Goal: Information Seeking & Learning: Find specific page/section

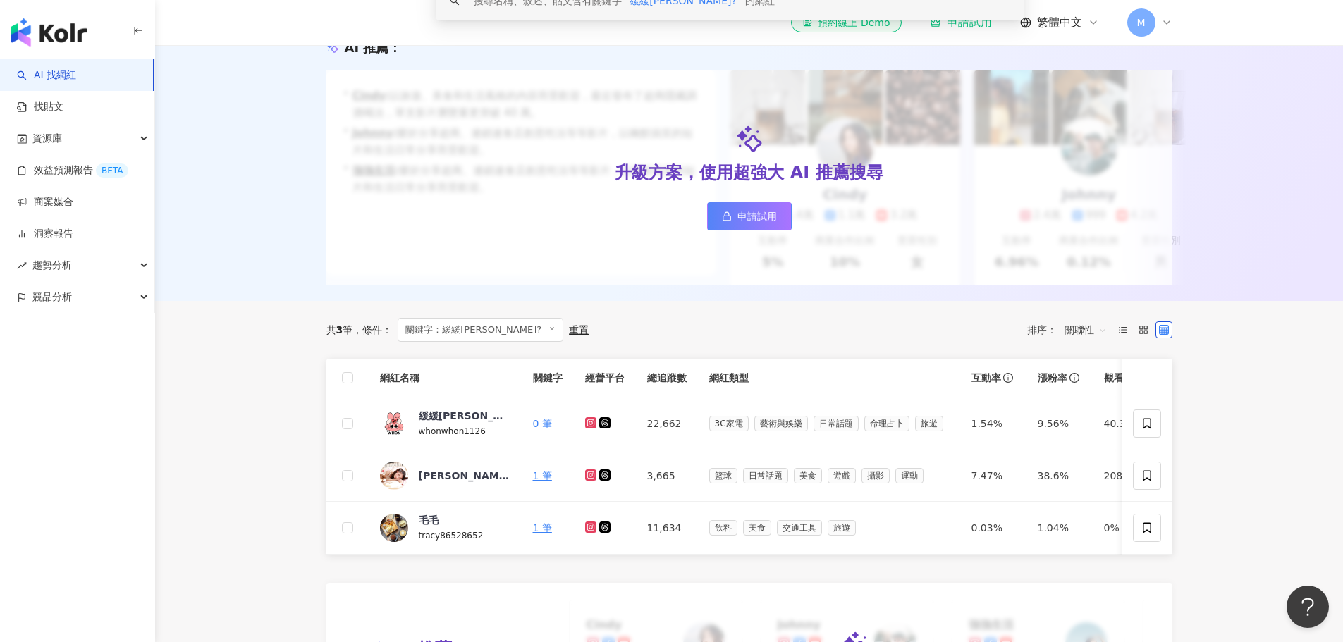
scroll to position [282, 0]
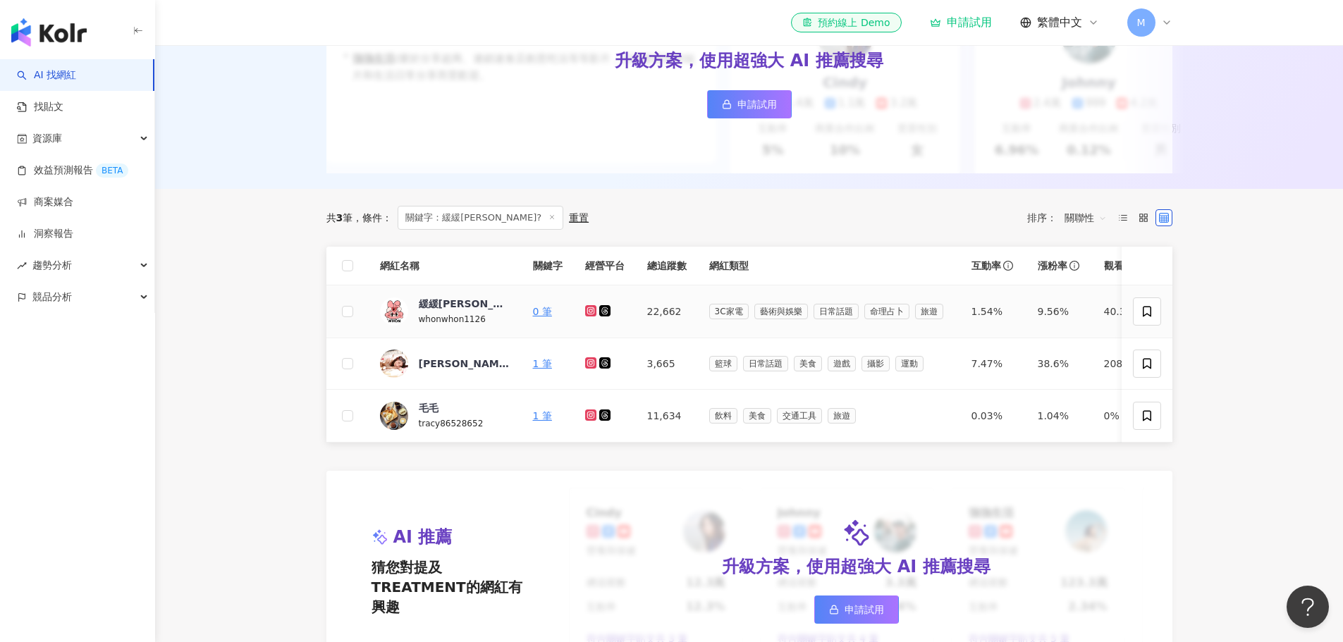
click at [588, 313] on icon at bounding box center [590, 310] width 6 height 6
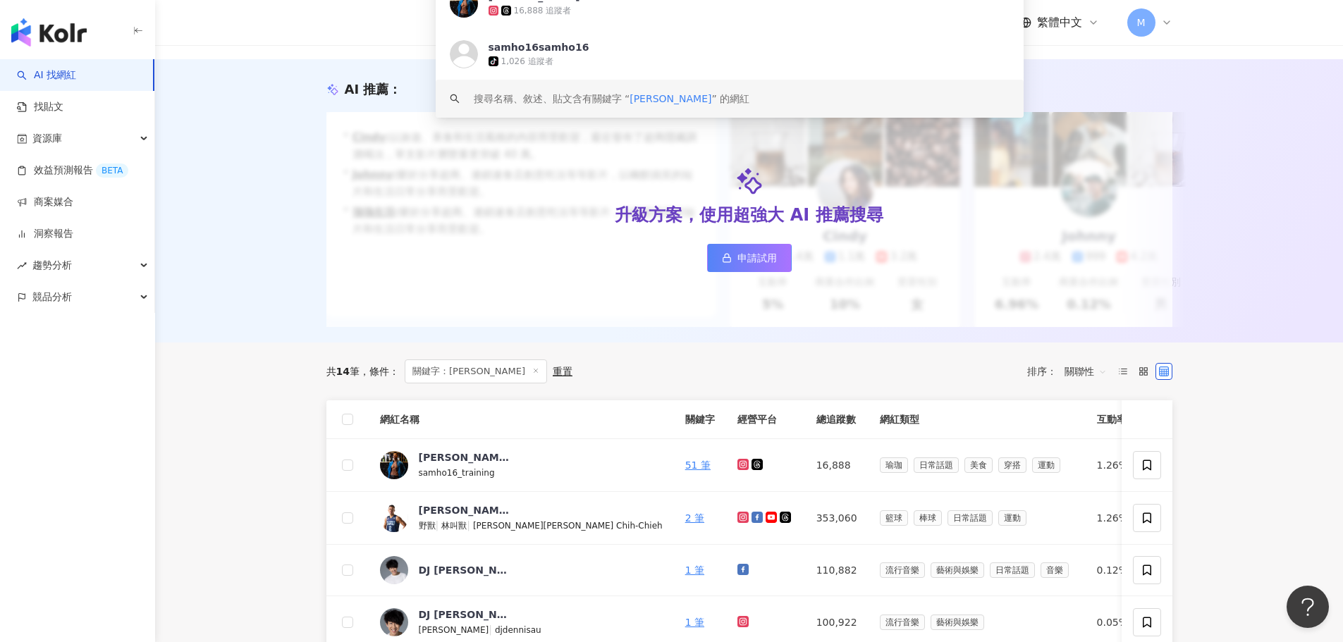
scroll to position [282, 0]
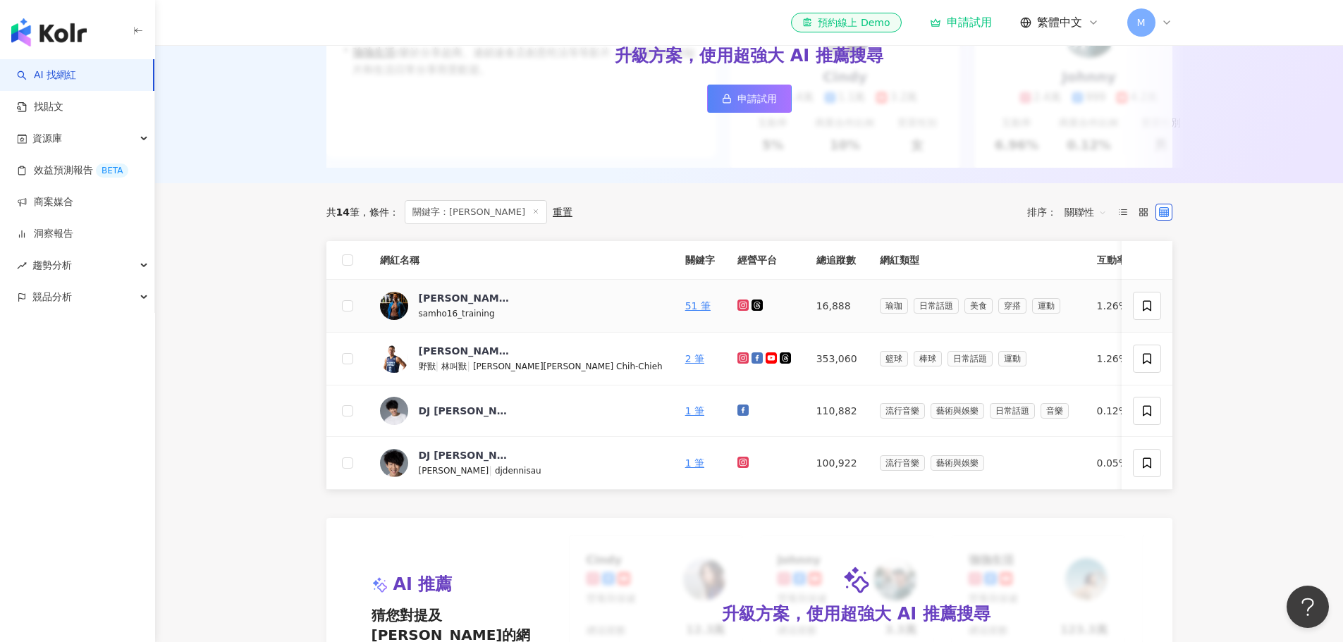
click at [742, 306] on icon at bounding box center [743, 305] width 2 height 2
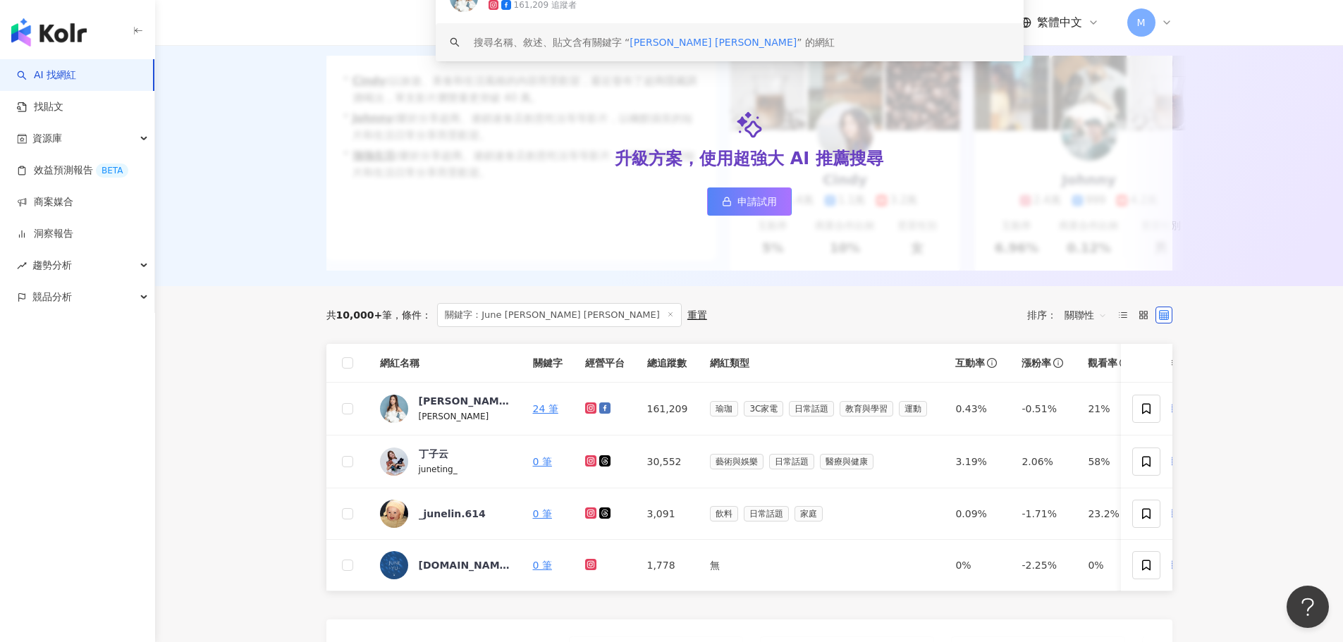
scroll to position [282, 0]
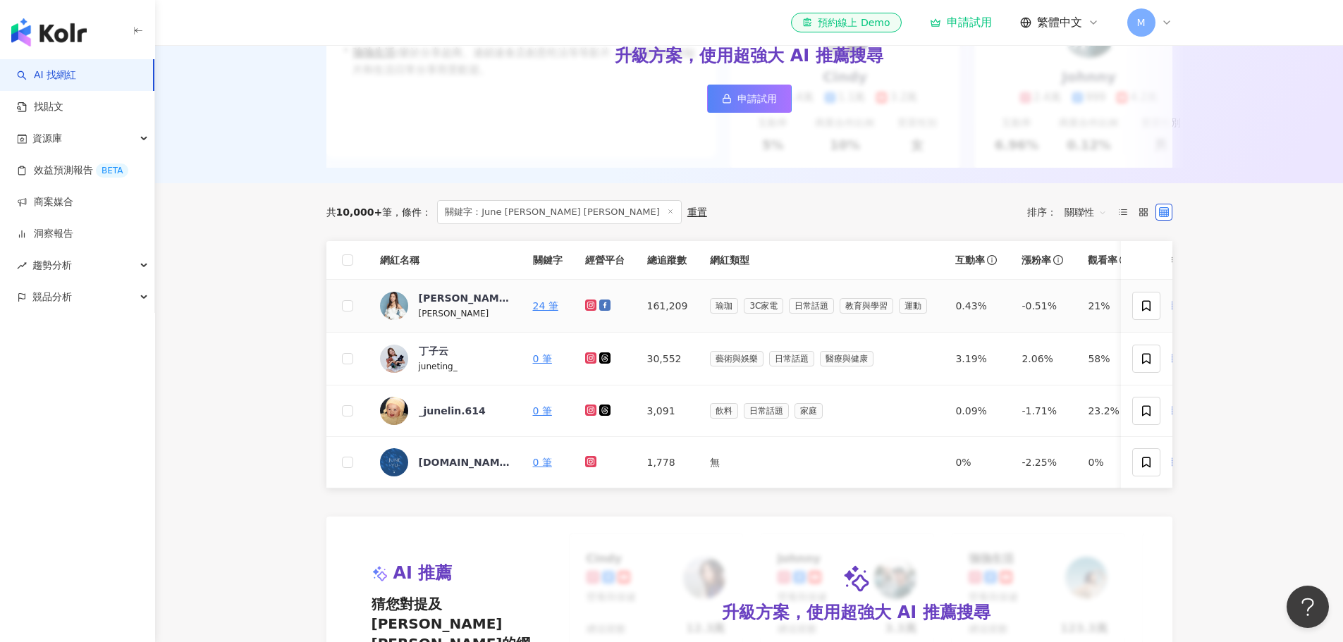
click at [590, 306] on icon at bounding box center [591, 305] width 2 height 2
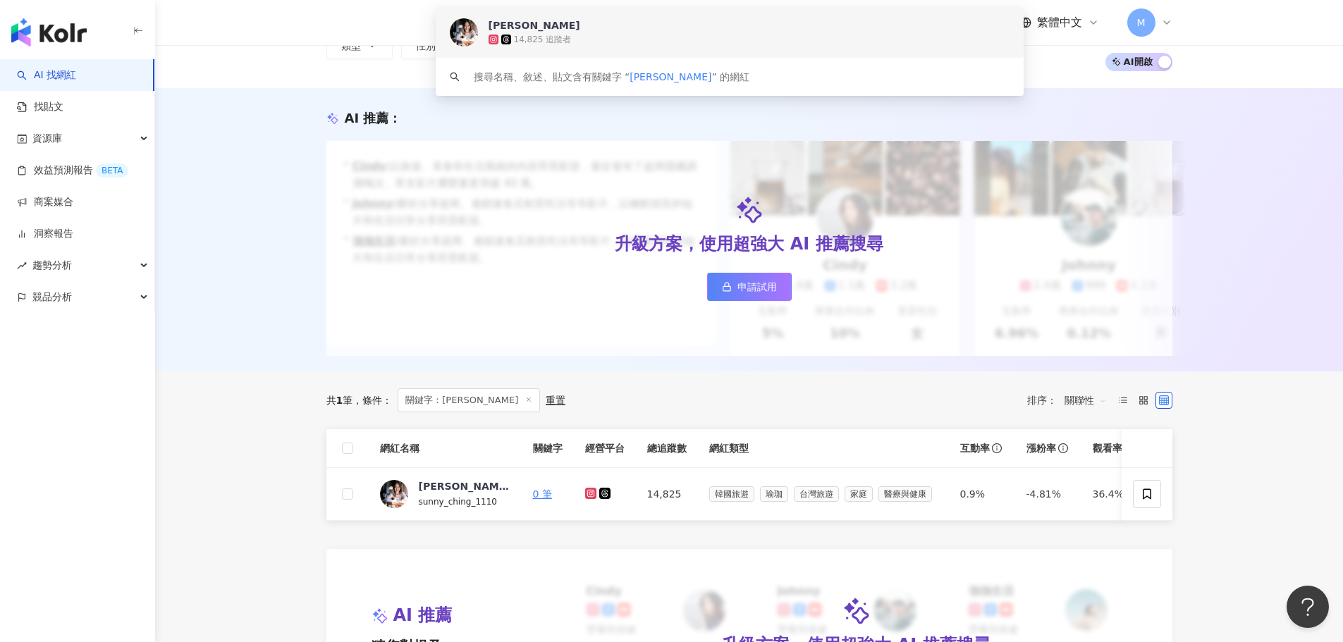
scroll to position [212, 0]
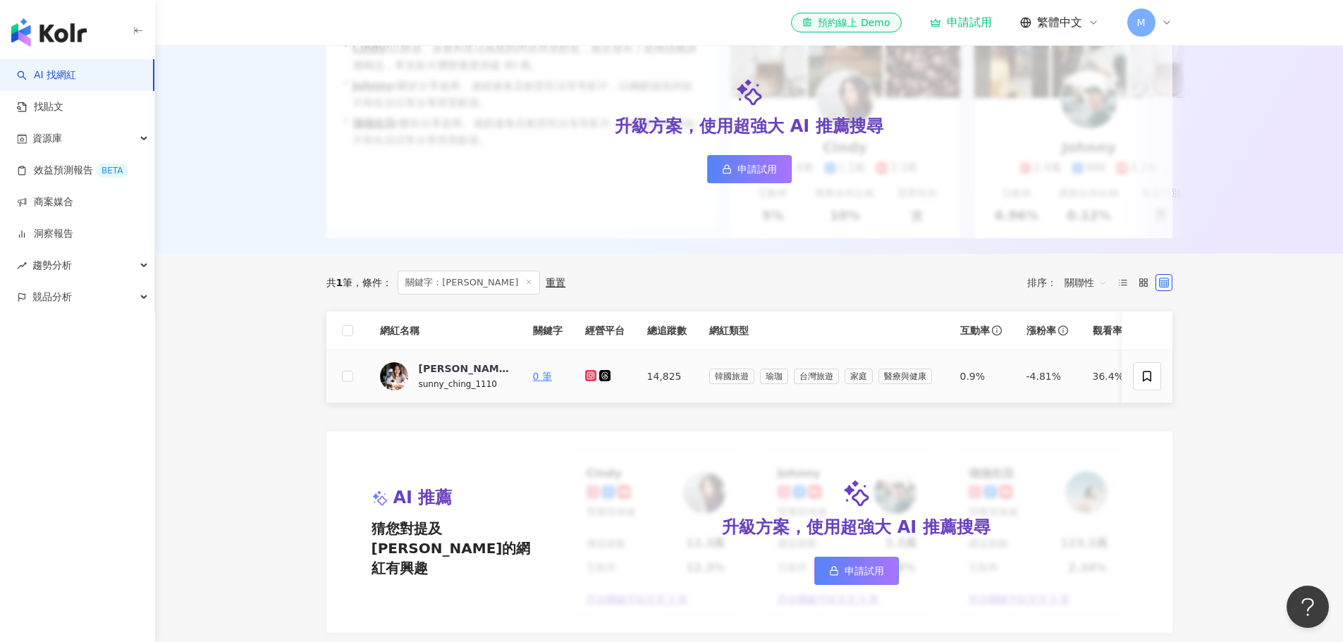
click at [592, 380] on icon at bounding box center [591, 376] width 9 height 8
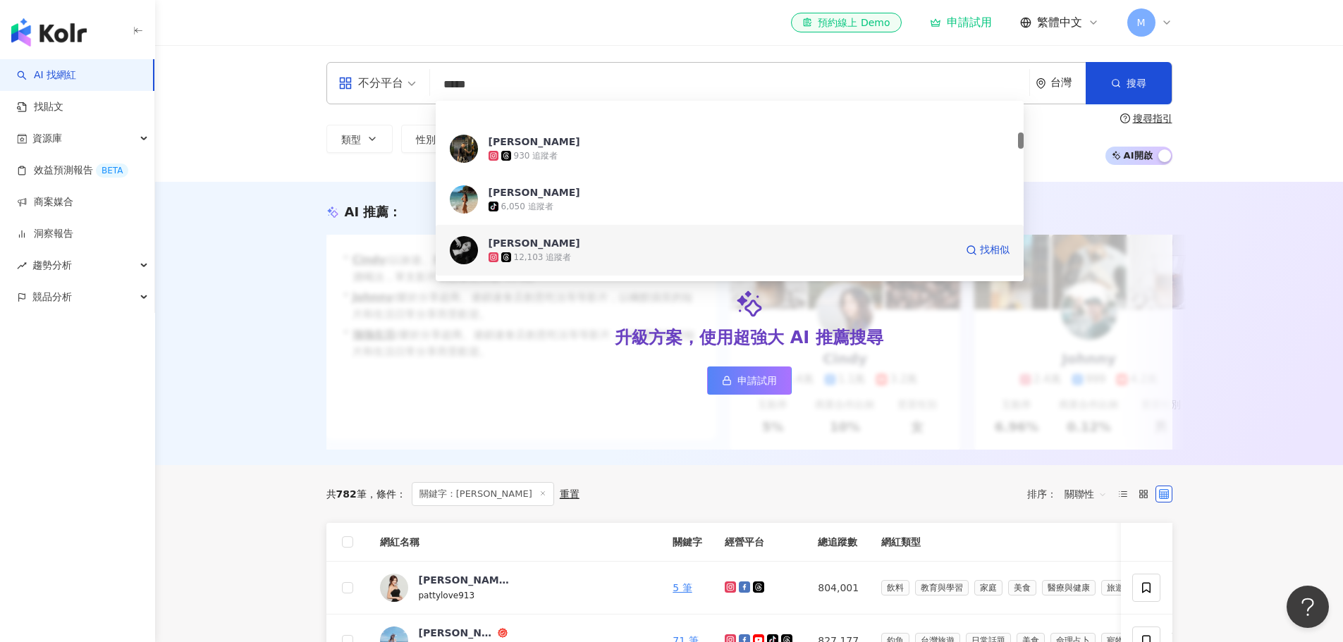
scroll to position [353, 0]
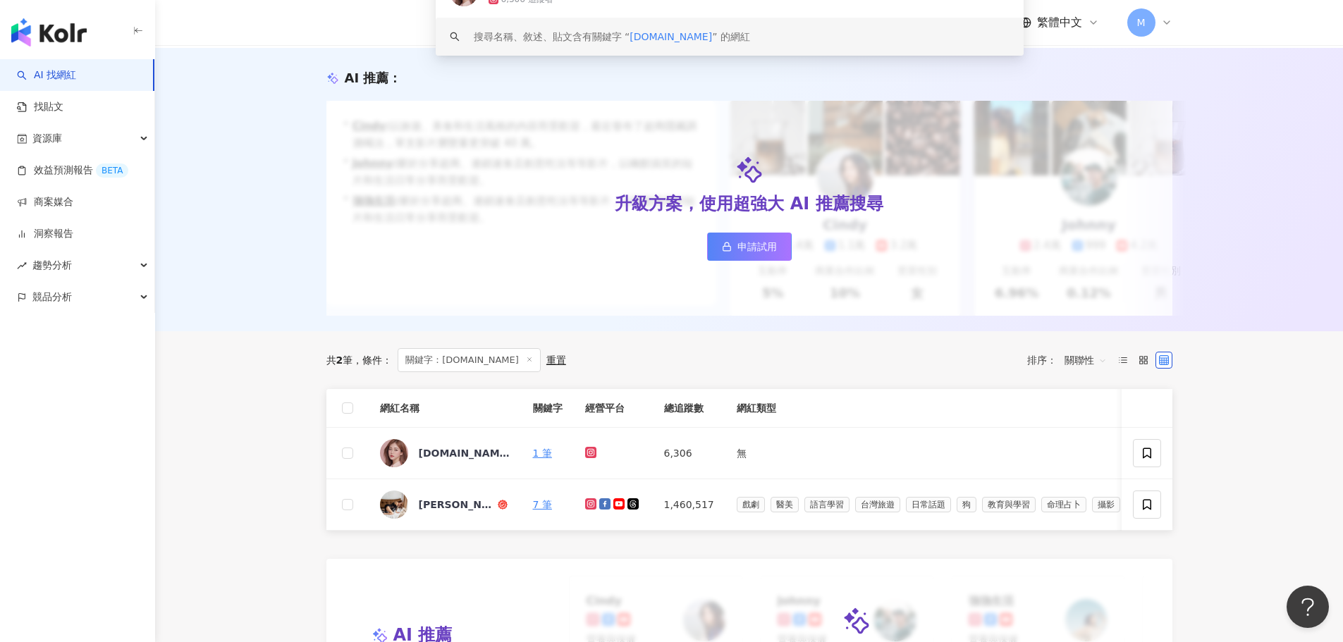
scroll to position [212, 0]
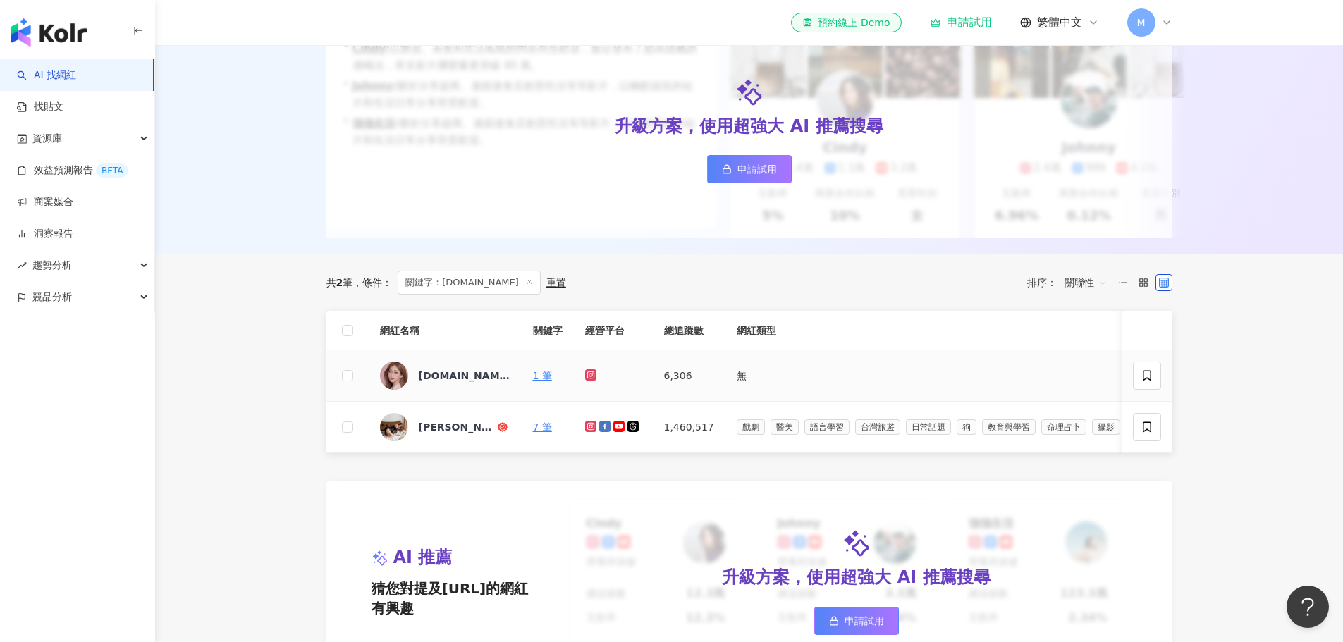
click at [594, 381] on icon at bounding box center [590, 375] width 11 height 11
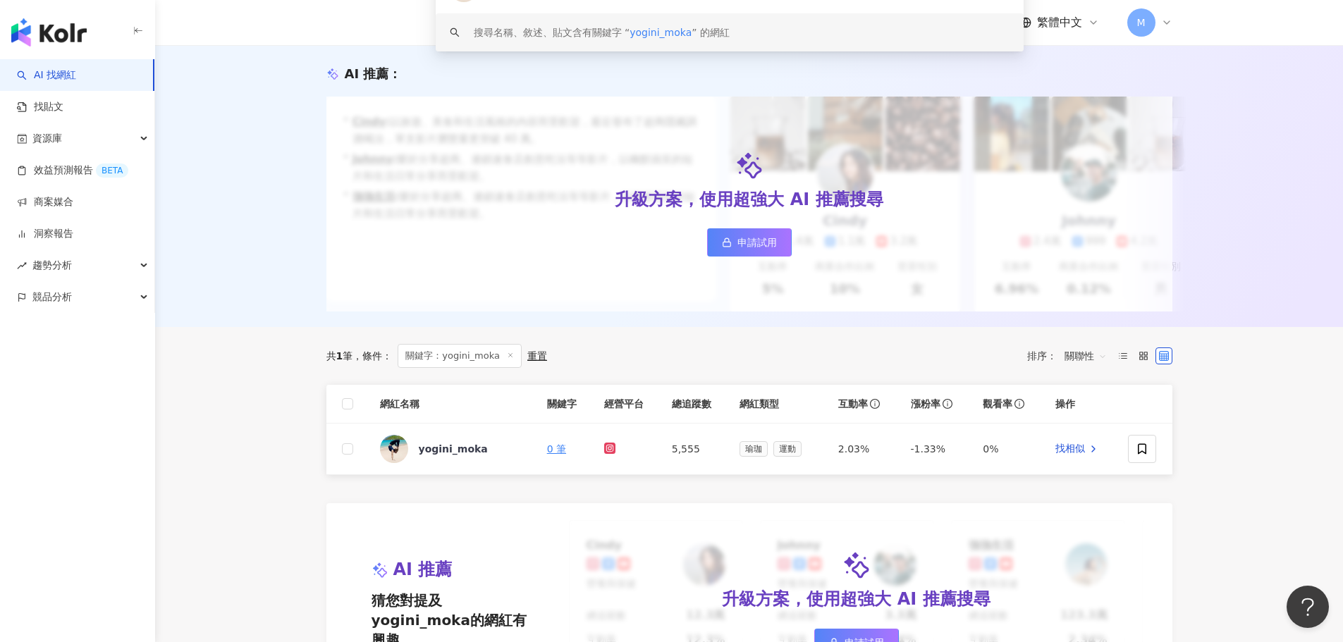
scroll to position [212, 0]
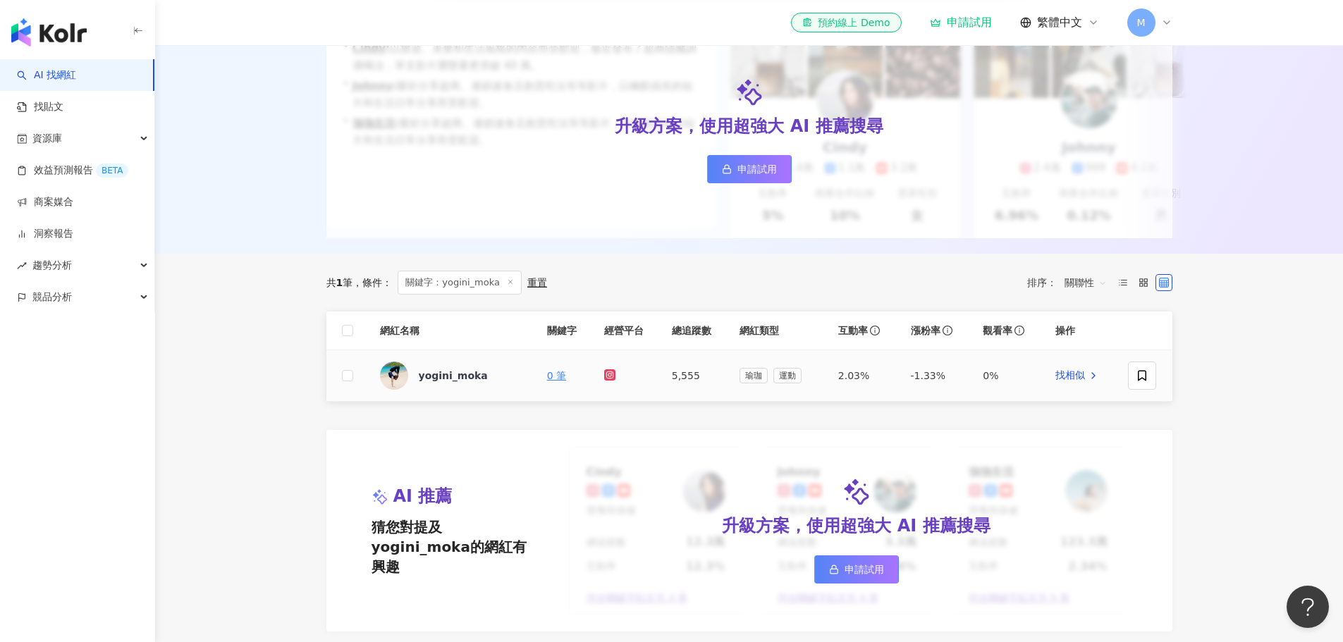
click at [607, 379] on icon at bounding box center [610, 375] width 9 height 8
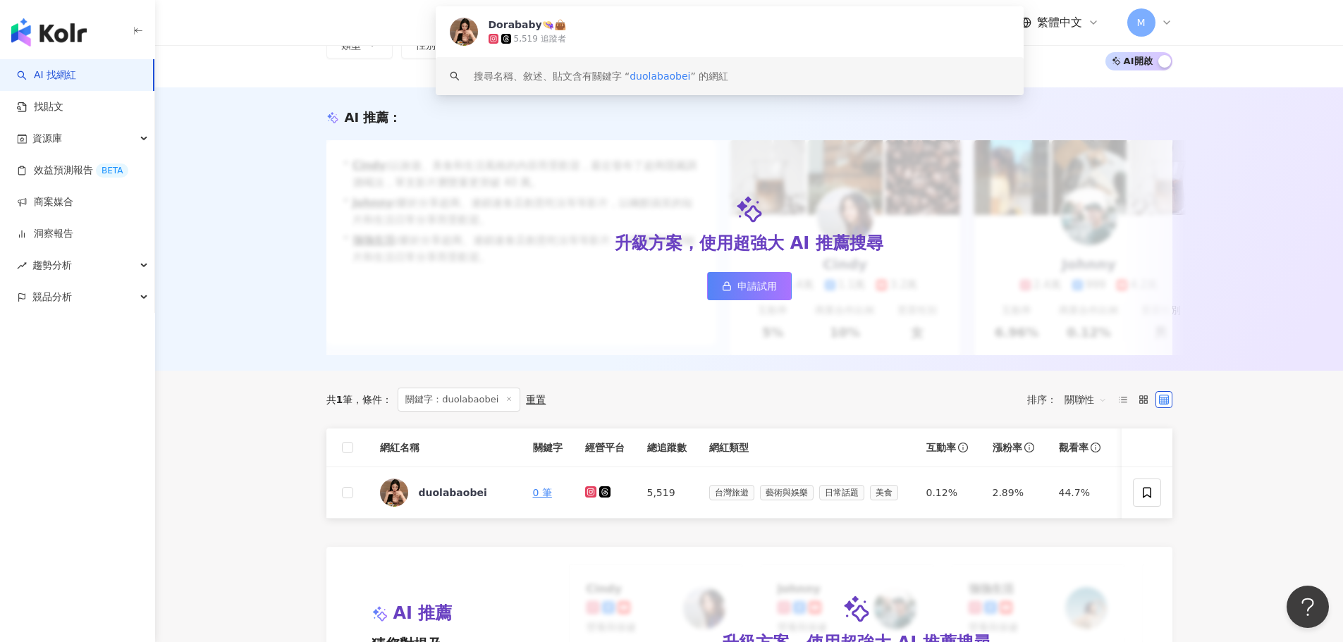
scroll to position [141, 0]
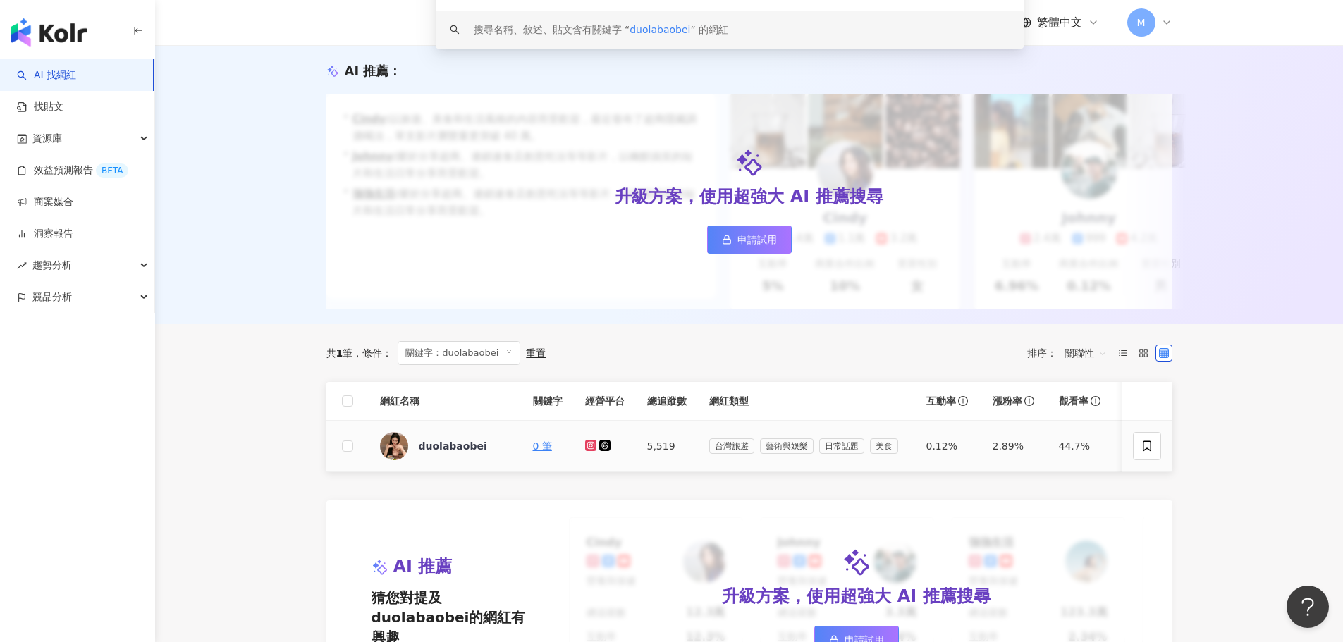
click at [591, 450] on icon at bounding box center [591, 445] width 9 height 8
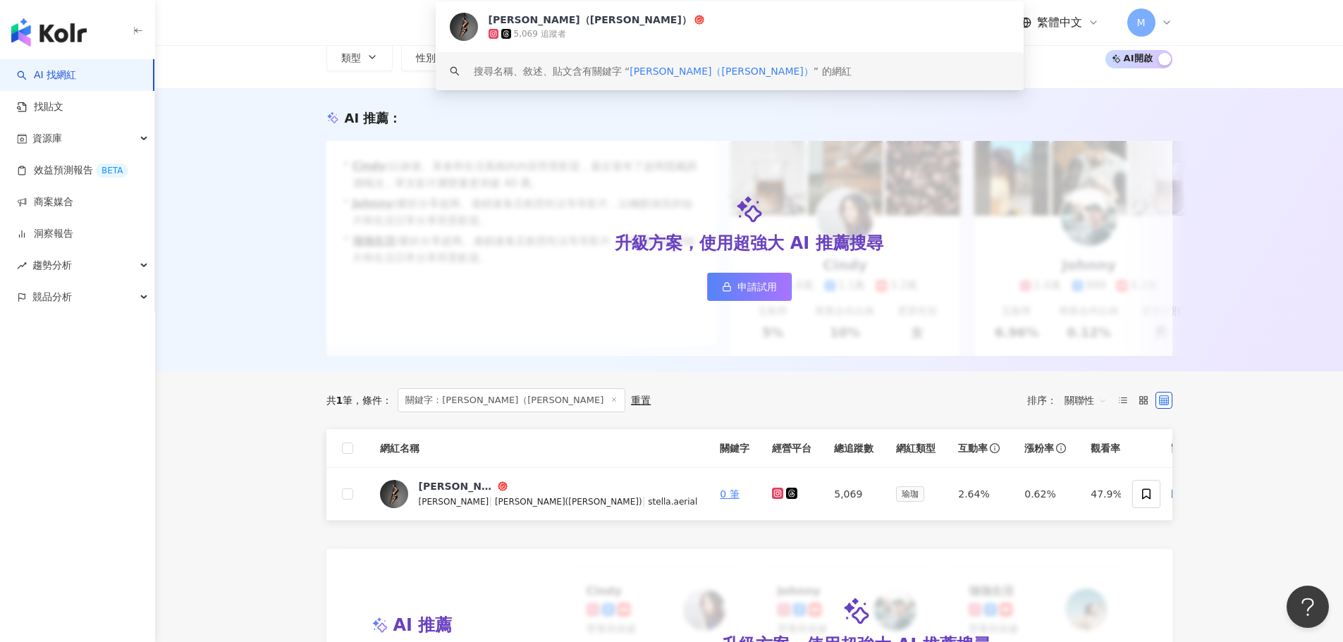
scroll to position [212, 0]
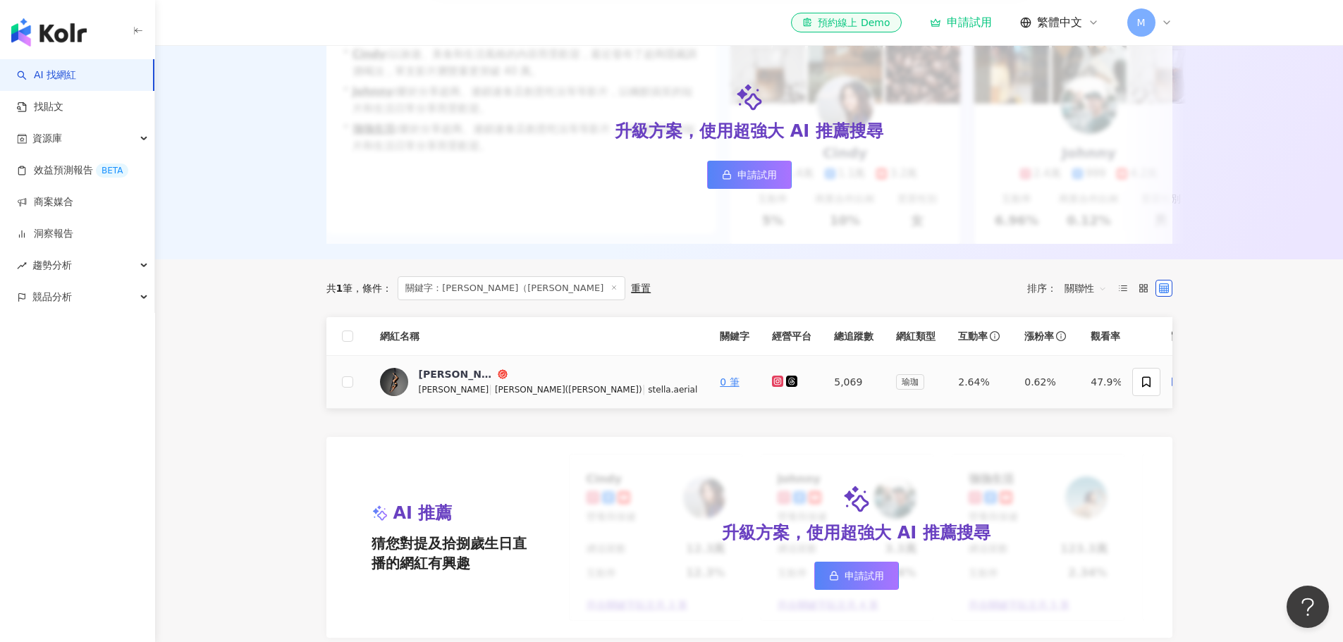
click at [772, 387] on g at bounding box center [777, 381] width 11 height 11
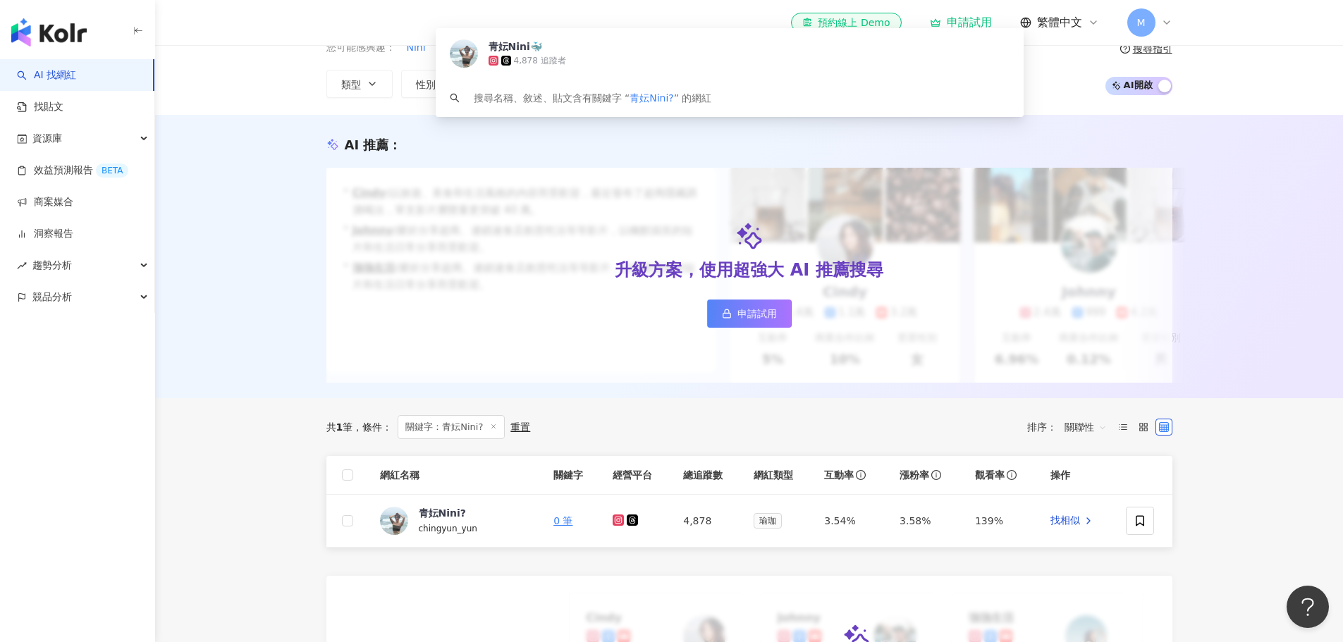
scroll to position [141, 0]
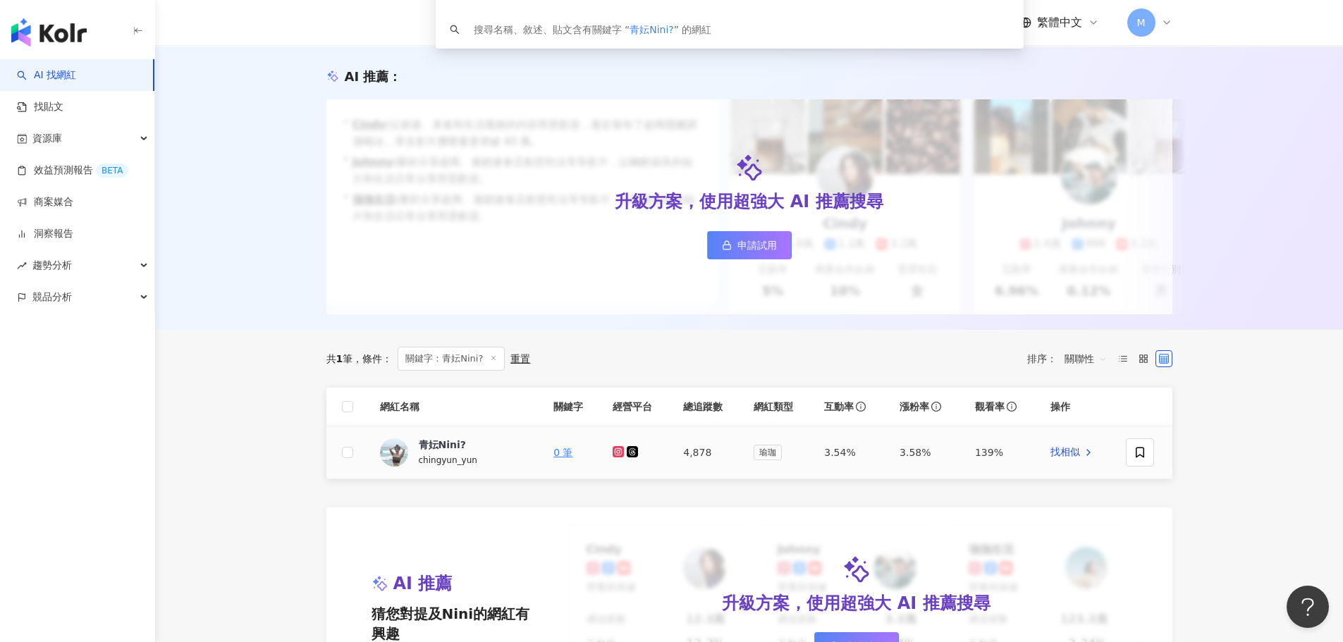
click at [619, 458] on g at bounding box center [618, 451] width 11 height 11
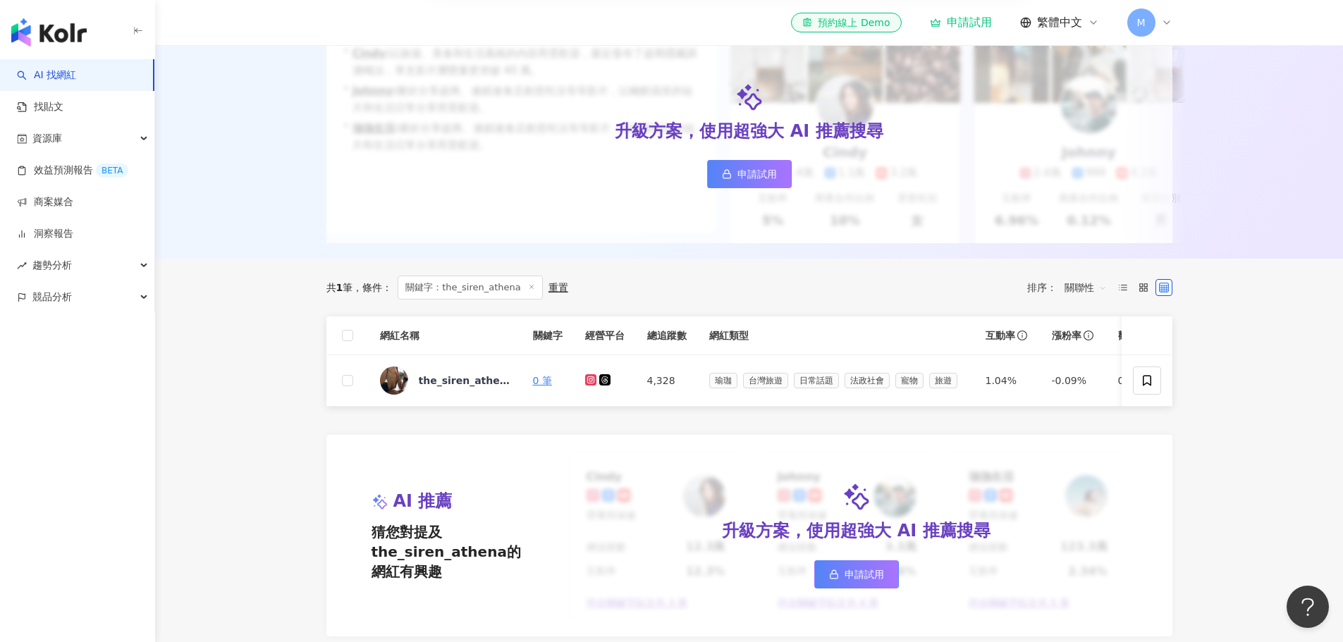
scroll to position [212, 0]
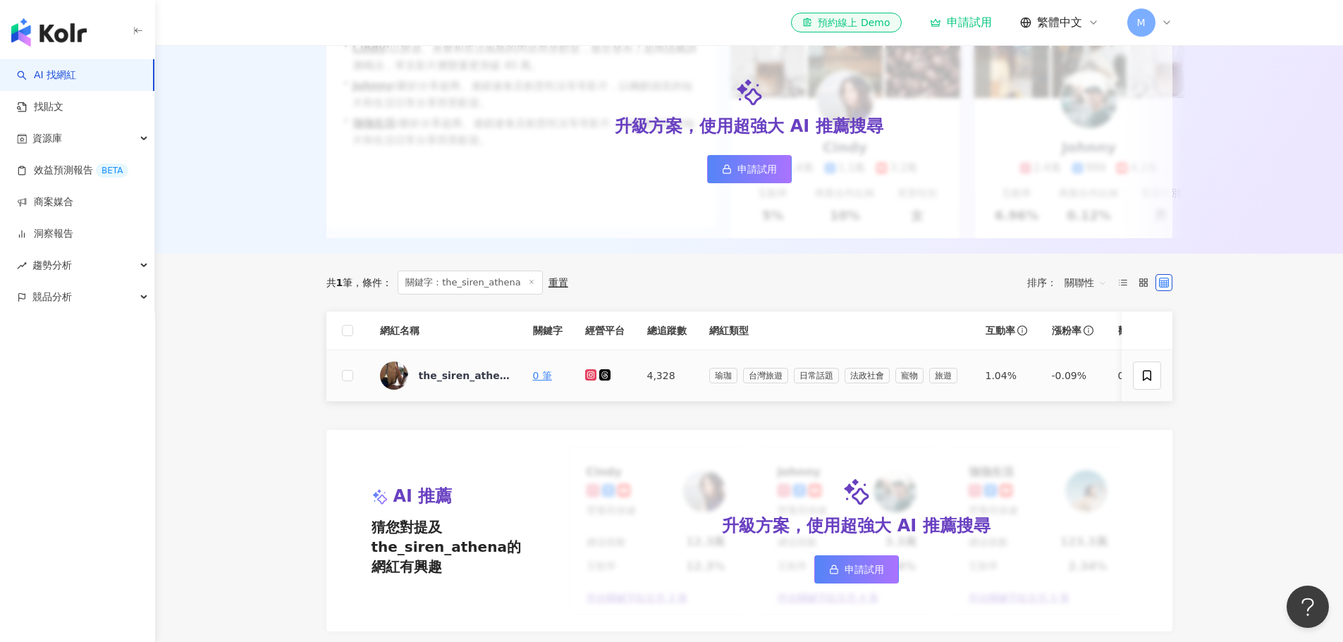
click at [589, 379] on icon at bounding box center [591, 375] width 9 height 8
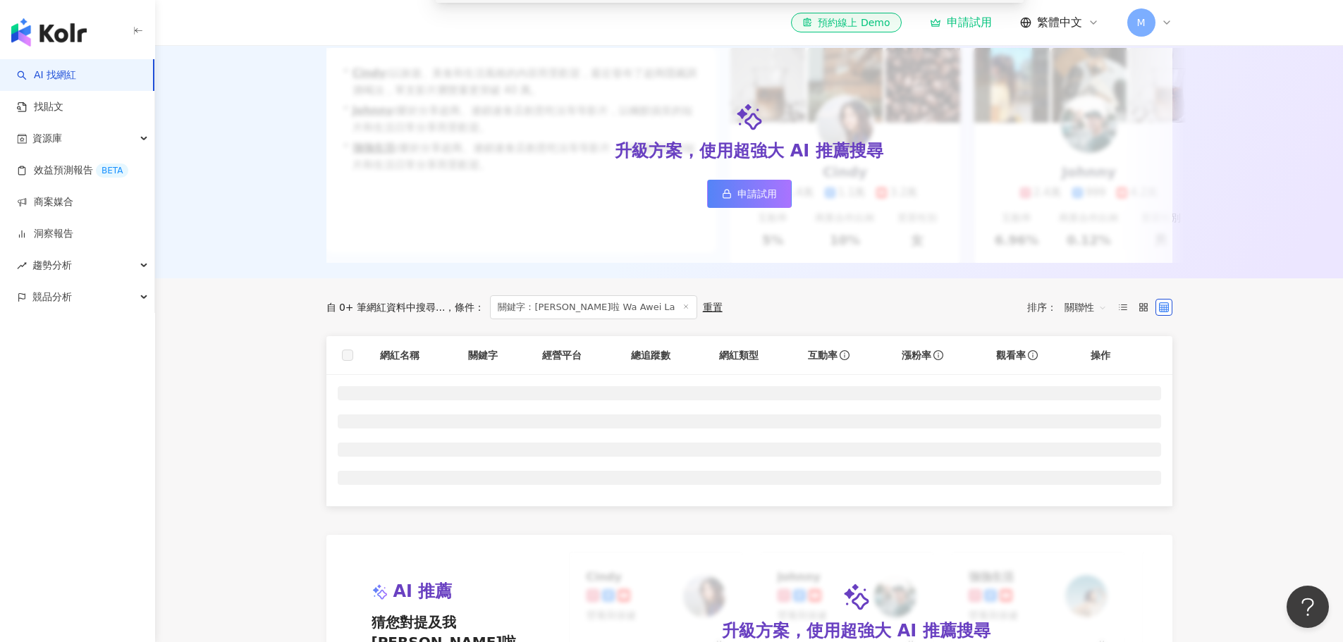
scroll to position [71, 0]
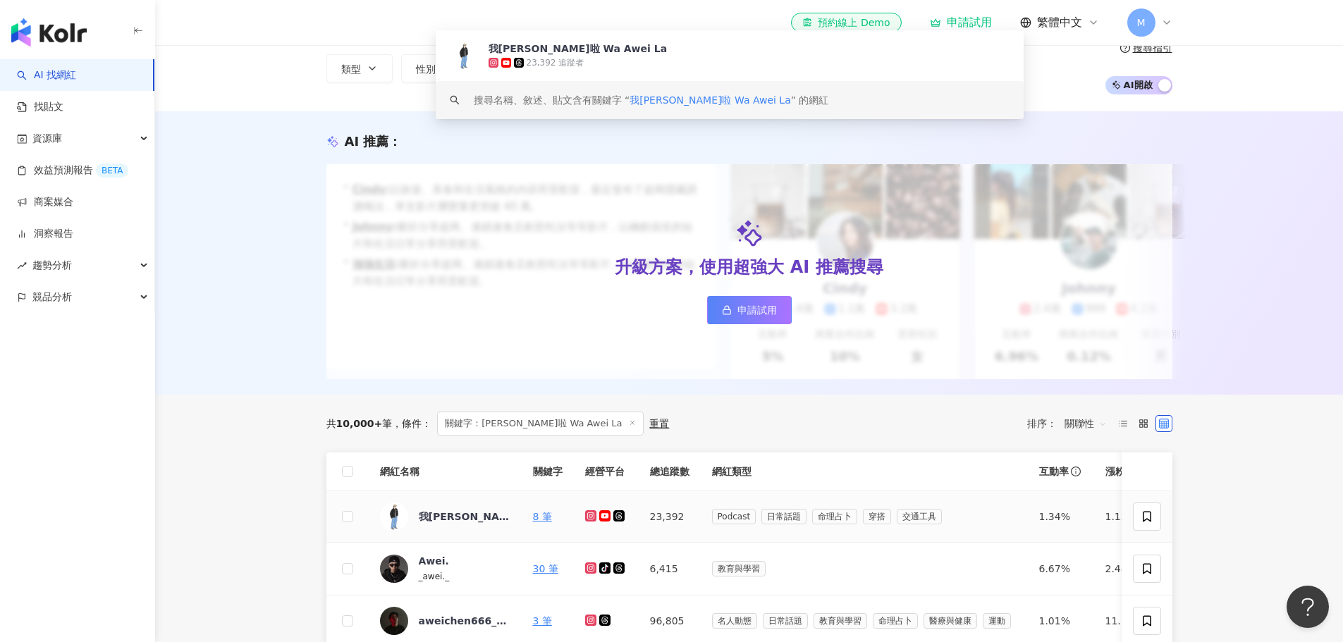
click at [589, 519] on icon at bounding box center [590, 516] width 6 height 6
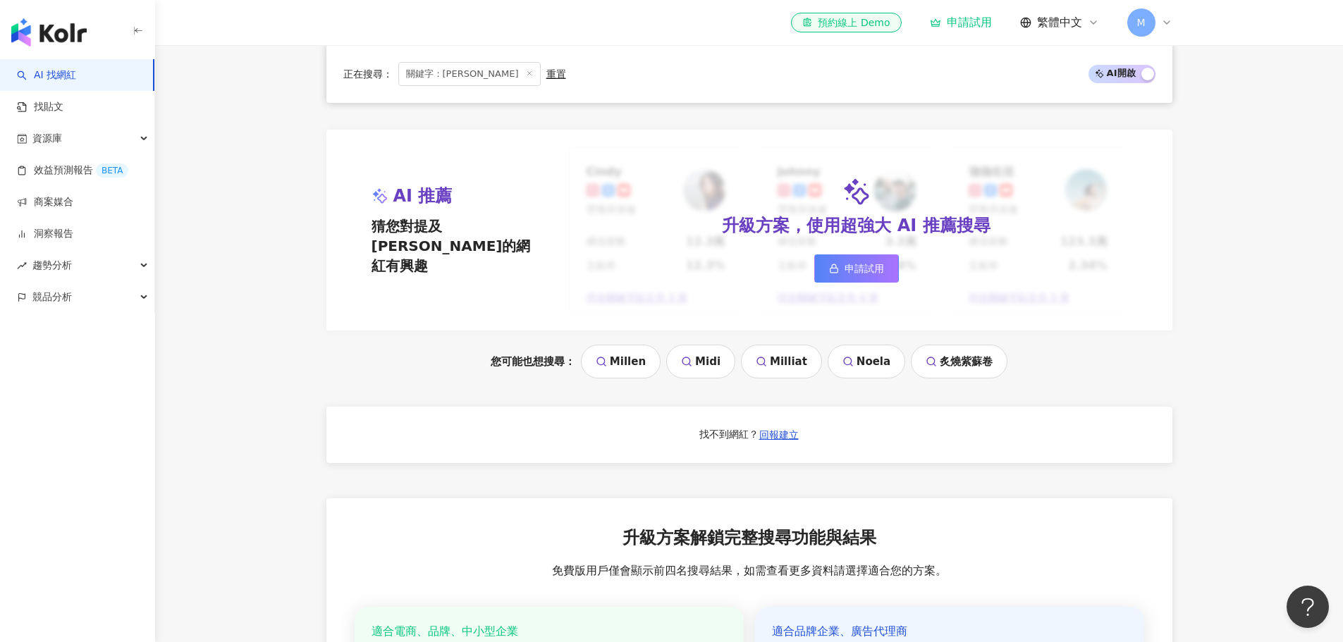
scroll to position [423, 0]
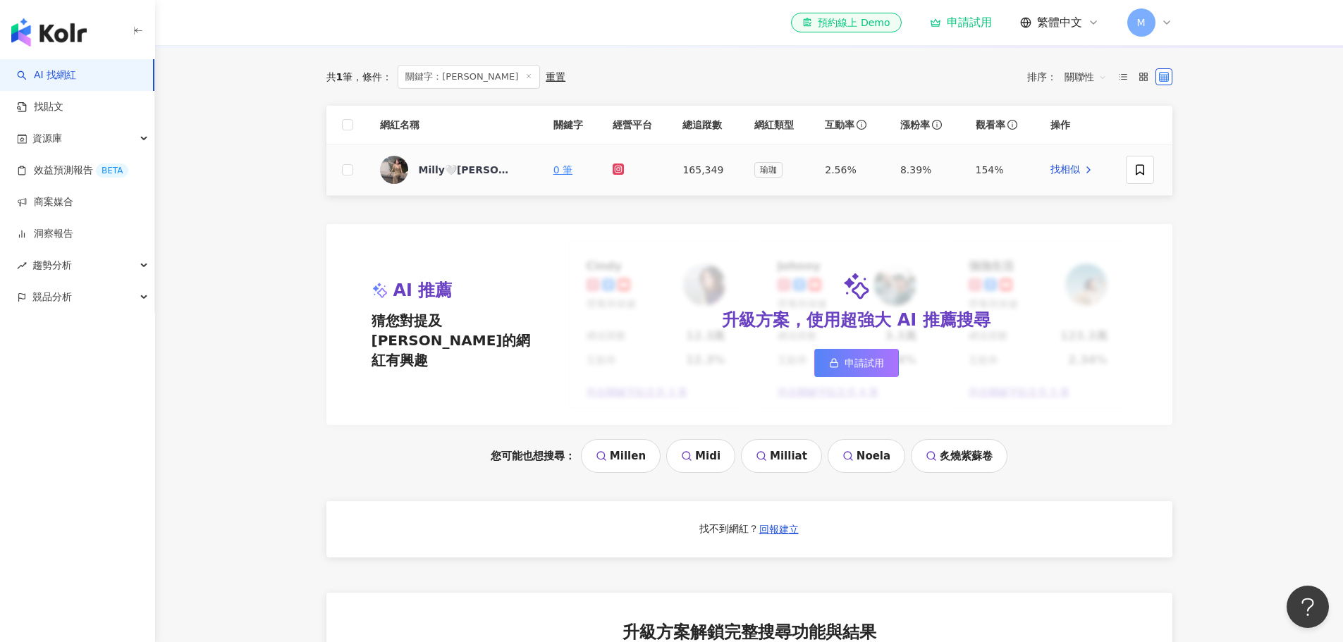
click at [616, 171] on icon at bounding box center [618, 169] width 6 height 6
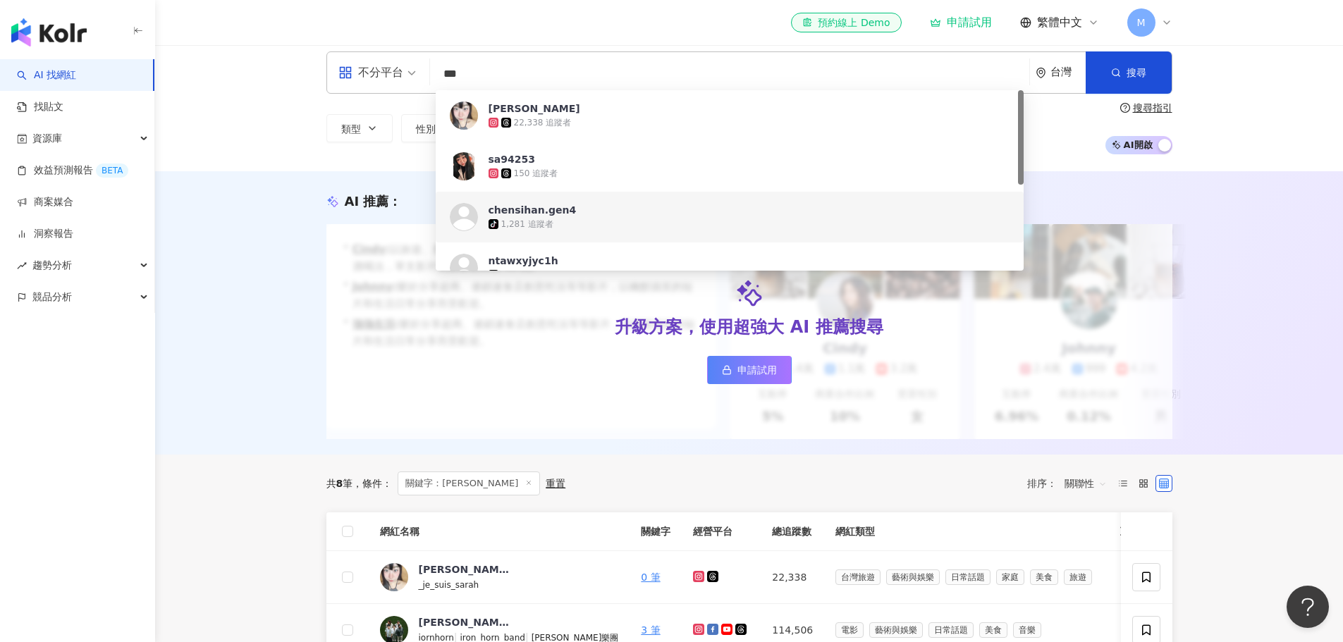
scroll to position [212, 0]
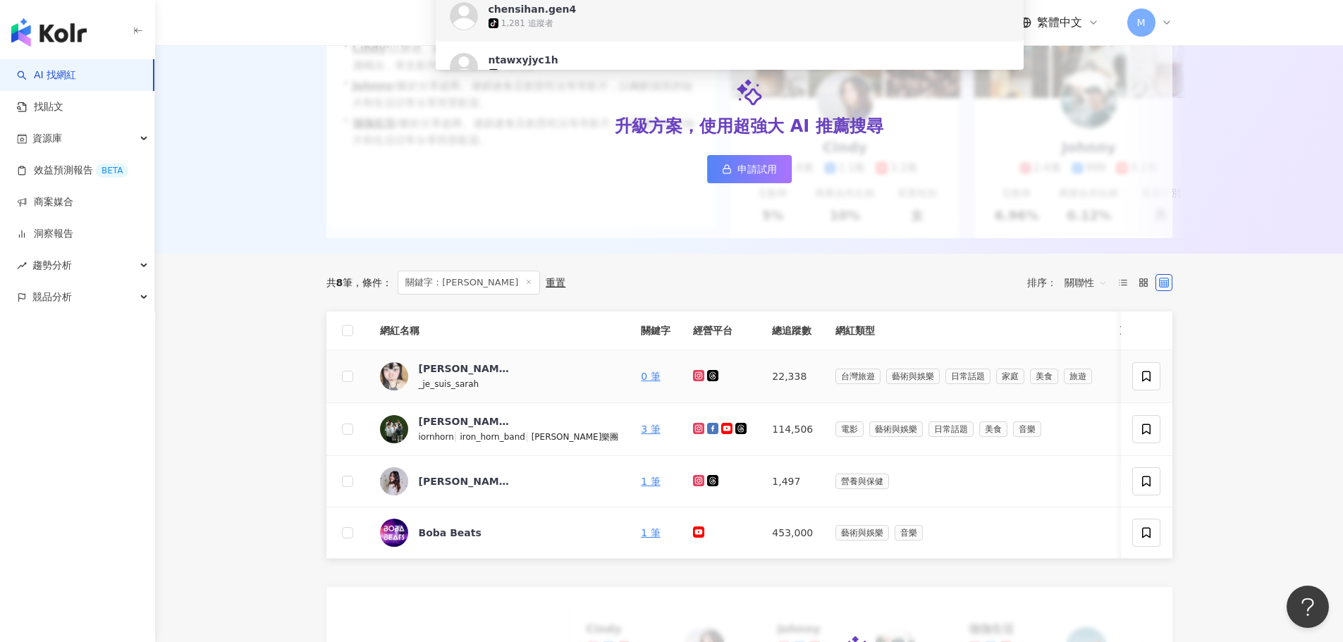
click at [696, 379] on icon at bounding box center [699, 376] width 6 height 6
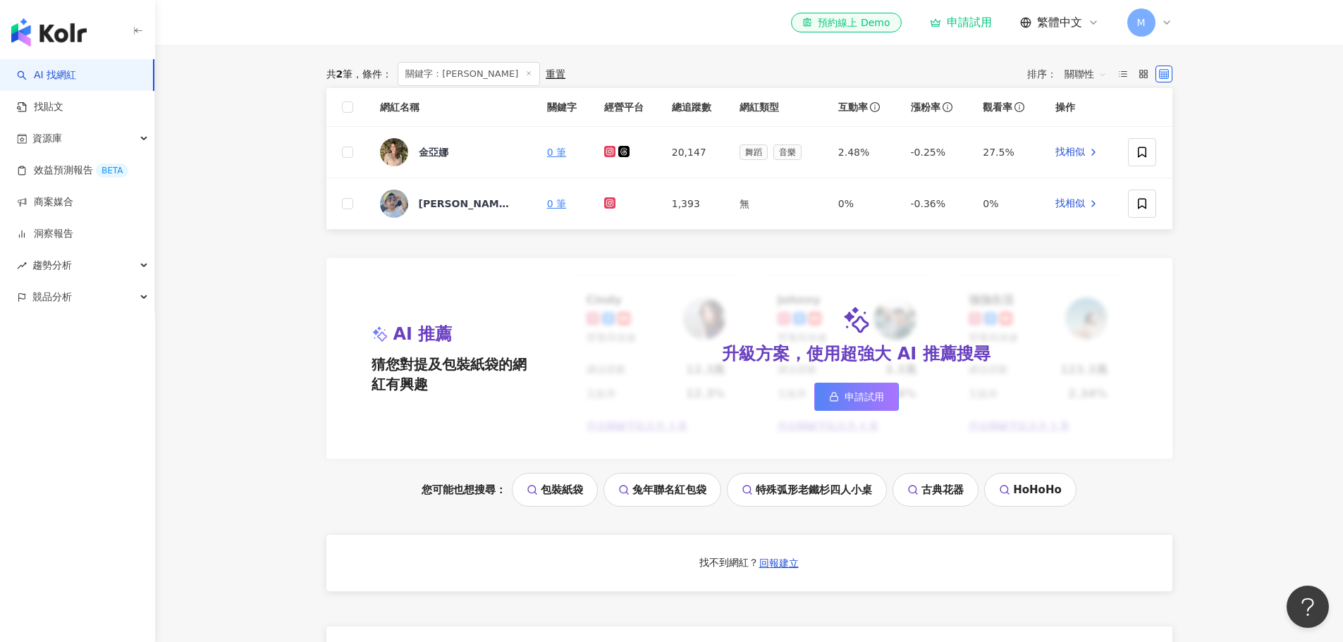
scroll to position [353, 0]
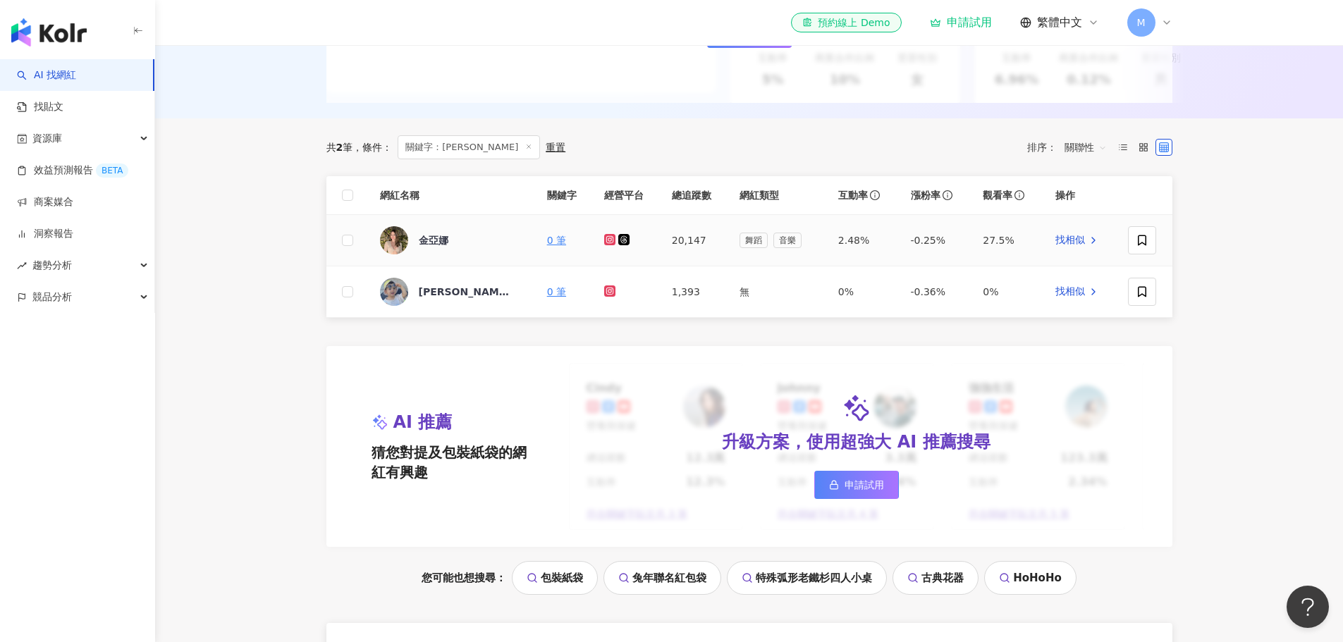
click at [609, 242] on icon at bounding box center [609, 239] width 6 height 6
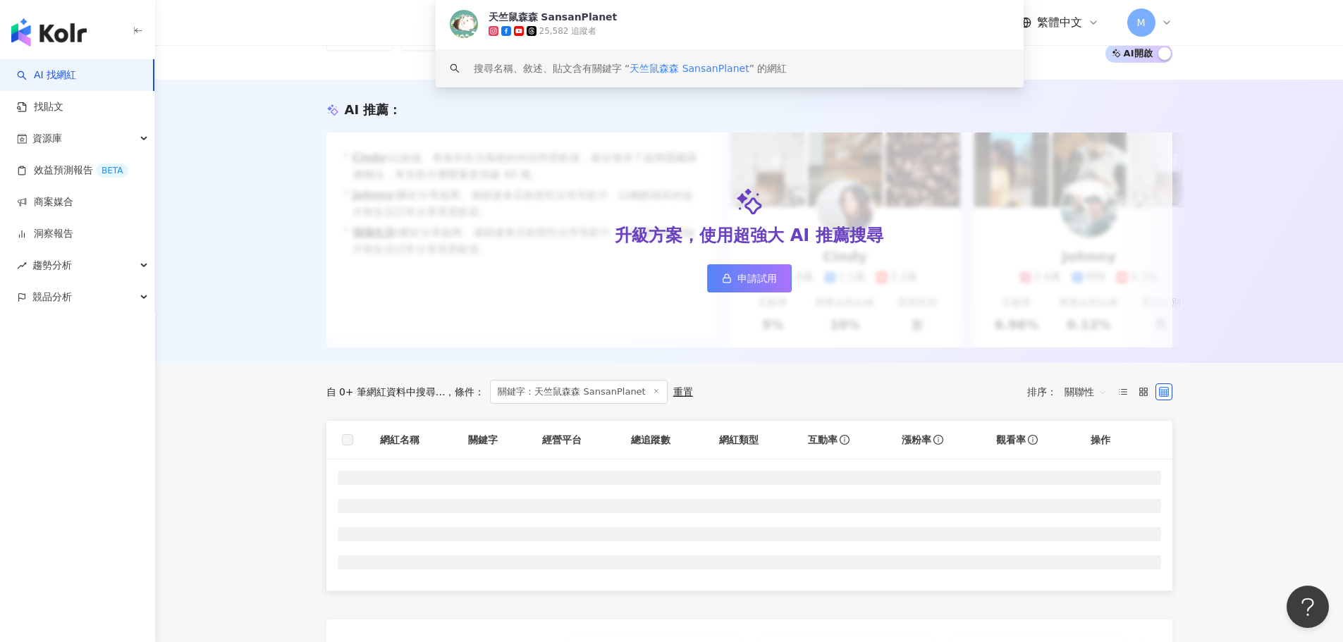
scroll to position [71, 0]
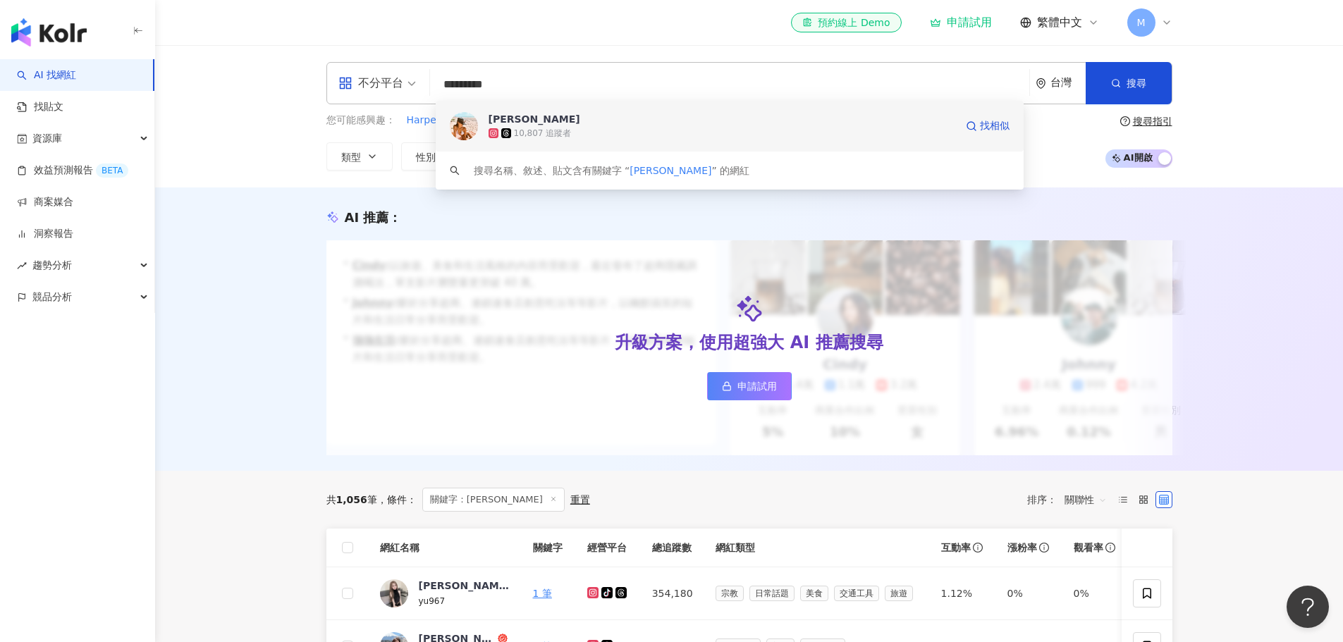
click at [527, 130] on div "10,807 追蹤者" at bounding box center [543, 134] width 58 height 12
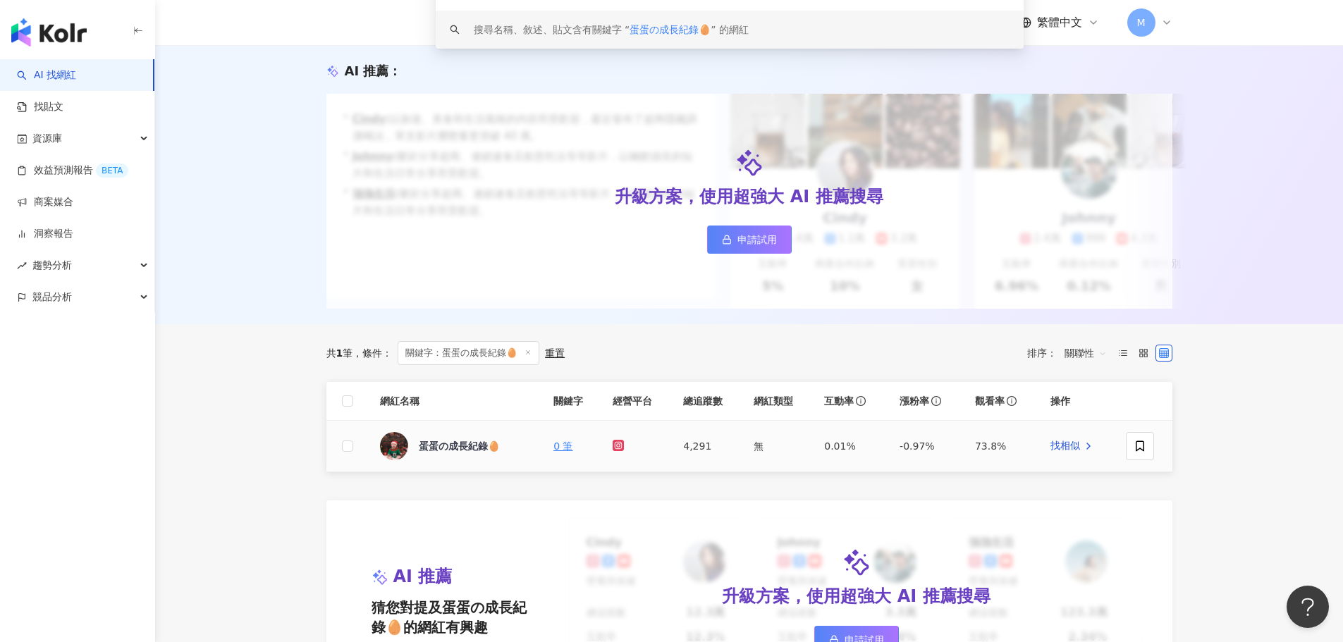
click at [619, 448] on icon at bounding box center [619, 446] width 6 height 6
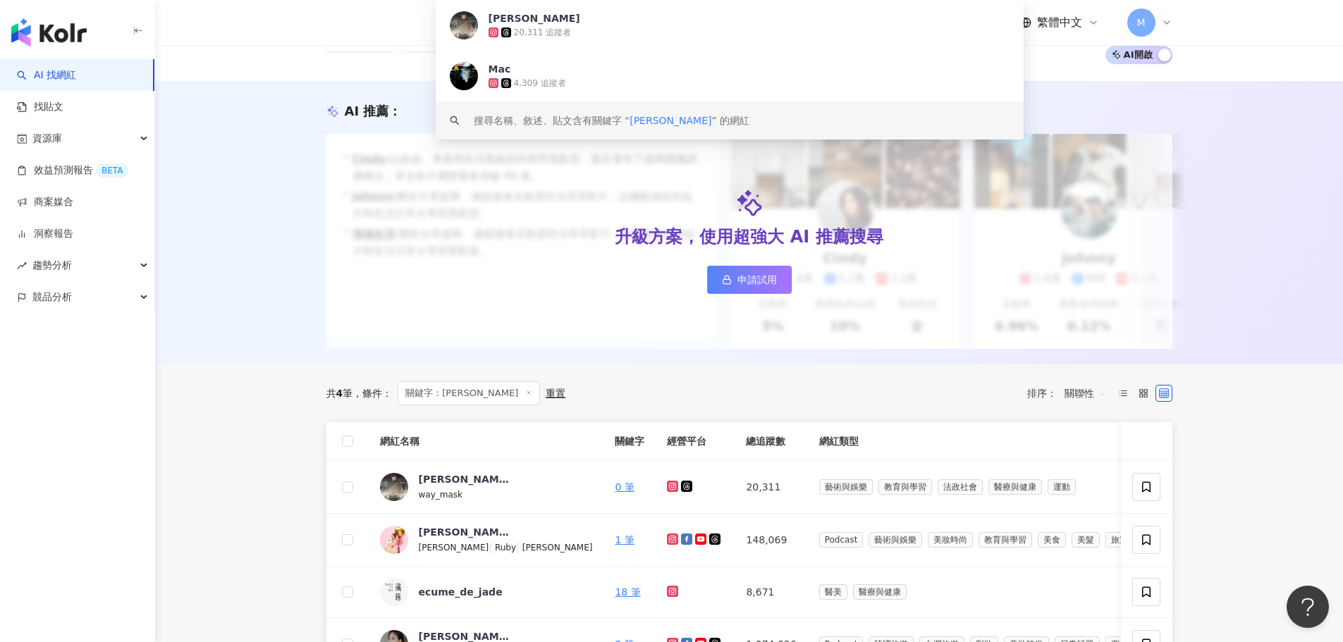
scroll to position [212, 0]
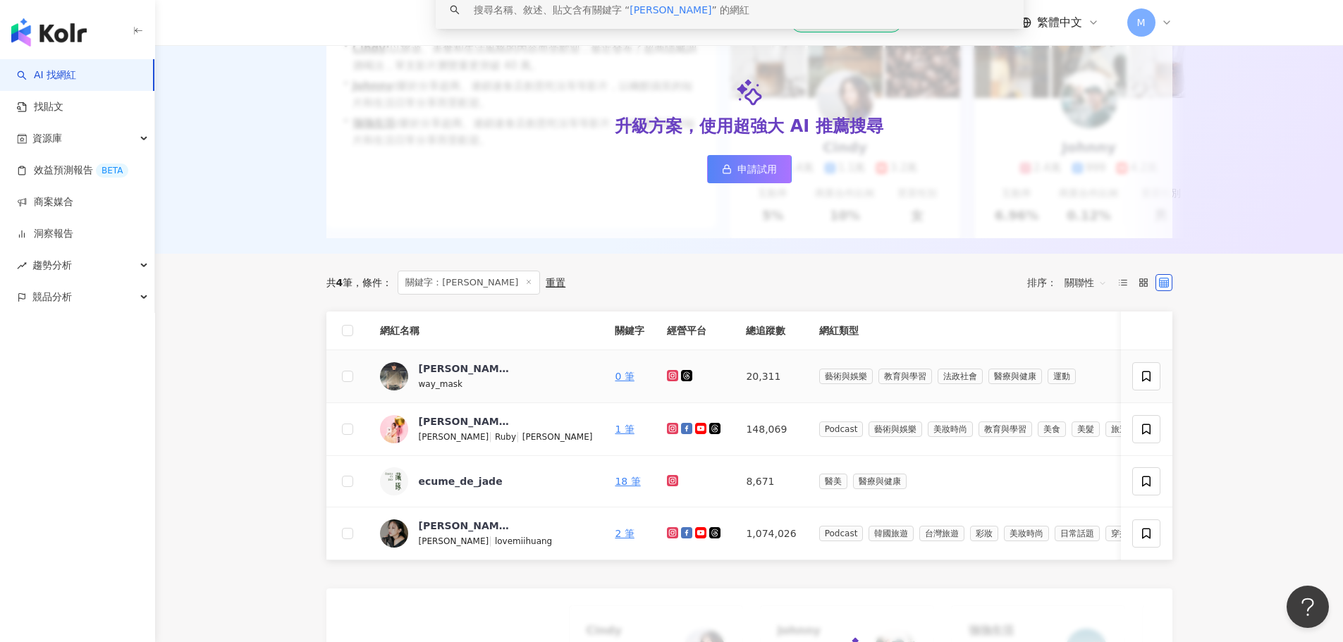
click at [667, 382] on icon at bounding box center [672, 375] width 11 height 11
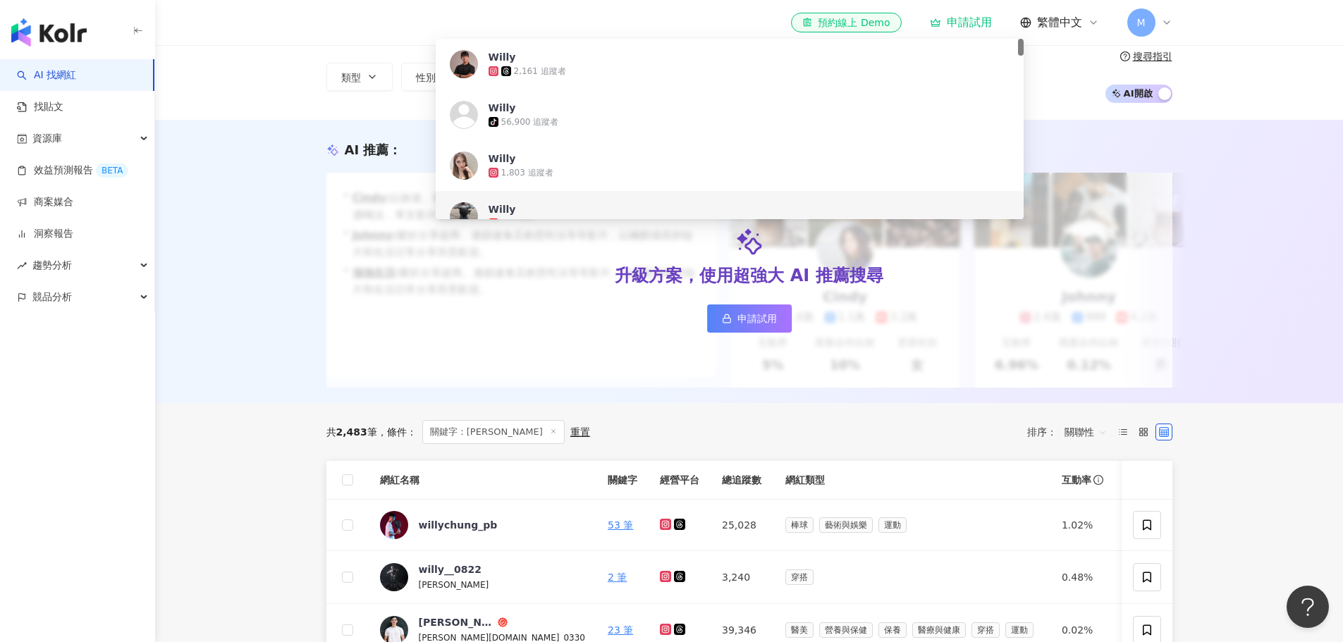
scroll to position [141, 0]
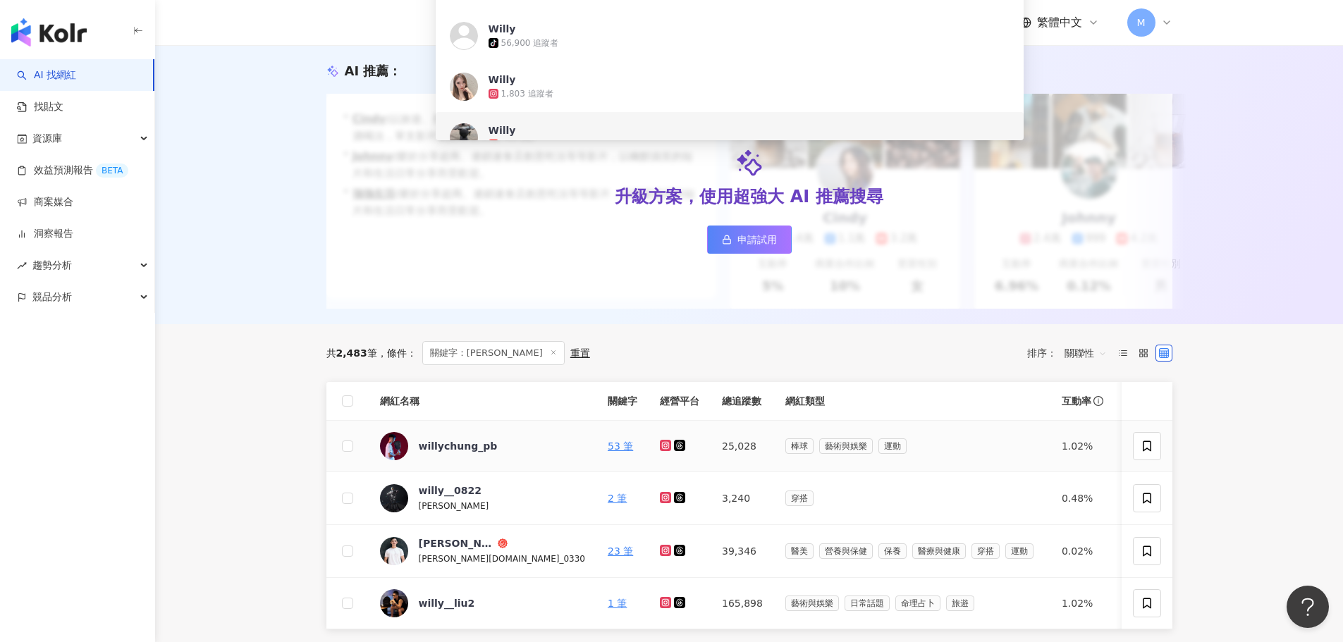
click at [664, 446] on icon at bounding box center [665, 445] width 2 height 2
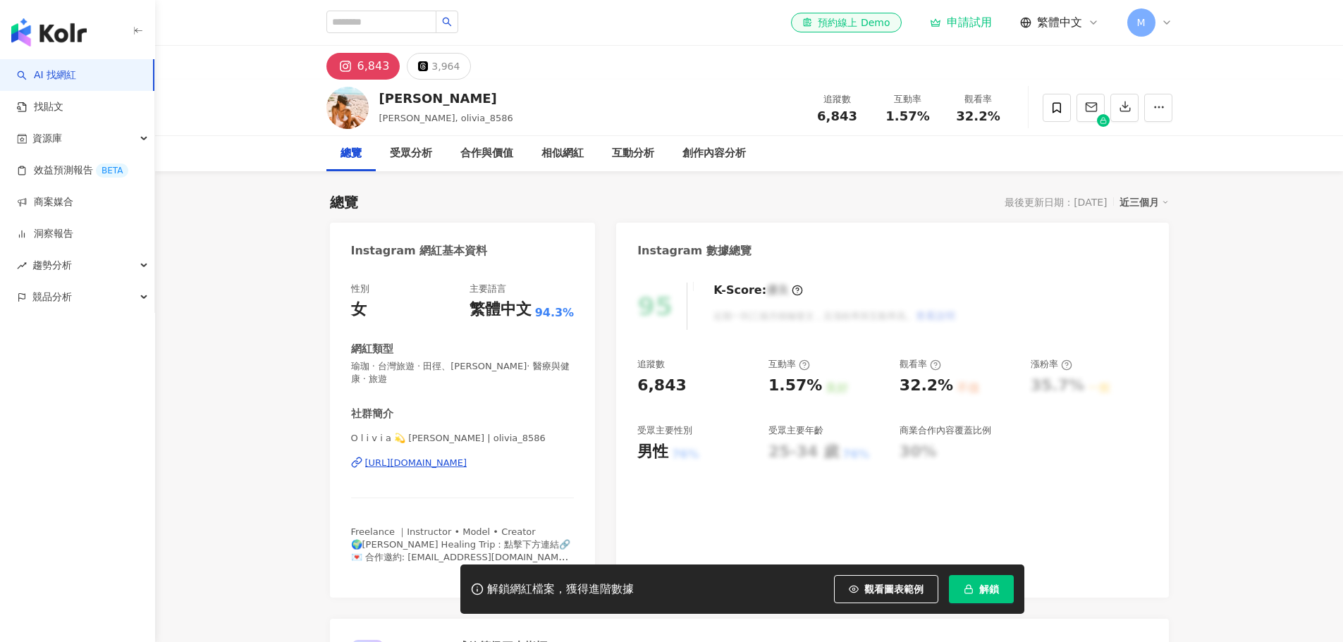
click at [468, 470] on div "O l i v i a 💫 [PERSON_NAME] | olivia_8586 [URL][DOMAIN_NAME]" at bounding box center [463, 473] width 224 height 83
click at [468, 463] on div "https://www.instagram.com/olivia_8586/" at bounding box center [416, 463] width 102 height 13
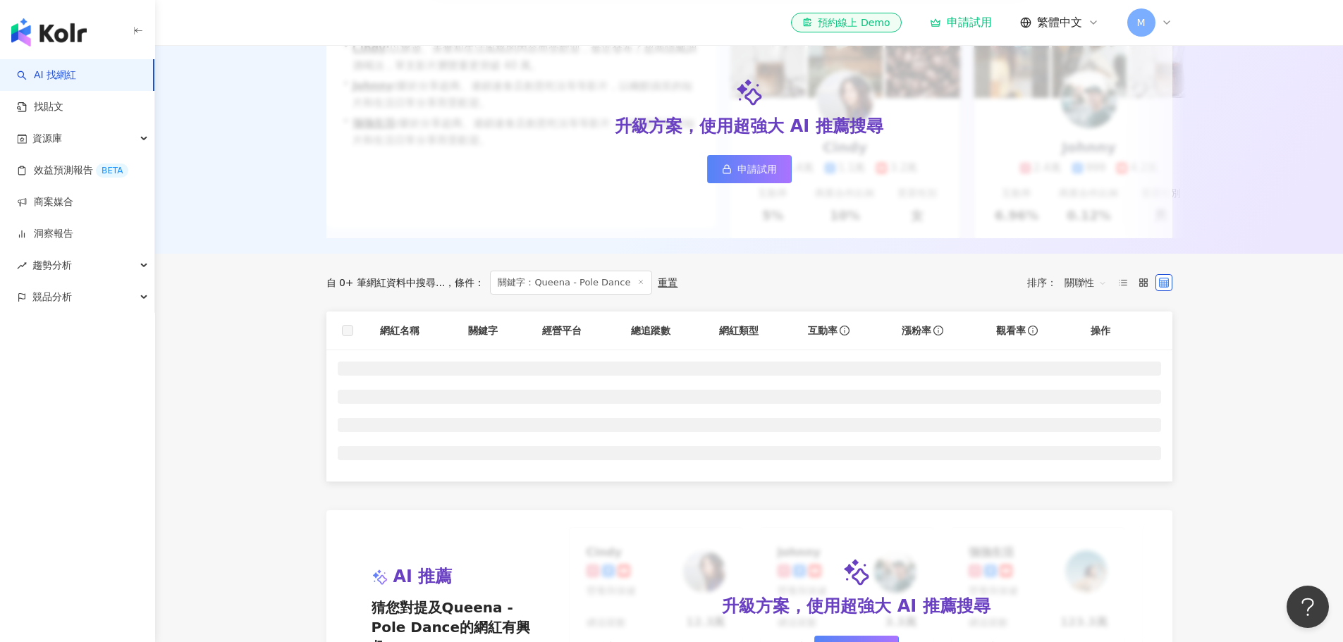
scroll to position [141, 0]
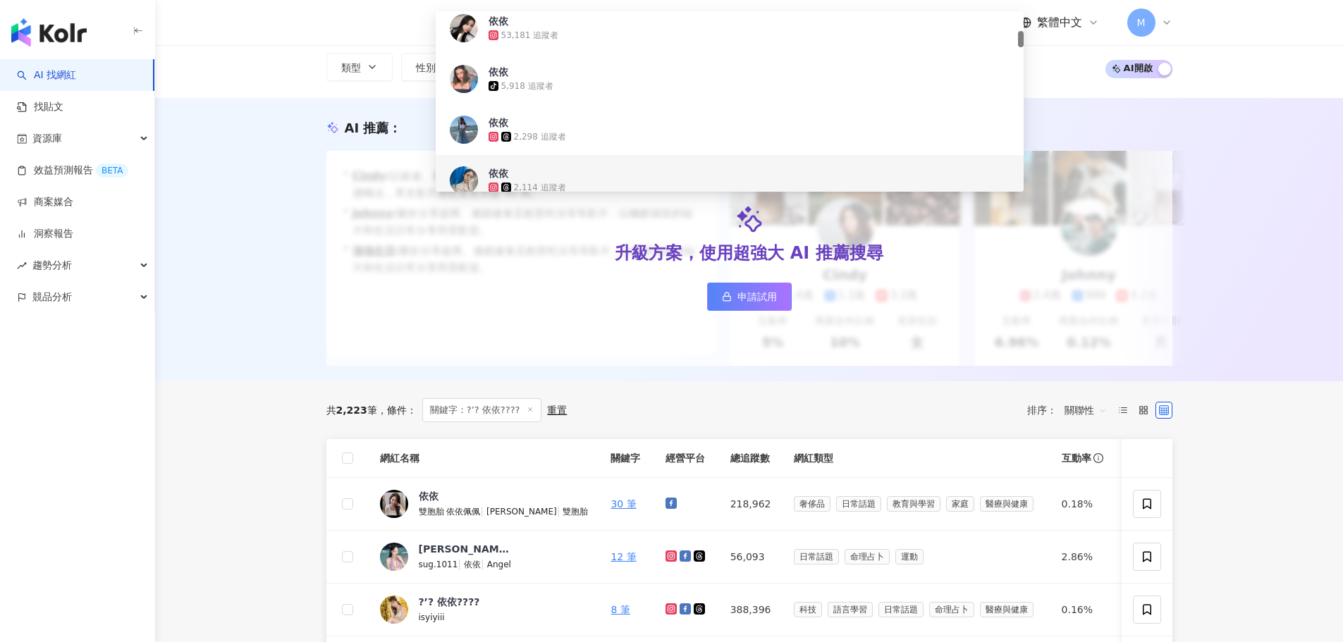
scroll to position [141, 0]
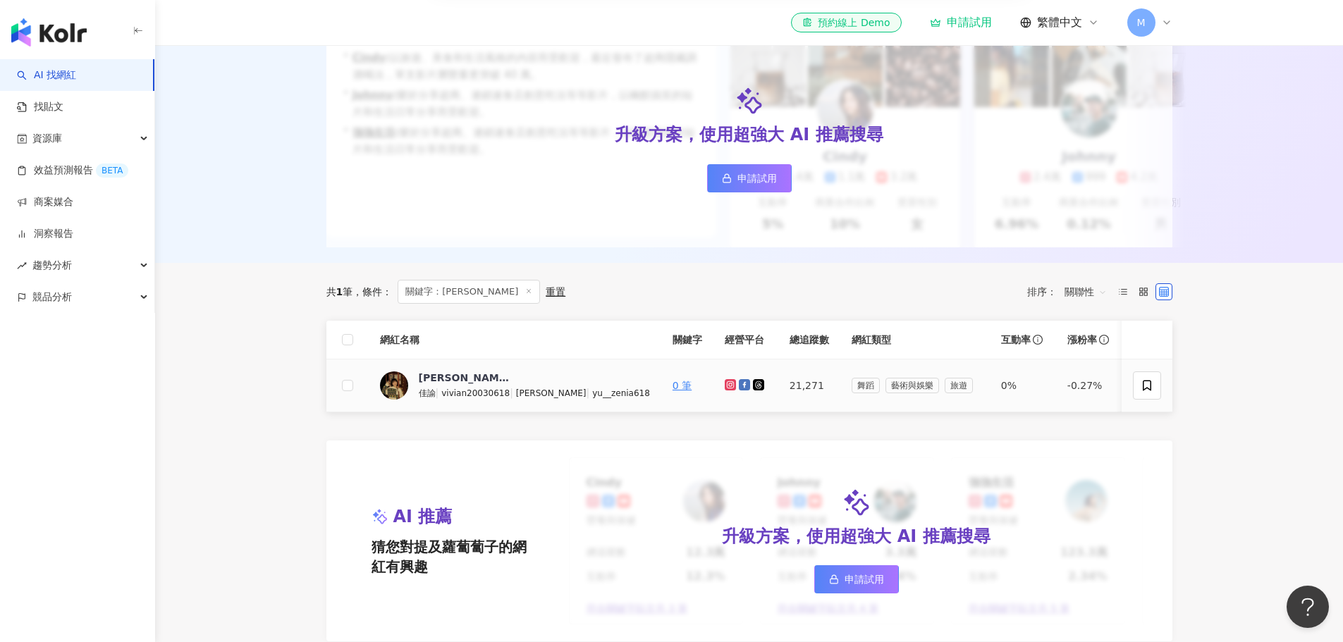
scroll to position [212, 0]
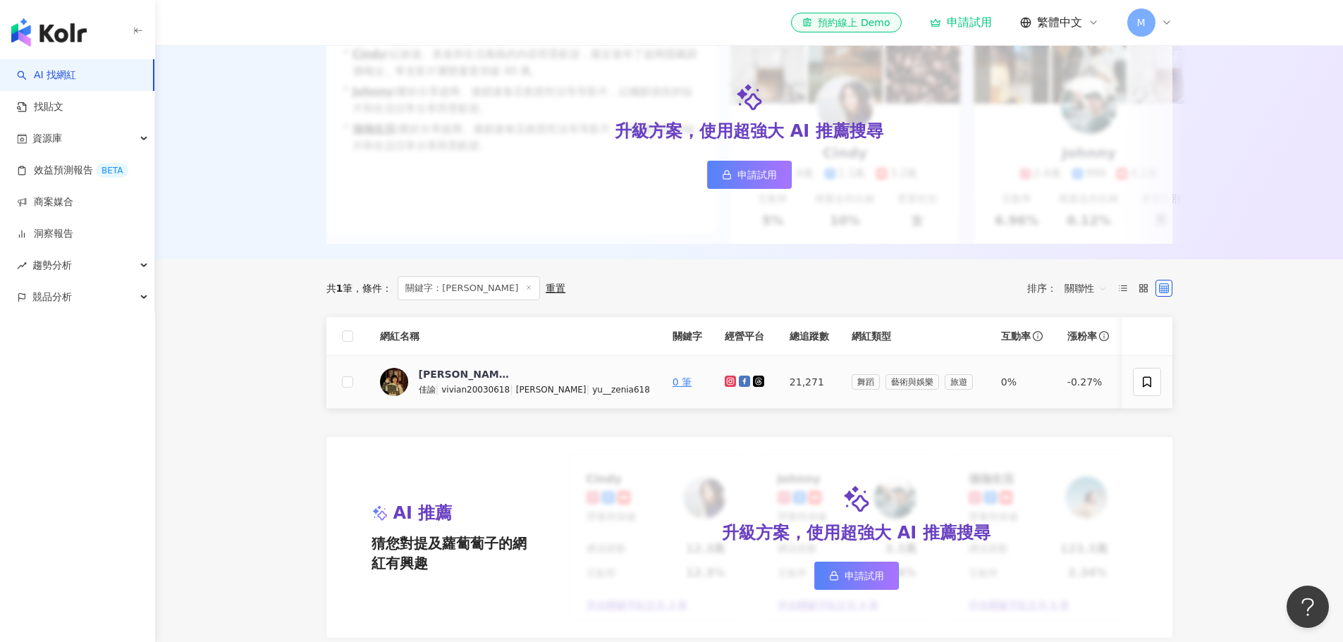
click at [728, 384] on icon at bounding box center [731, 381] width 6 height 6
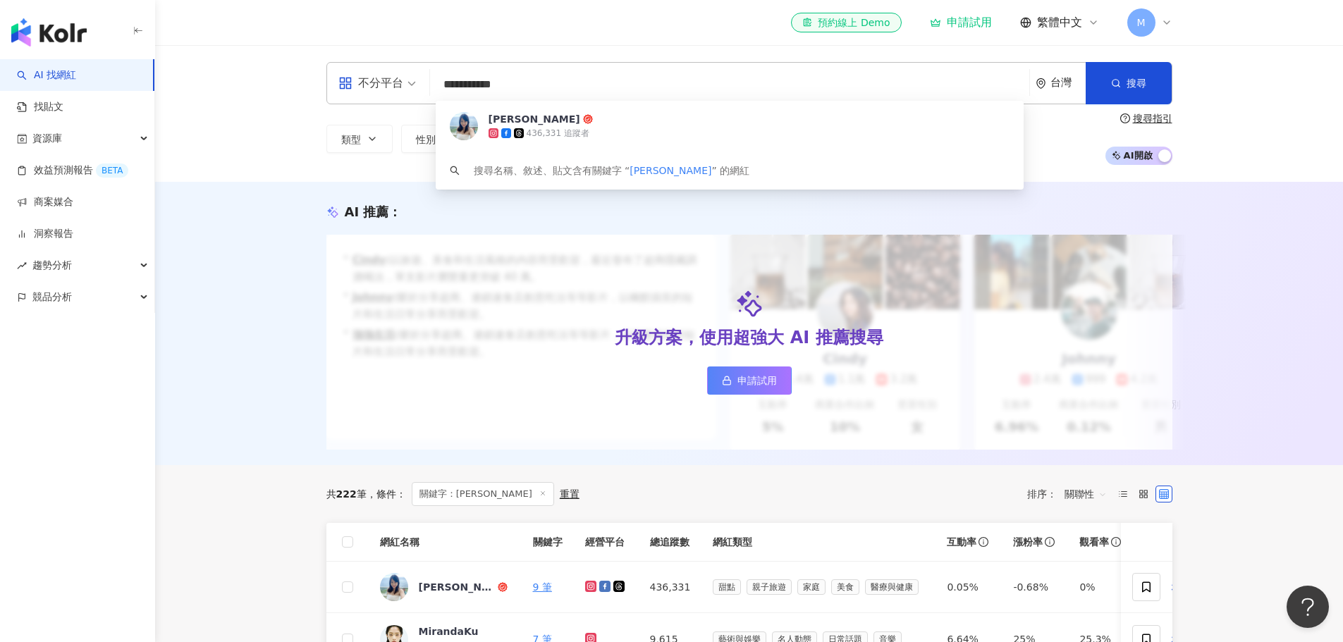
scroll to position [282, 0]
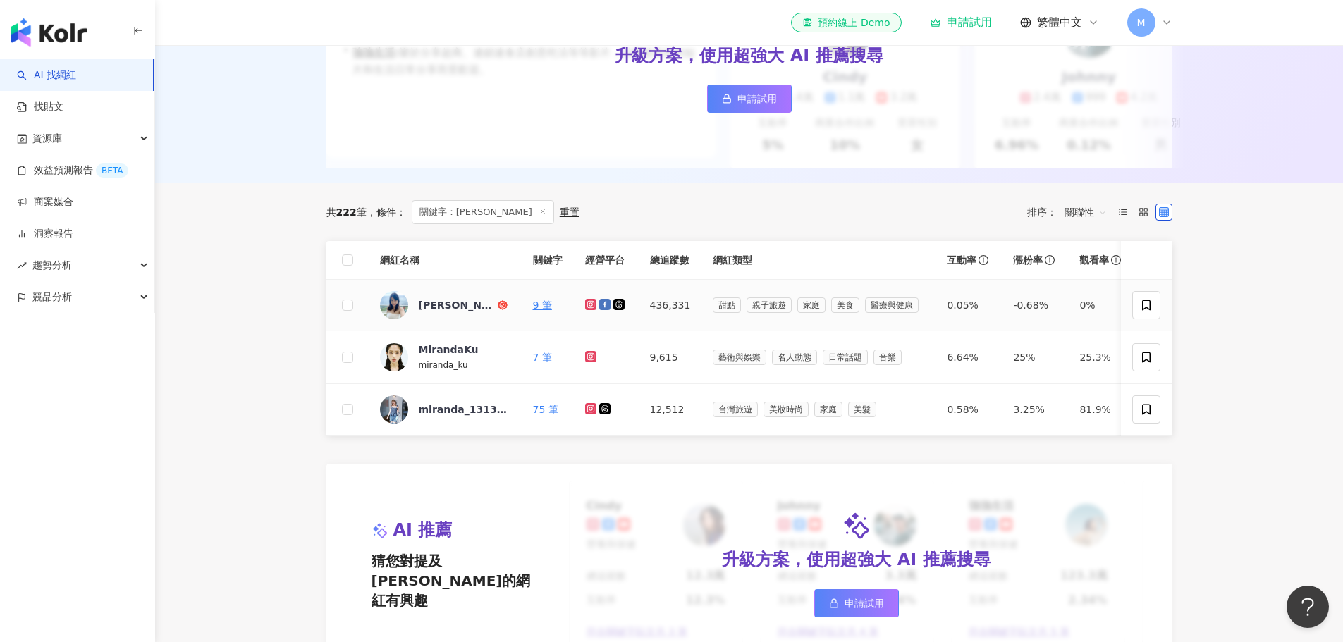
click at [592, 307] on icon at bounding box center [590, 305] width 6 height 6
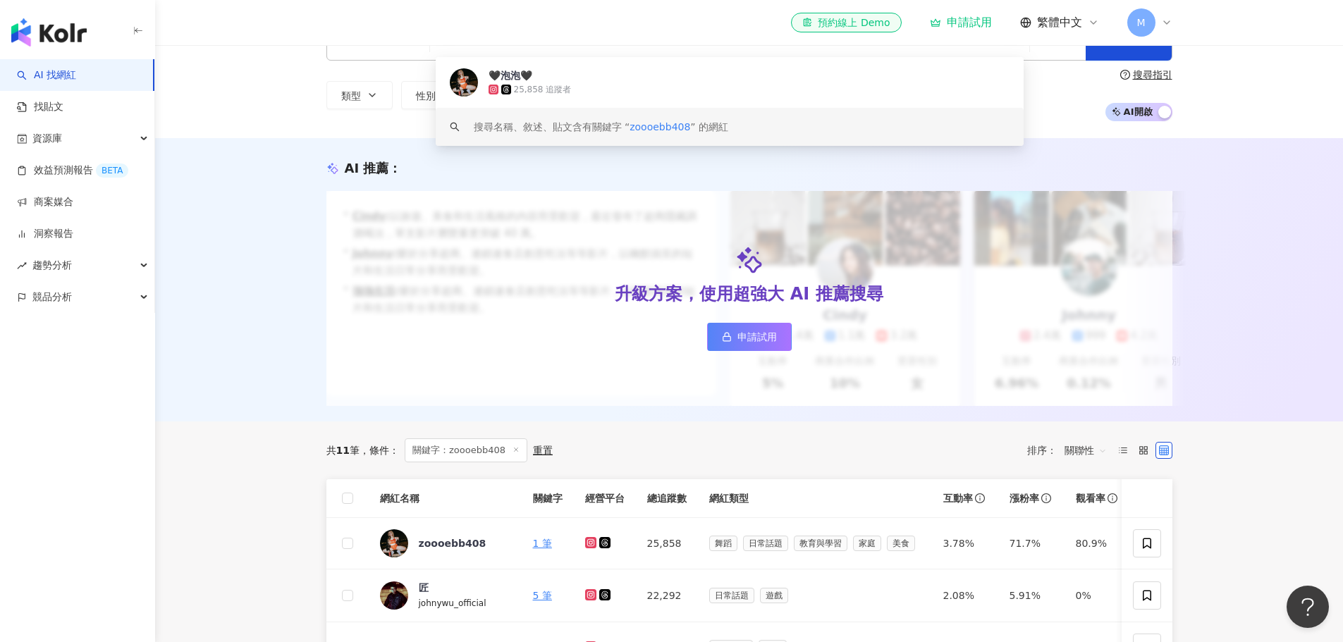
scroll to position [212, 0]
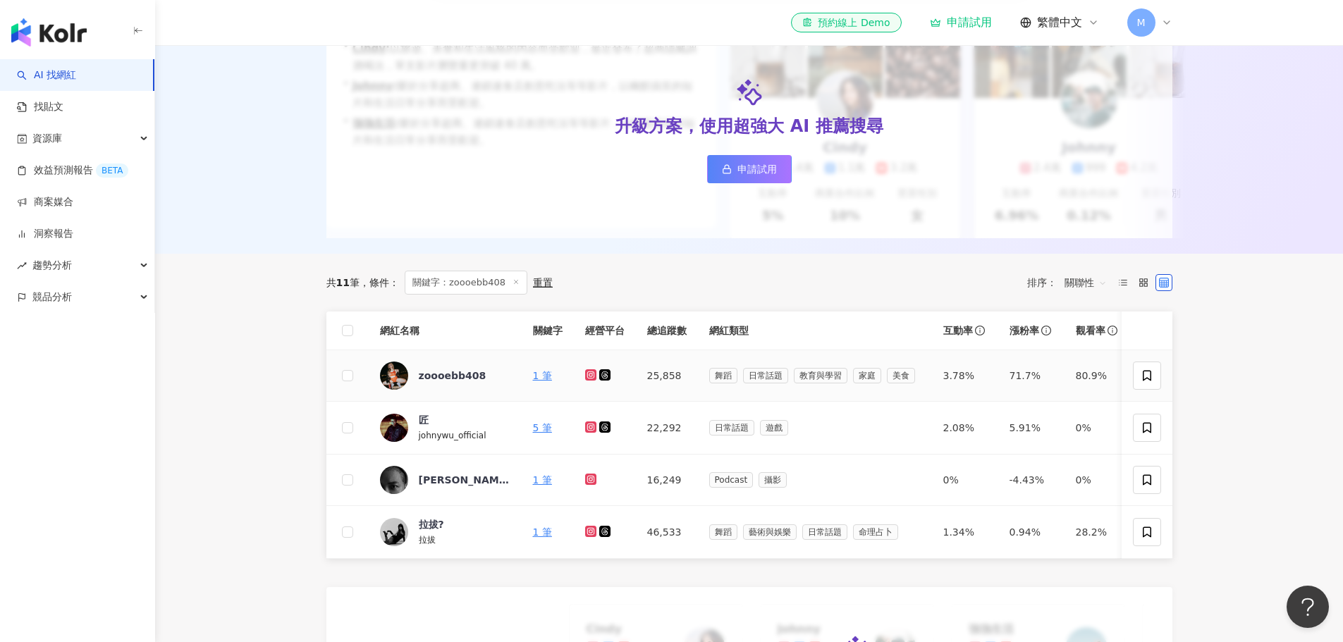
click at [587, 381] on icon at bounding box center [590, 375] width 11 height 11
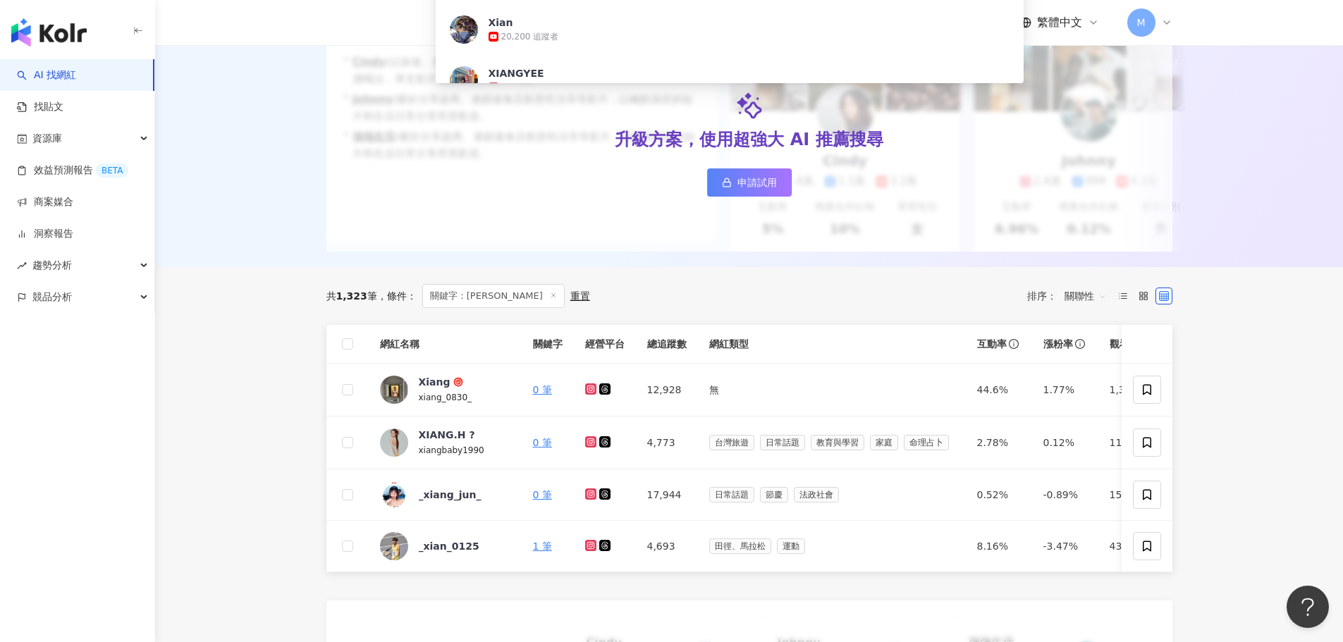
scroll to position [212, 0]
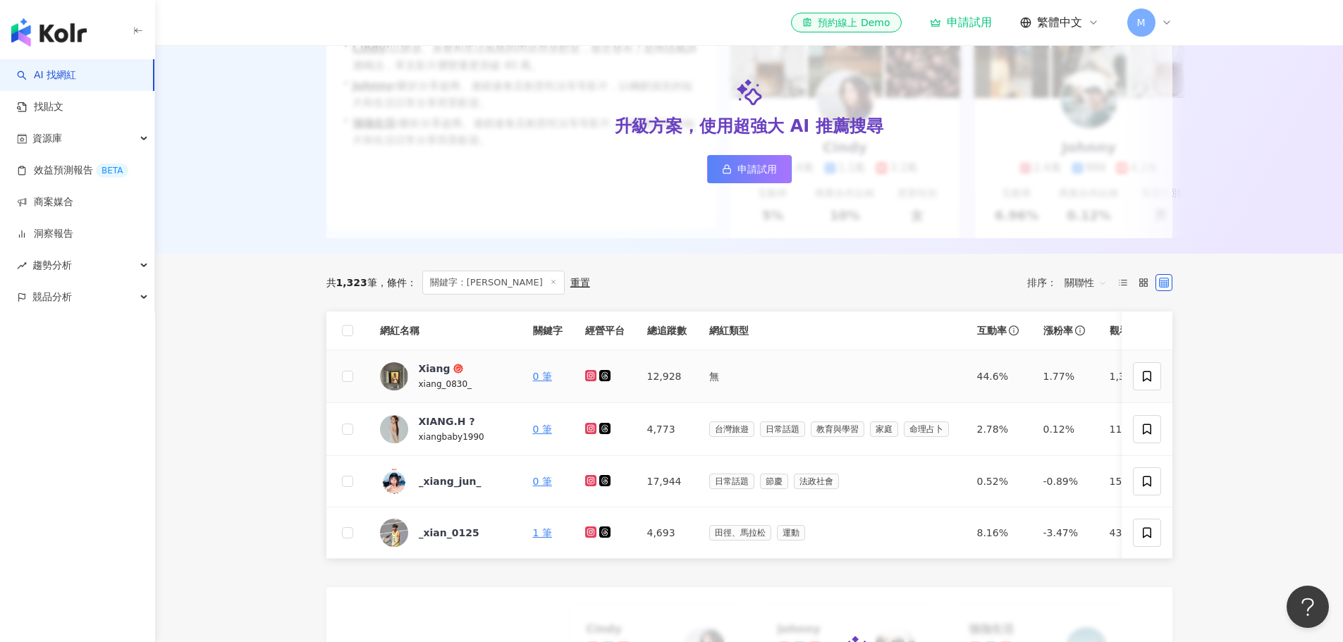
click at [590, 377] on icon at bounding box center [591, 375] width 2 height 2
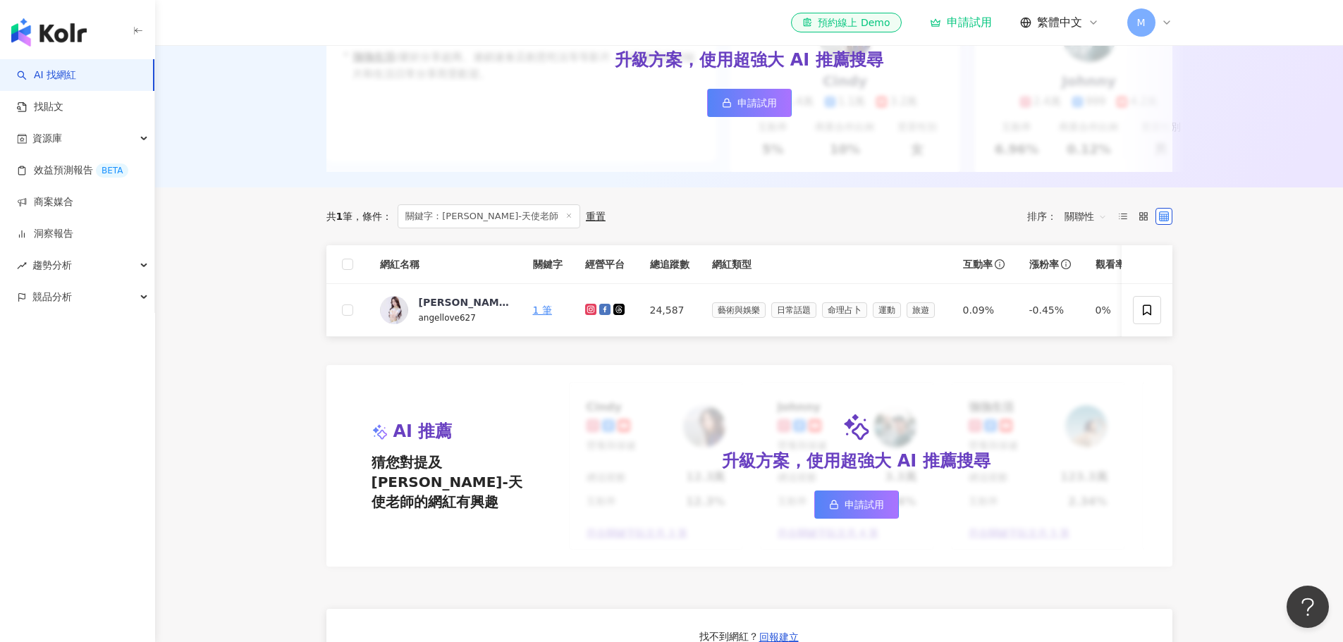
scroll to position [282, 0]
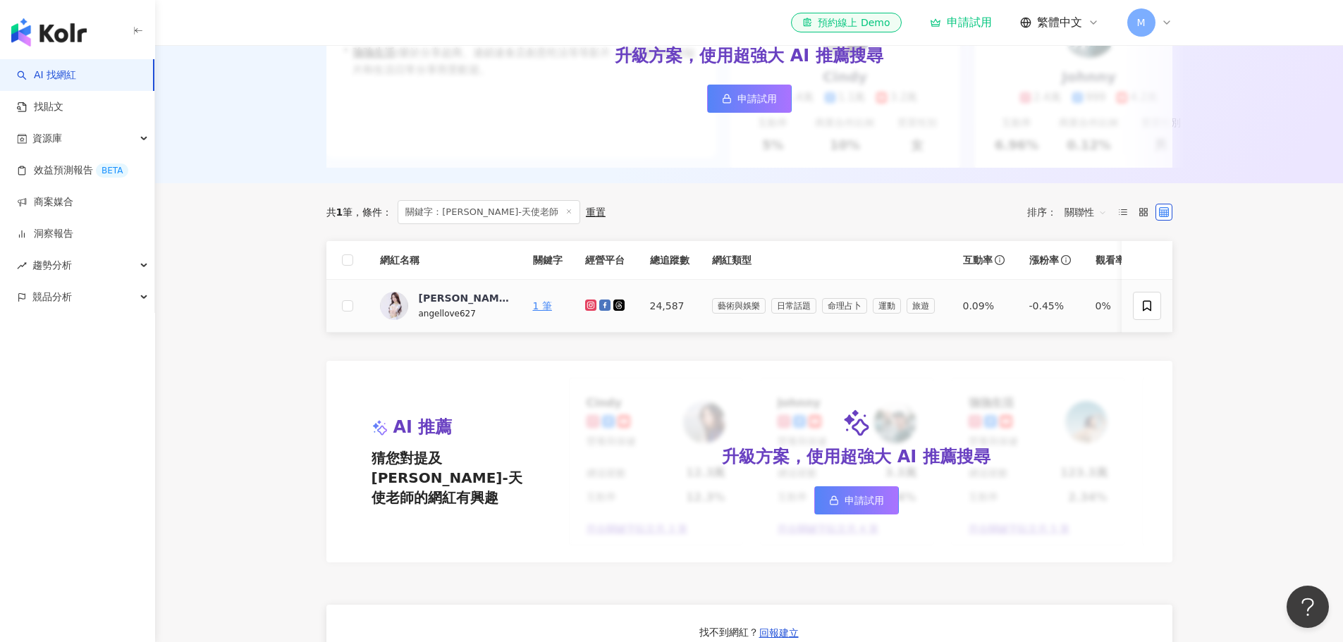
click at [592, 310] on icon at bounding box center [591, 305] width 9 height 8
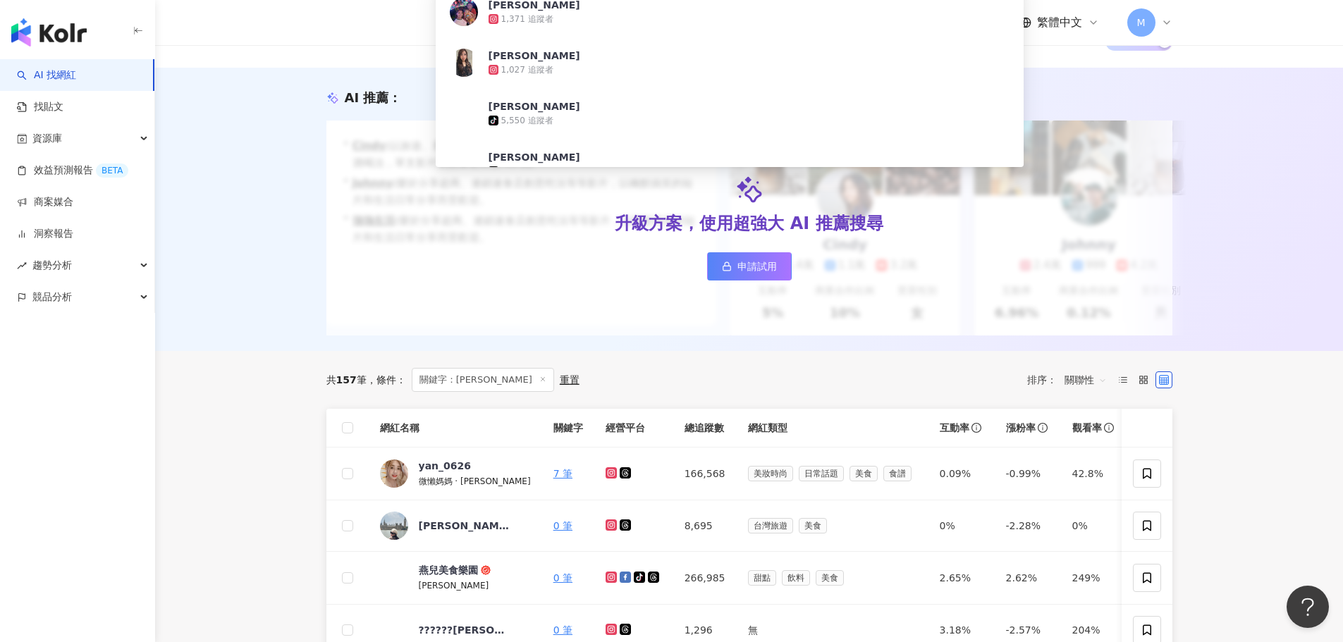
scroll to position [212, 0]
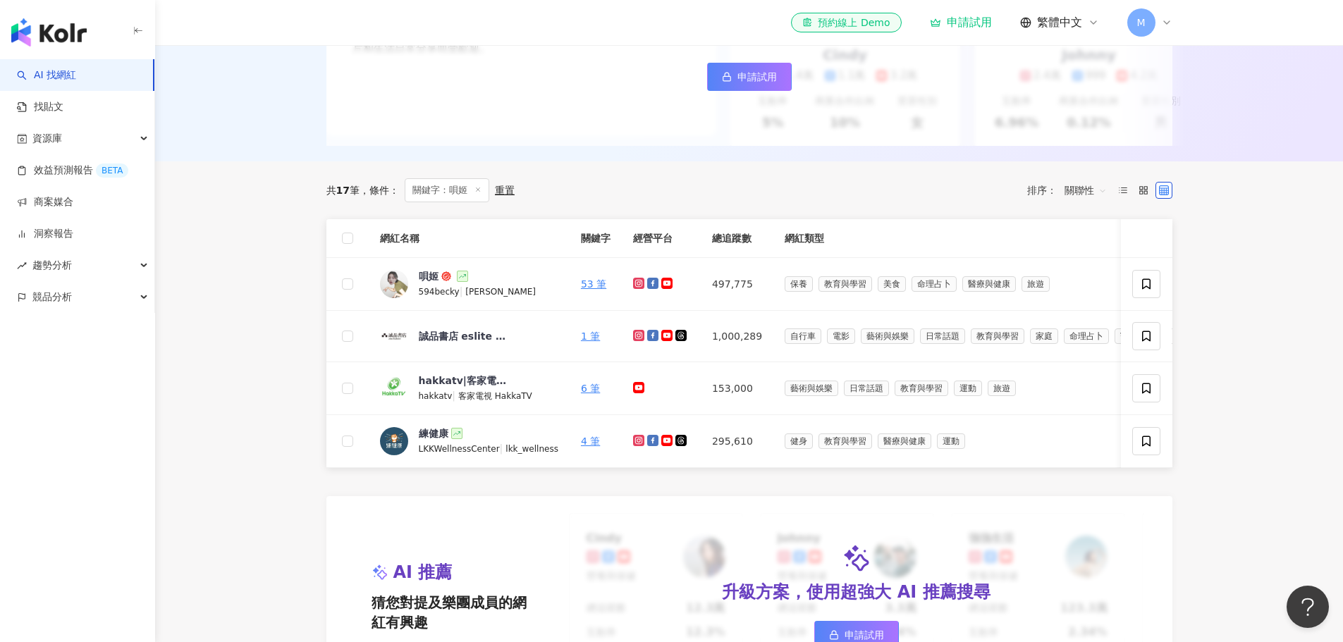
scroll to position [353, 0]
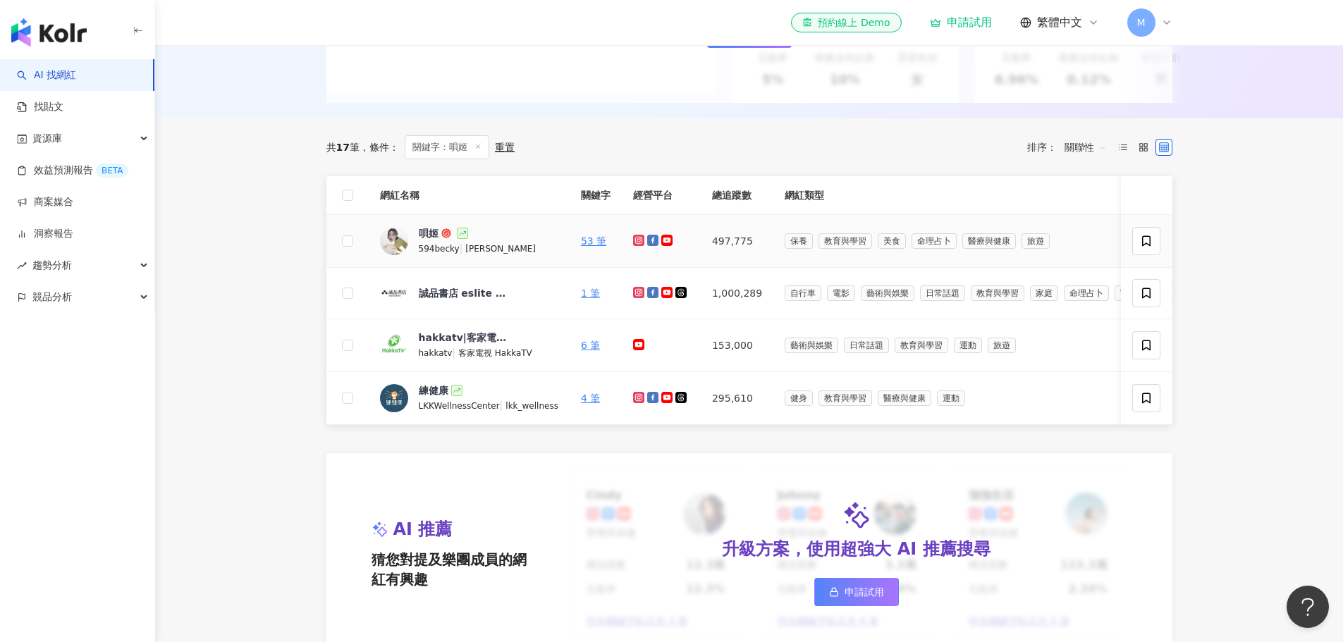
click at [636, 243] on icon at bounding box center [639, 240] width 6 height 6
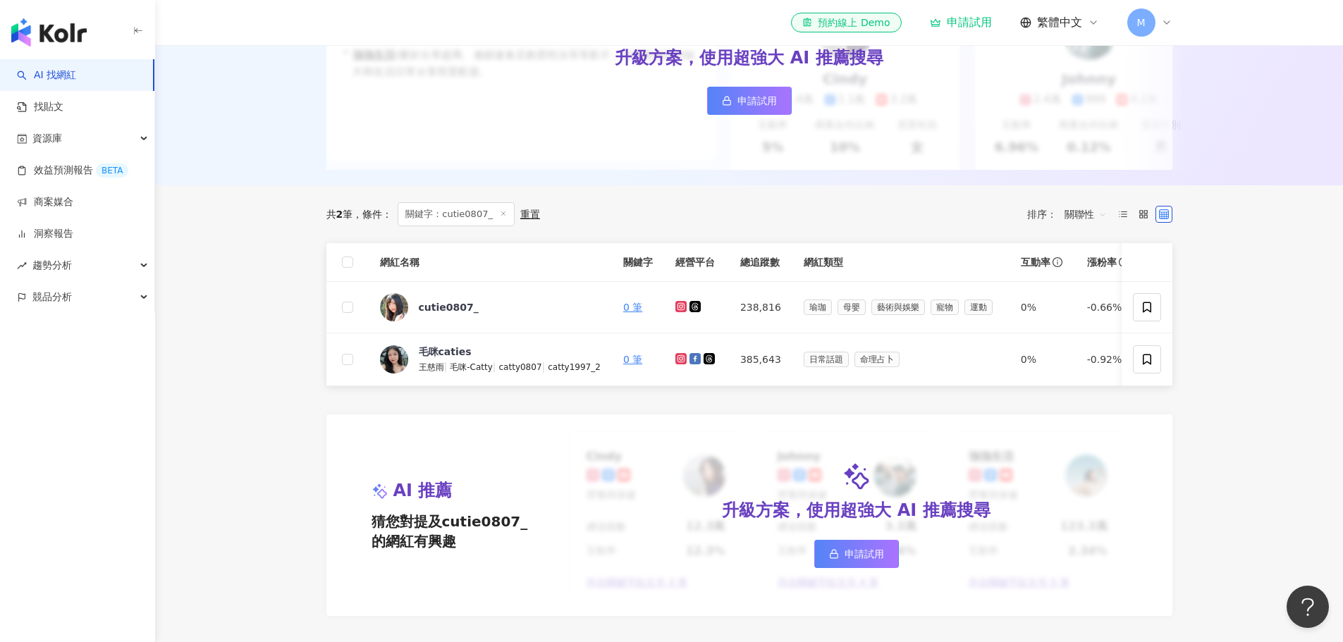
scroll to position [282, 0]
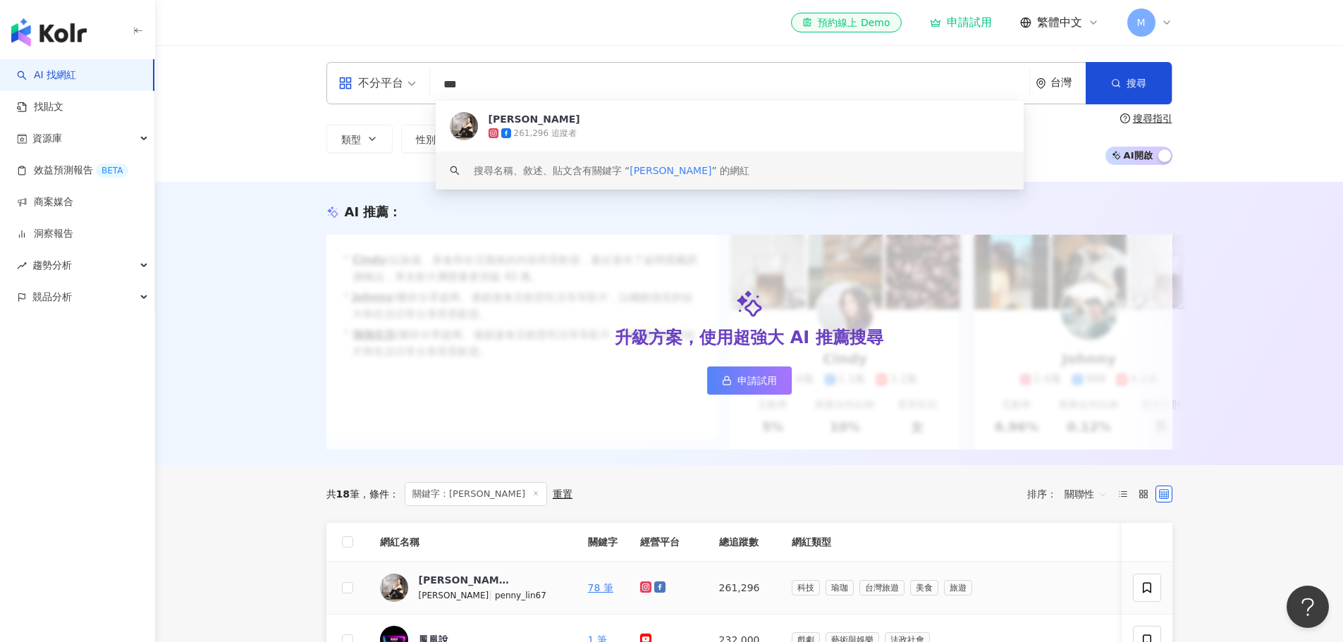
click at [640, 593] on icon at bounding box center [645, 587] width 11 height 11
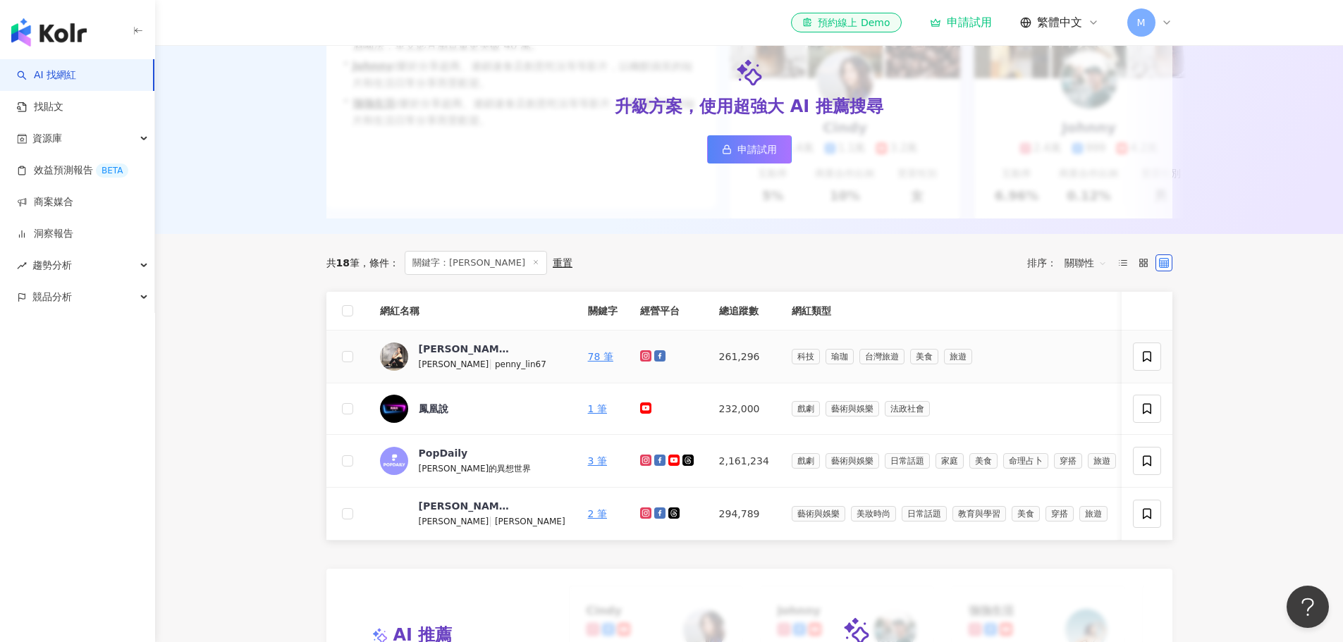
scroll to position [353, 0]
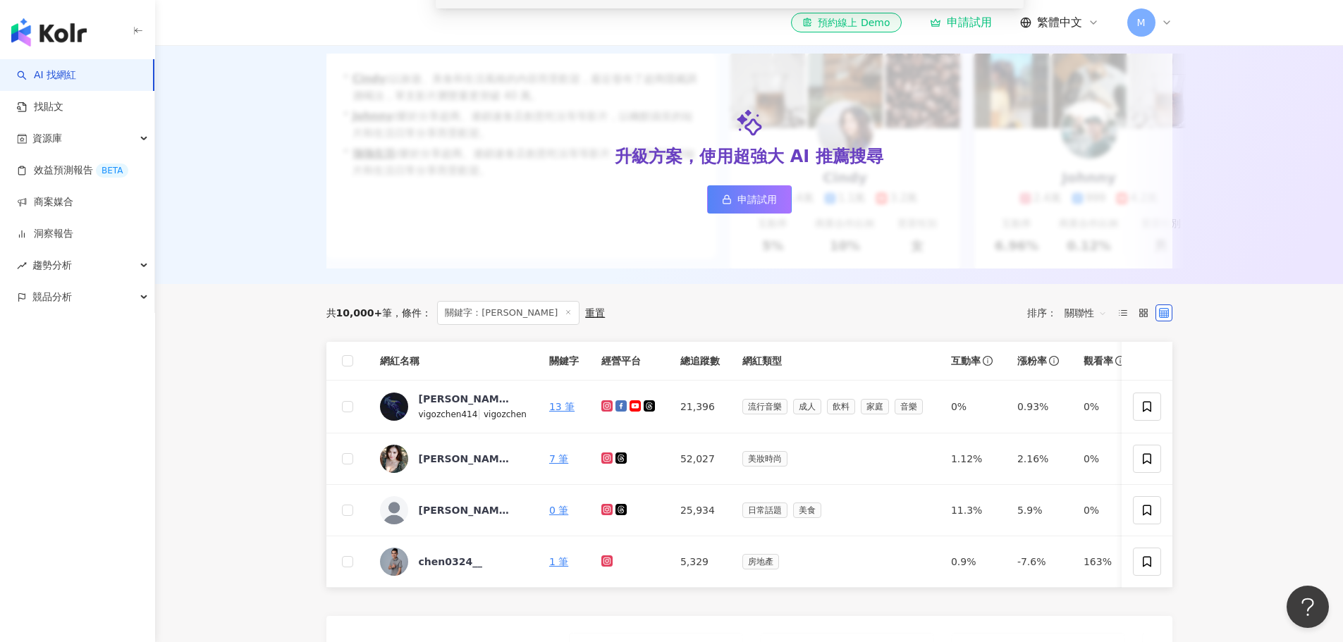
scroll to position [282, 0]
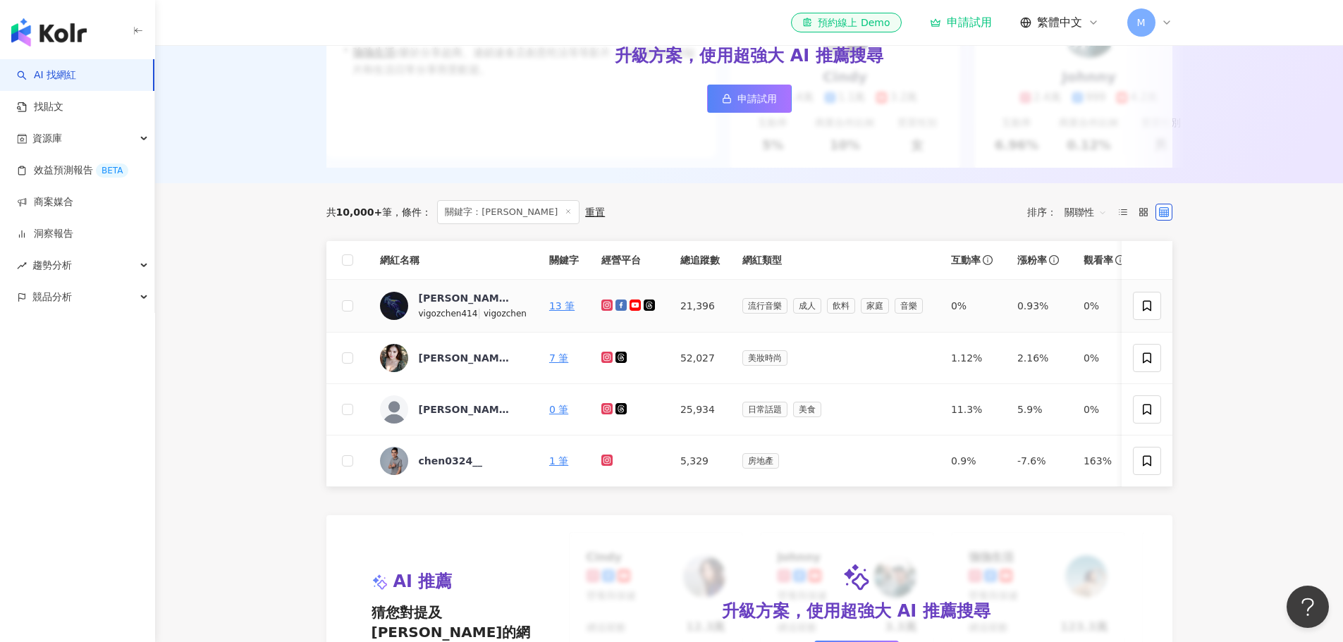
click at [603, 310] on icon at bounding box center [607, 305] width 9 height 8
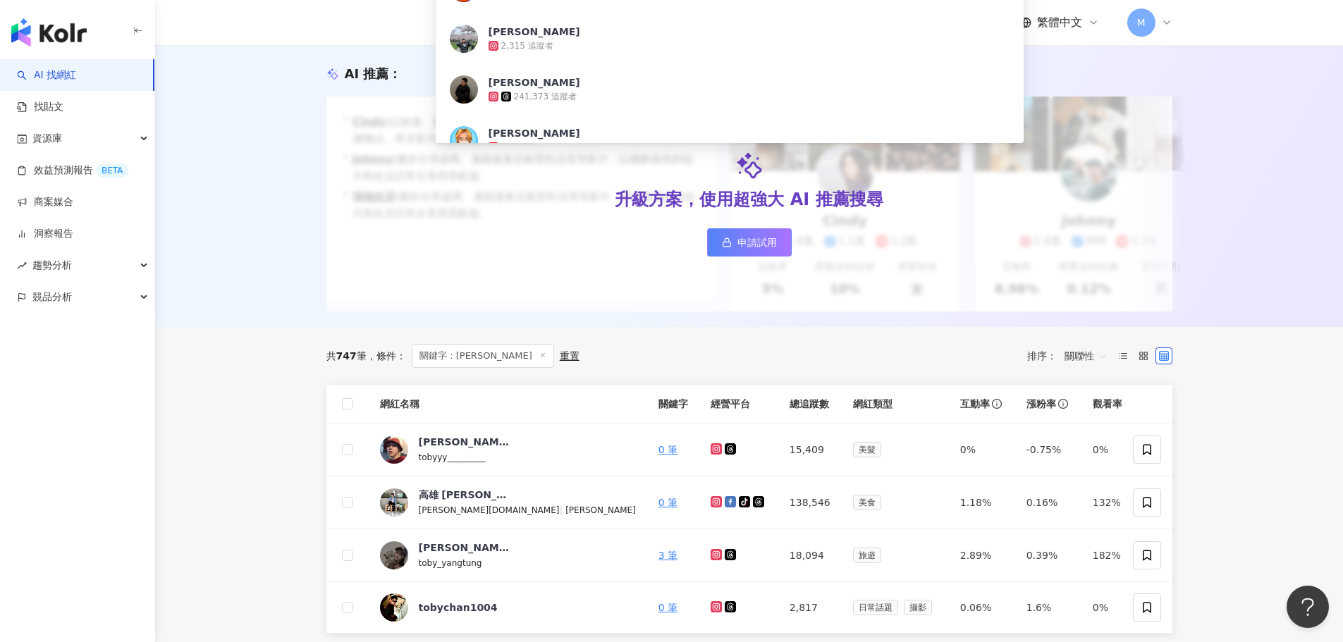
scroll to position [71, 0]
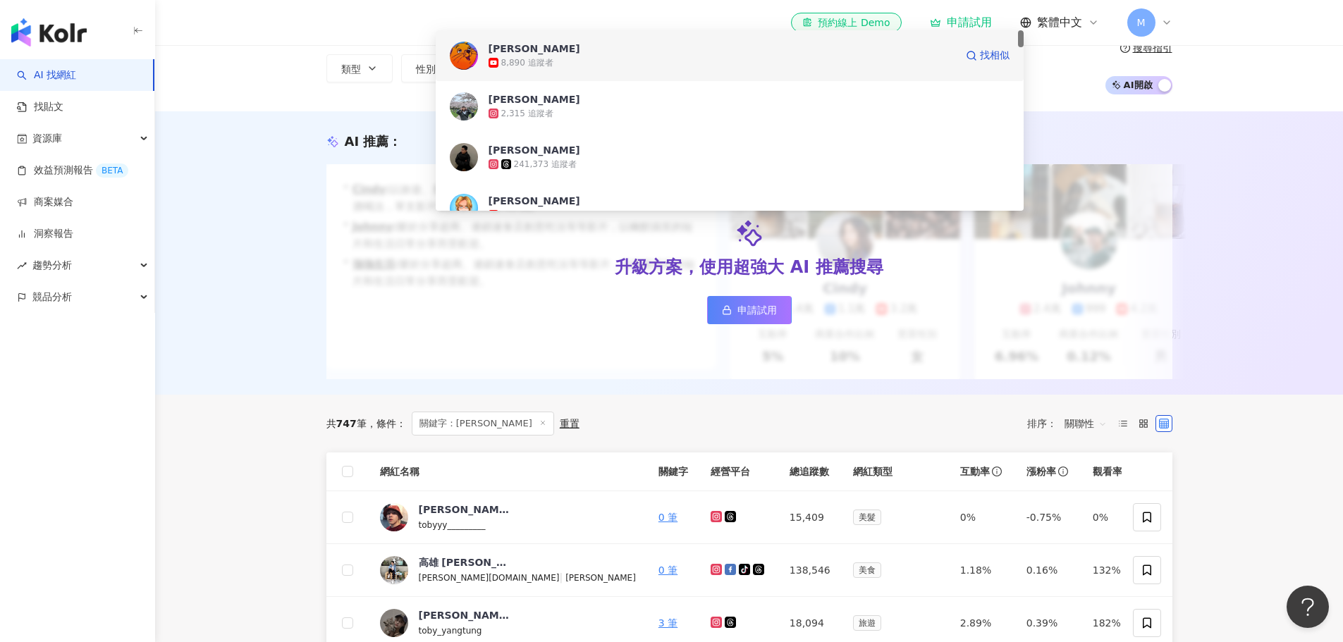
click at [539, 66] on div "8,890 追蹤者" at bounding box center [527, 63] width 52 height 12
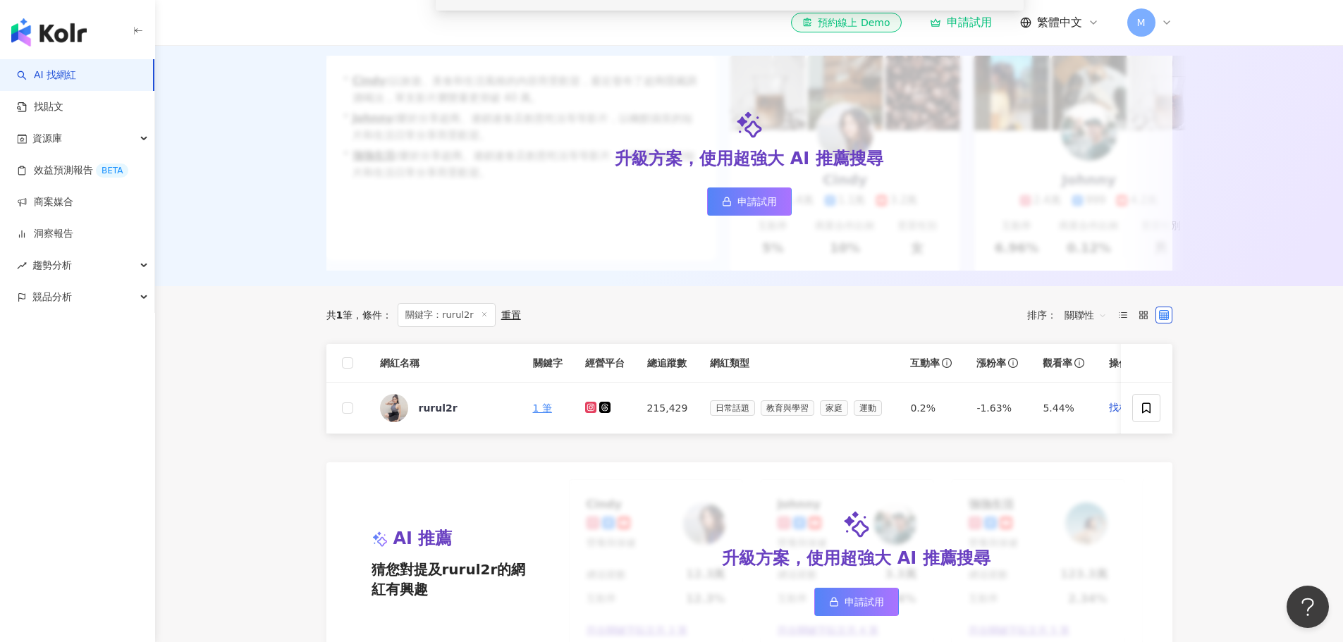
scroll to position [282, 0]
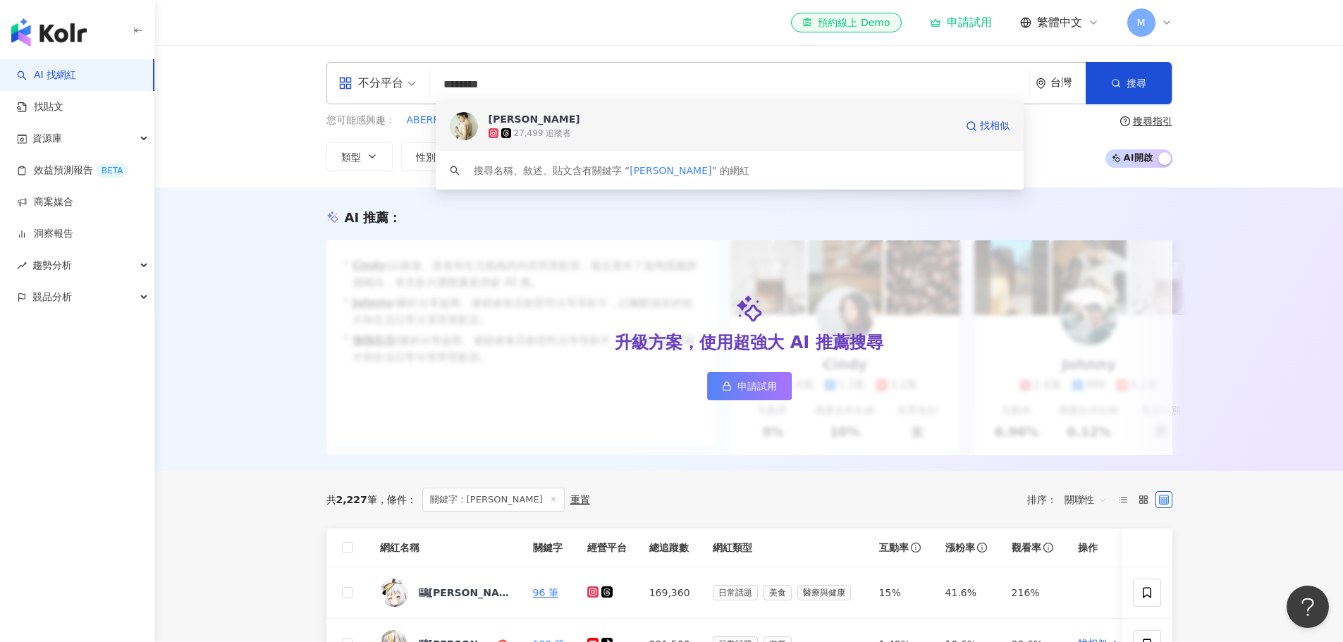
click at [556, 118] on span "IRENE 麥麥" at bounding box center [722, 119] width 467 height 14
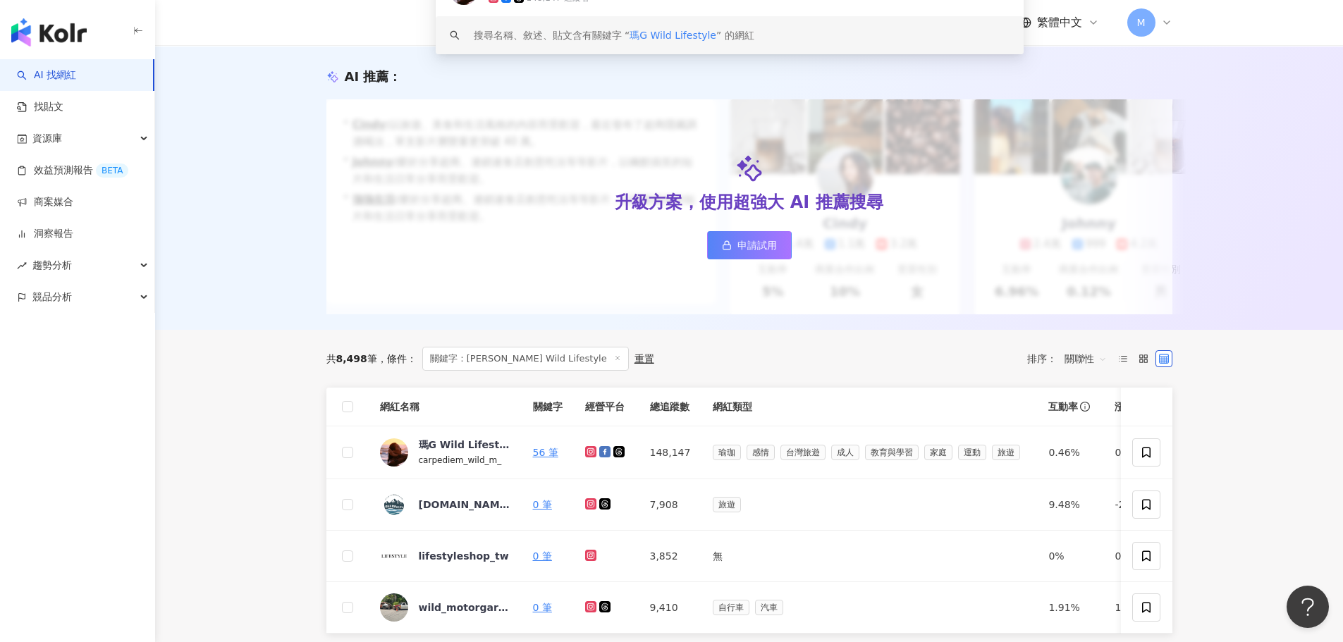
scroll to position [141, 0]
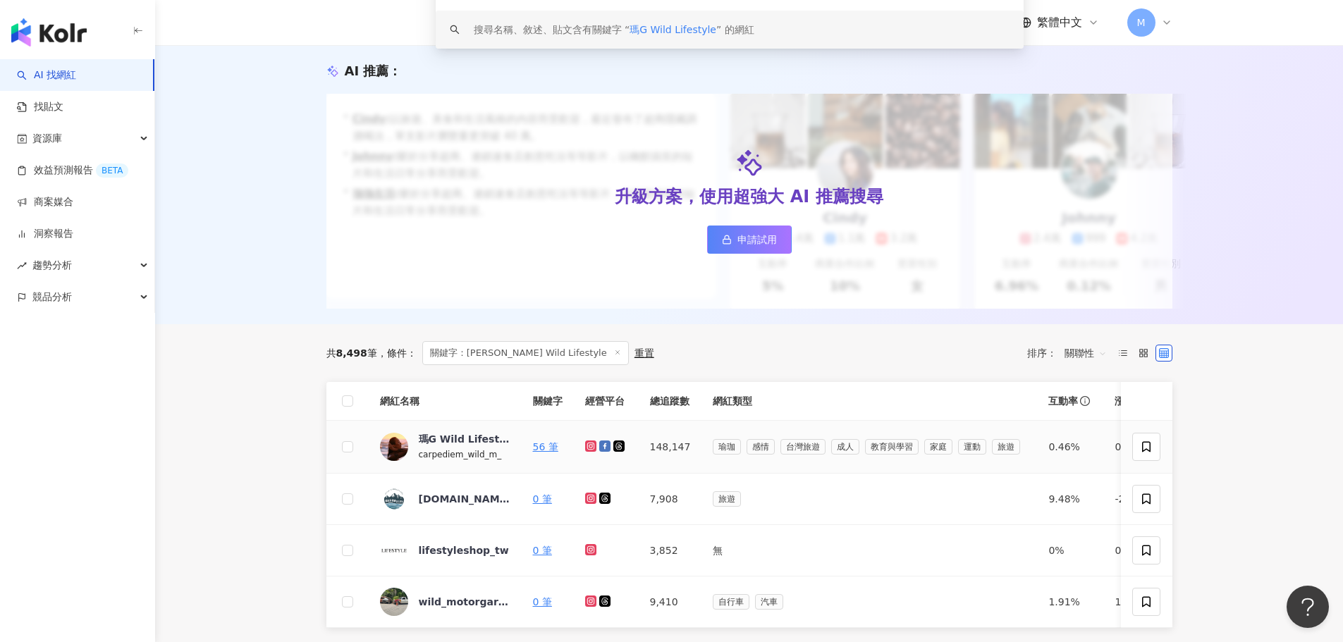
click at [590, 449] on icon at bounding box center [590, 447] width 6 height 6
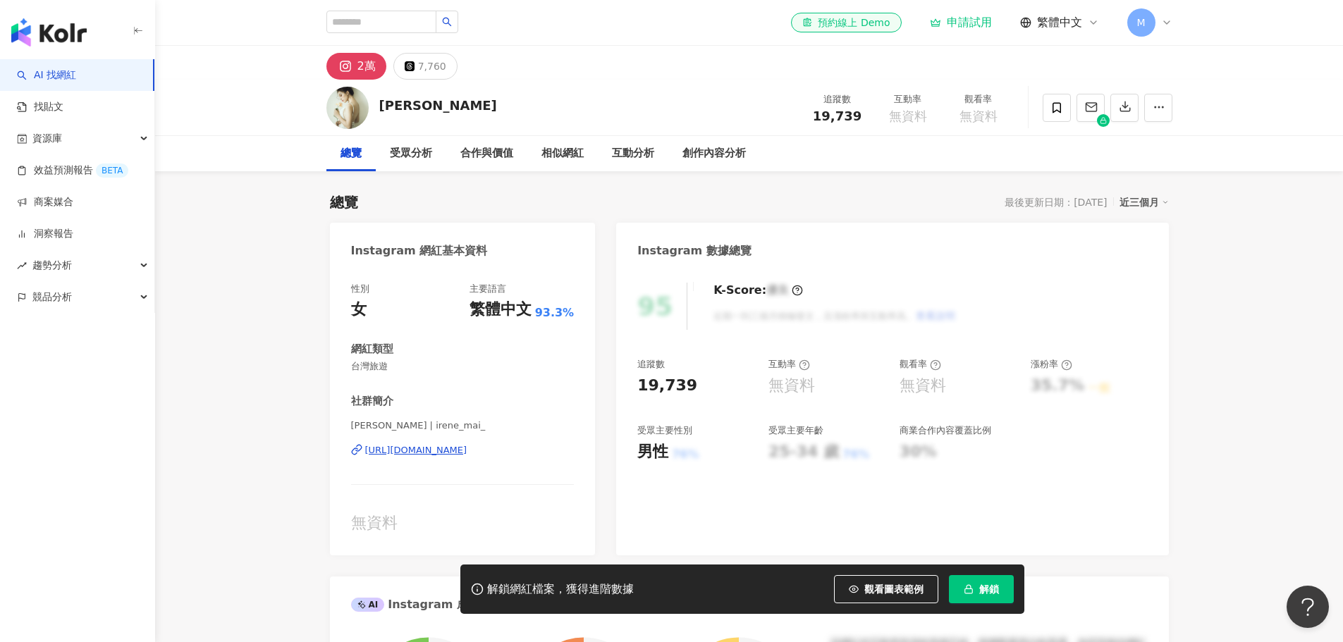
drag, startPoint x: 516, startPoint y: 456, endPoint x: 227, endPoint y: 166, distance: 409.4
click at [468, 456] on div "https://www.instagram.com/irene_mai_/" at bounding box center [416, 450] width 102 height 13
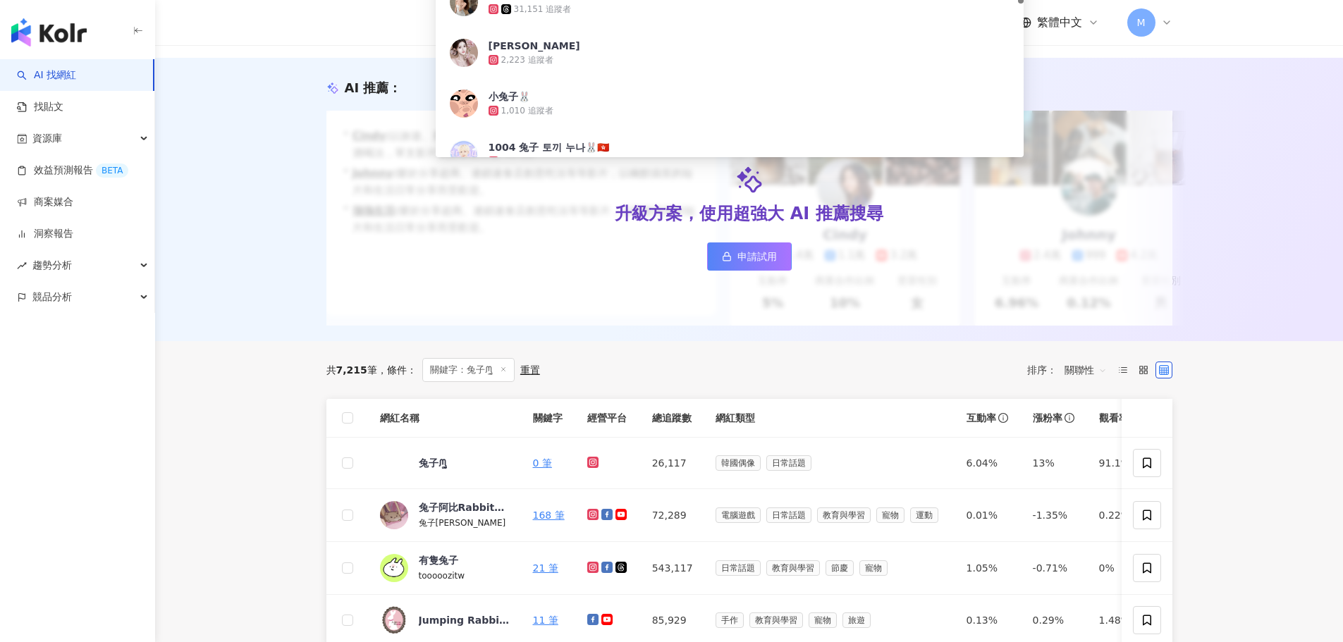
scroll to position [71, 0]
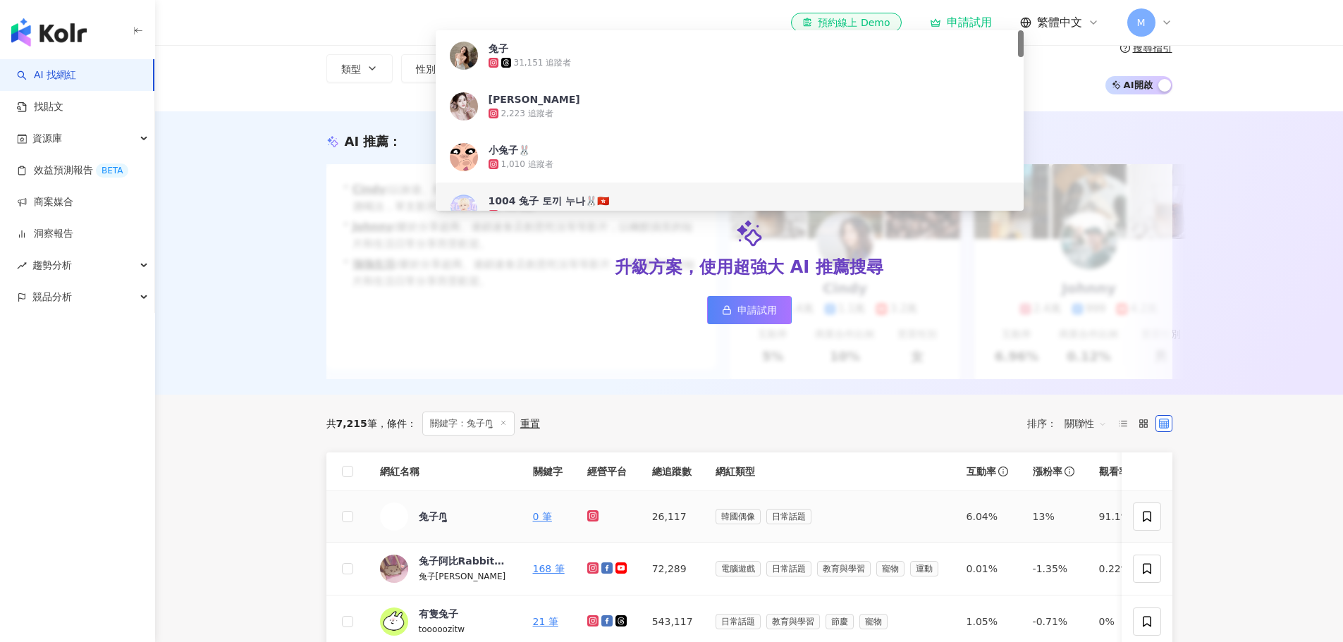
click at [594, 522] on icon at bounding box center [592, 516] width 11 height 11
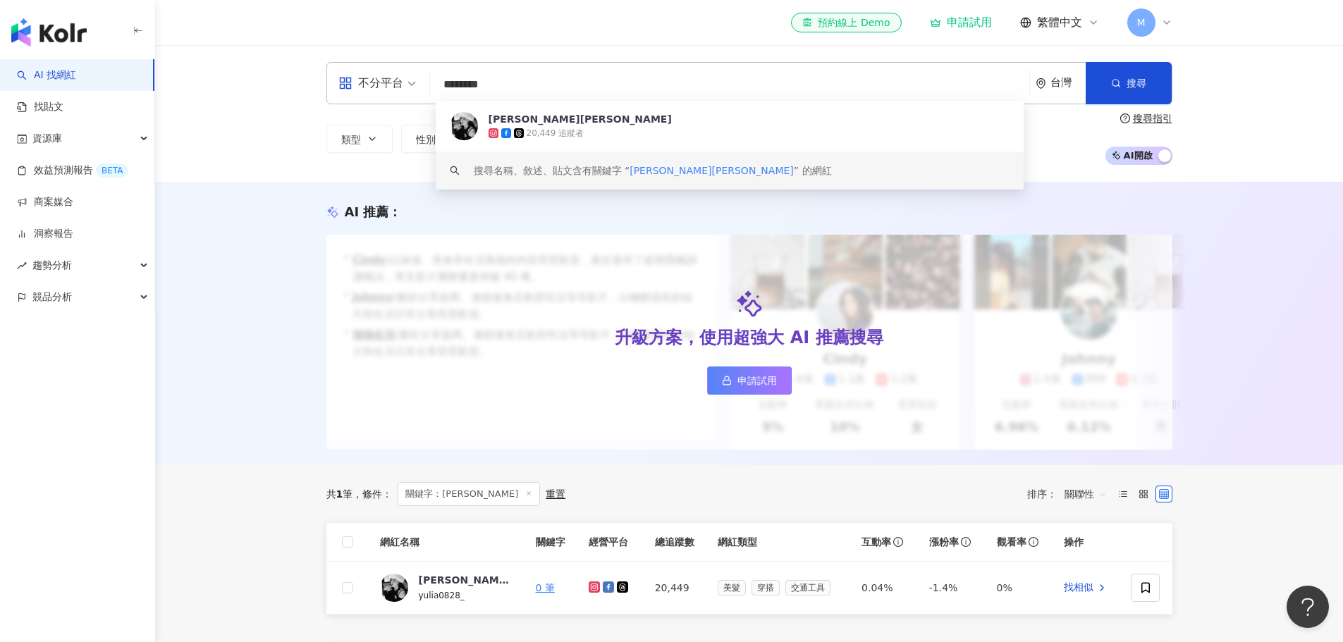
scroll to position [353, 0]
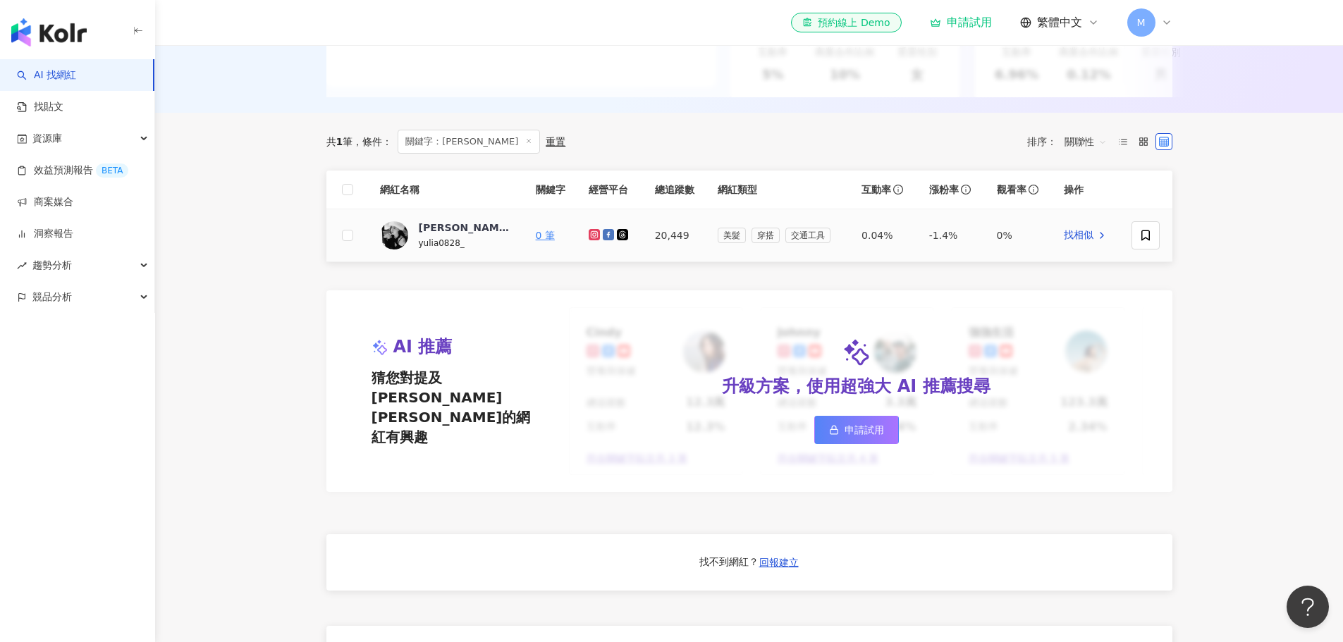
drag, startPoint x: 594, startPoint y: 248, endPoint x: 590, endPoint y: 240, distance: 8.8
click at [594, 238] on icon at bounding box center [595, 235] width 6 height 6
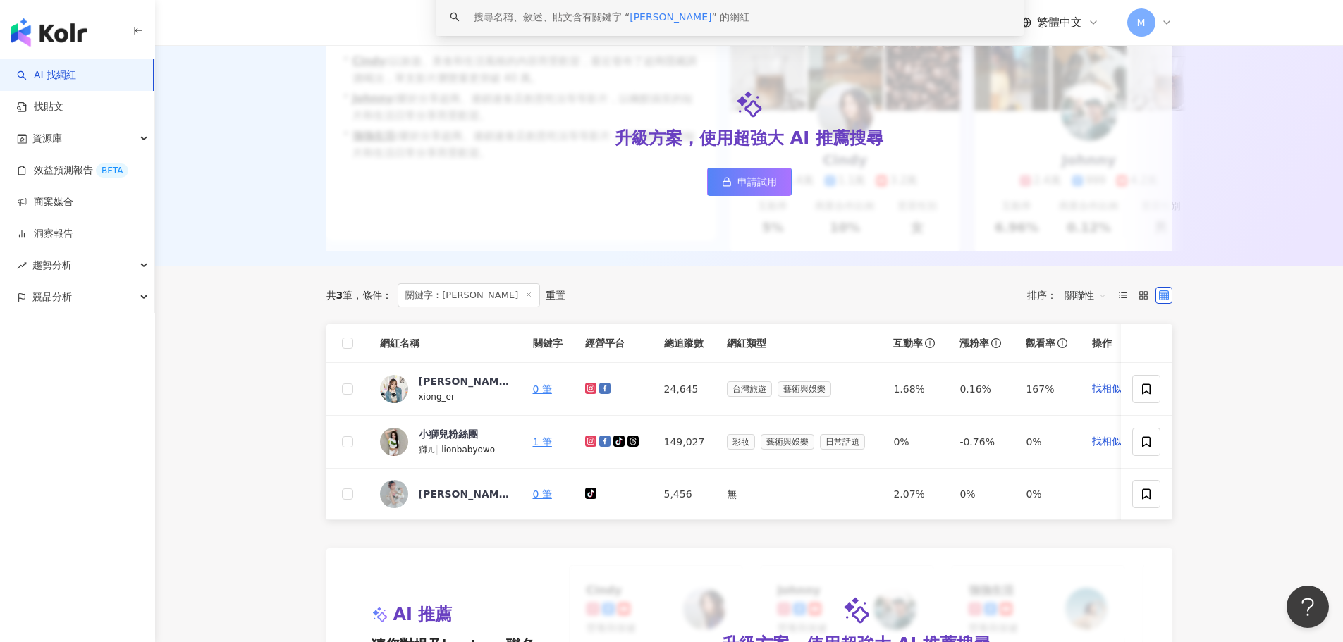
scroll to position [282, 0]
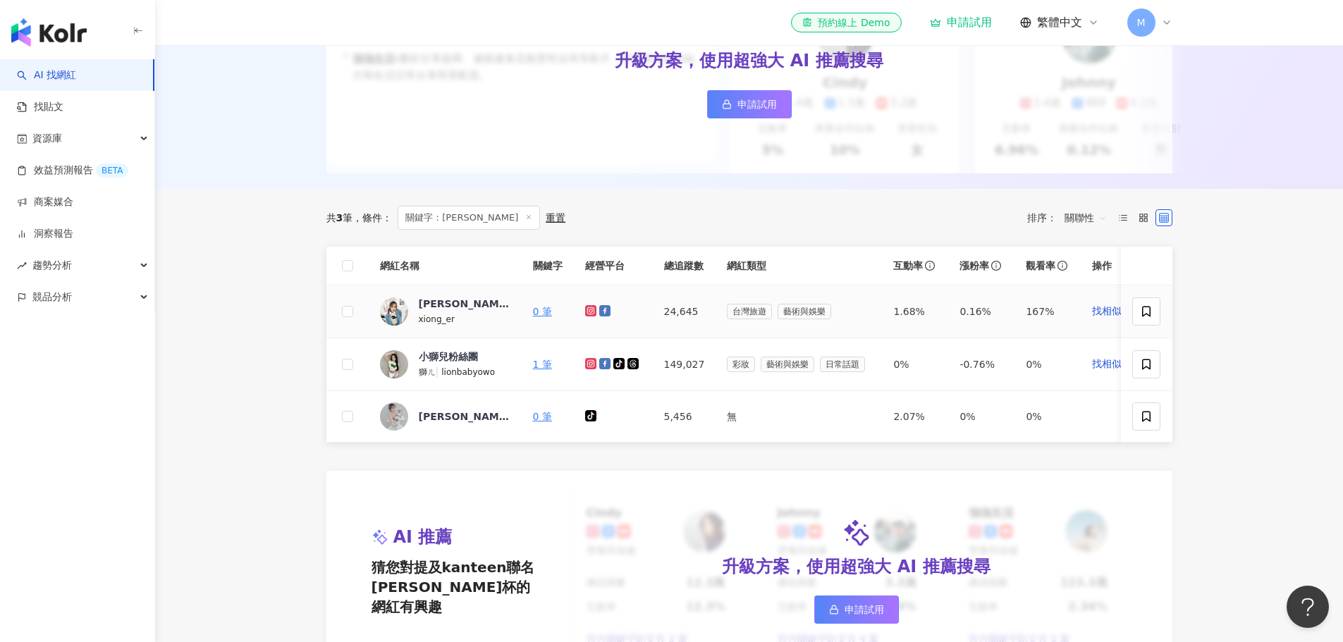
click at [594, 317] on icon at bounding box center [590, 310] width 11 height 11
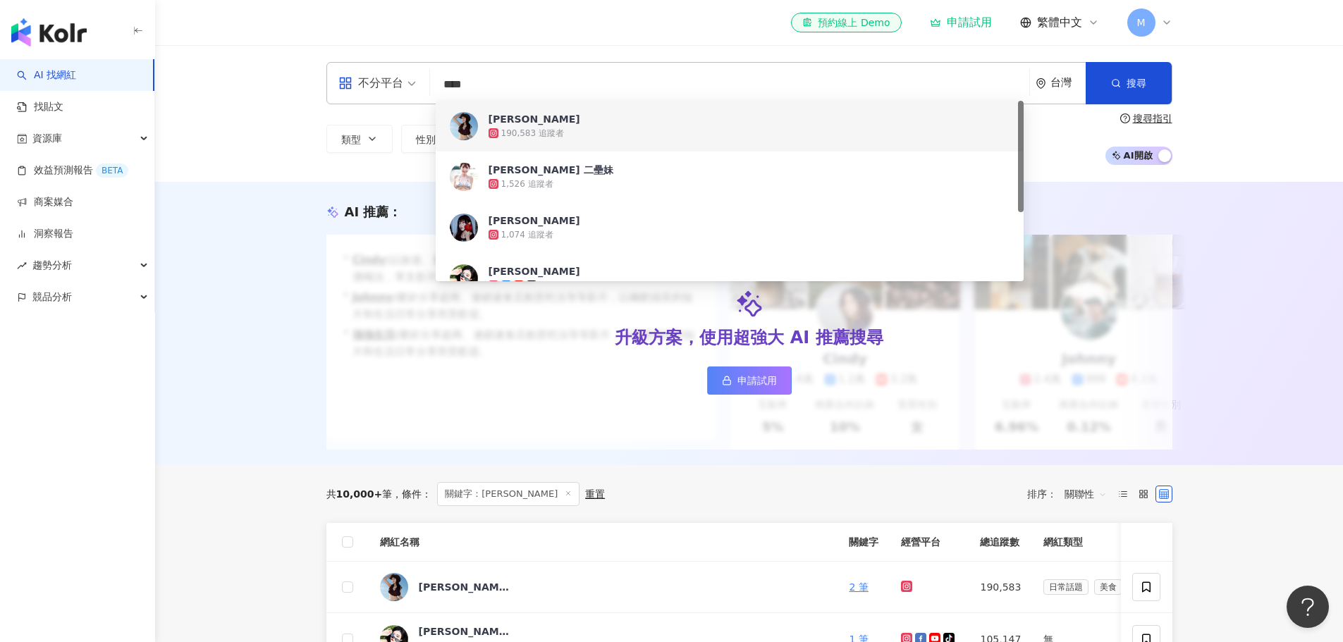
scroll to position [353, 0]
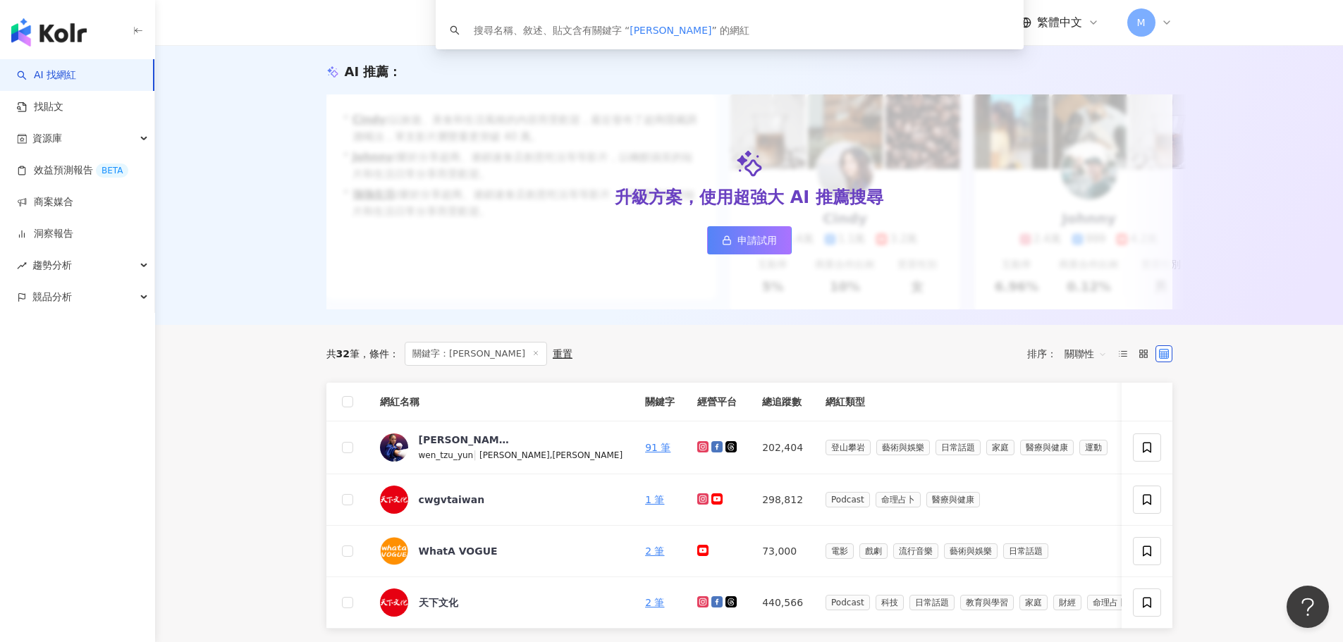
scroll to position [141, 0]
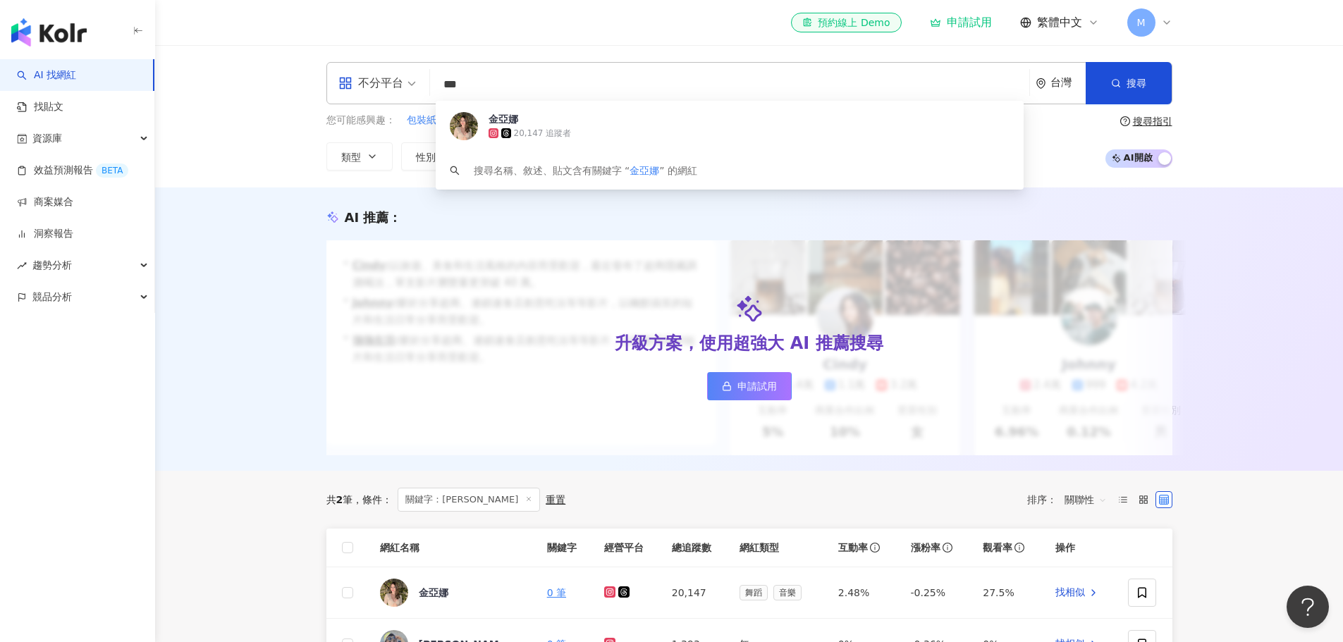
scroll to position [71, 0]
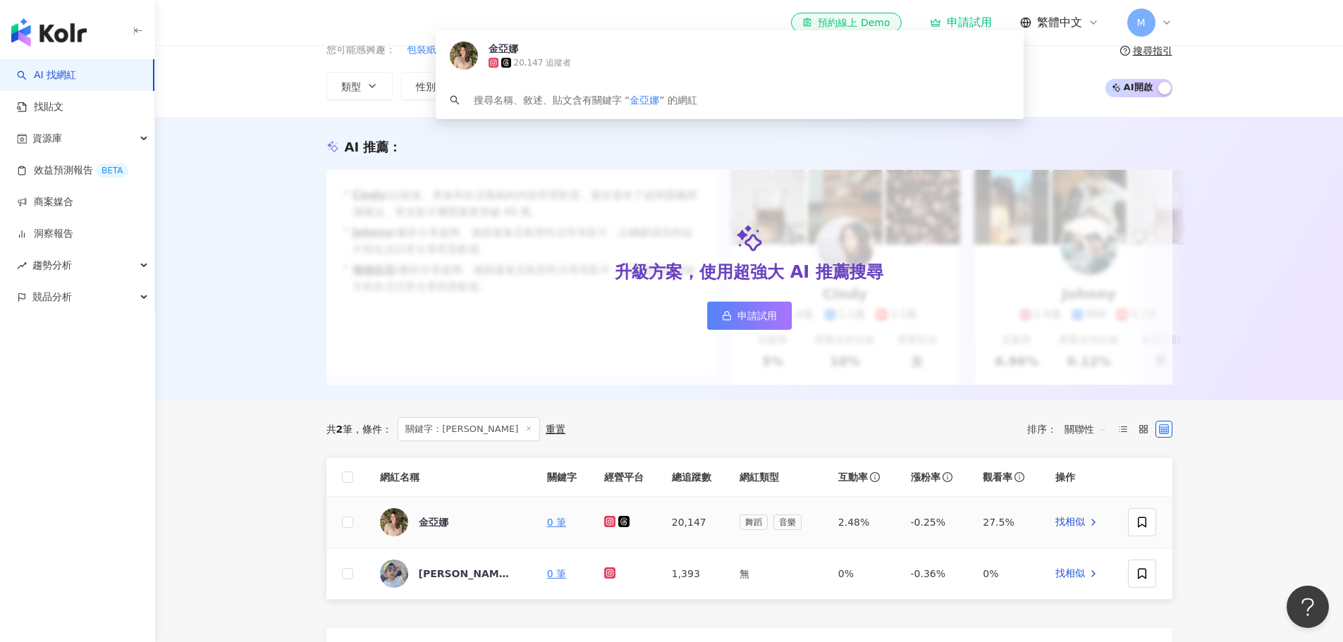
click at [609, 527] on icon at bounding box center [609, 521] width 11 height 11
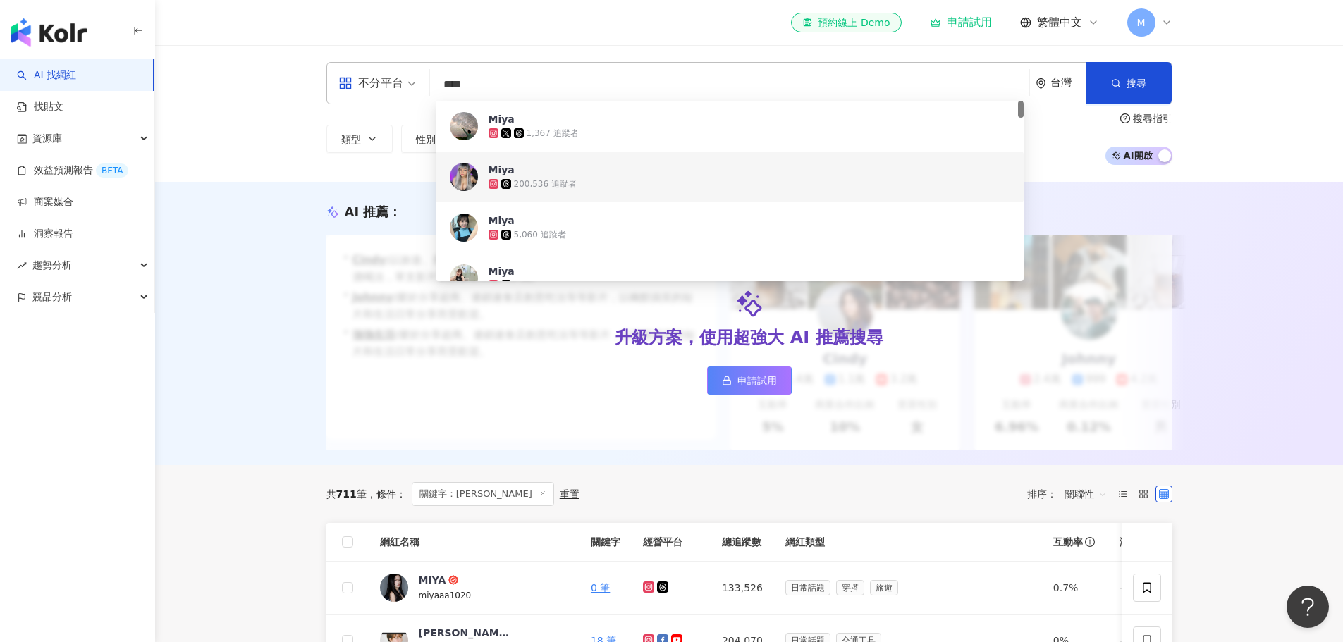
scroll to position [282, 0]
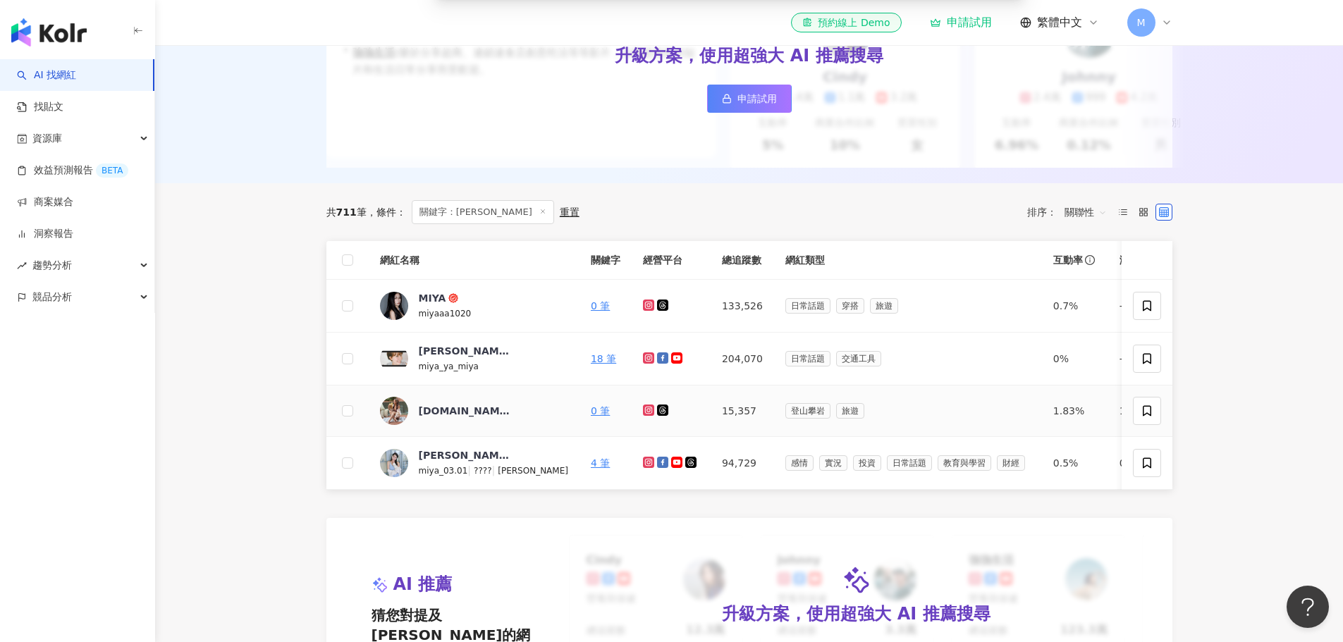
click at [645, 415] on icon at bounding box center [649, 410] width 9 height 8
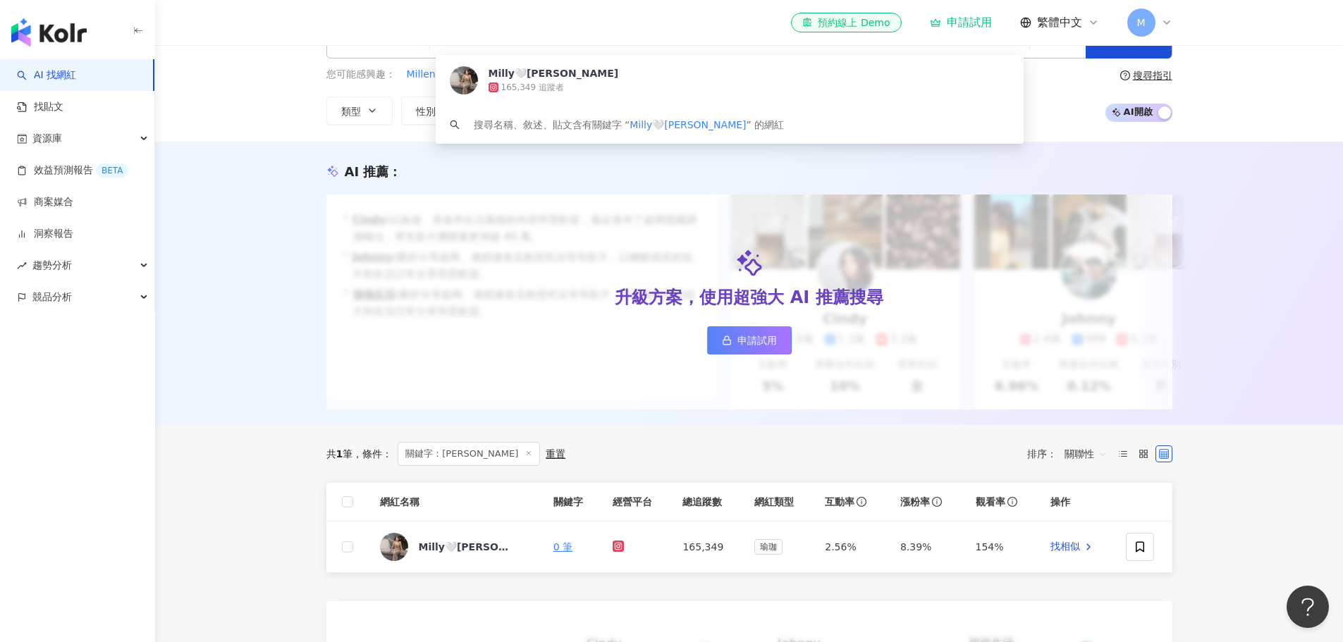
scroll to position [71, 0]
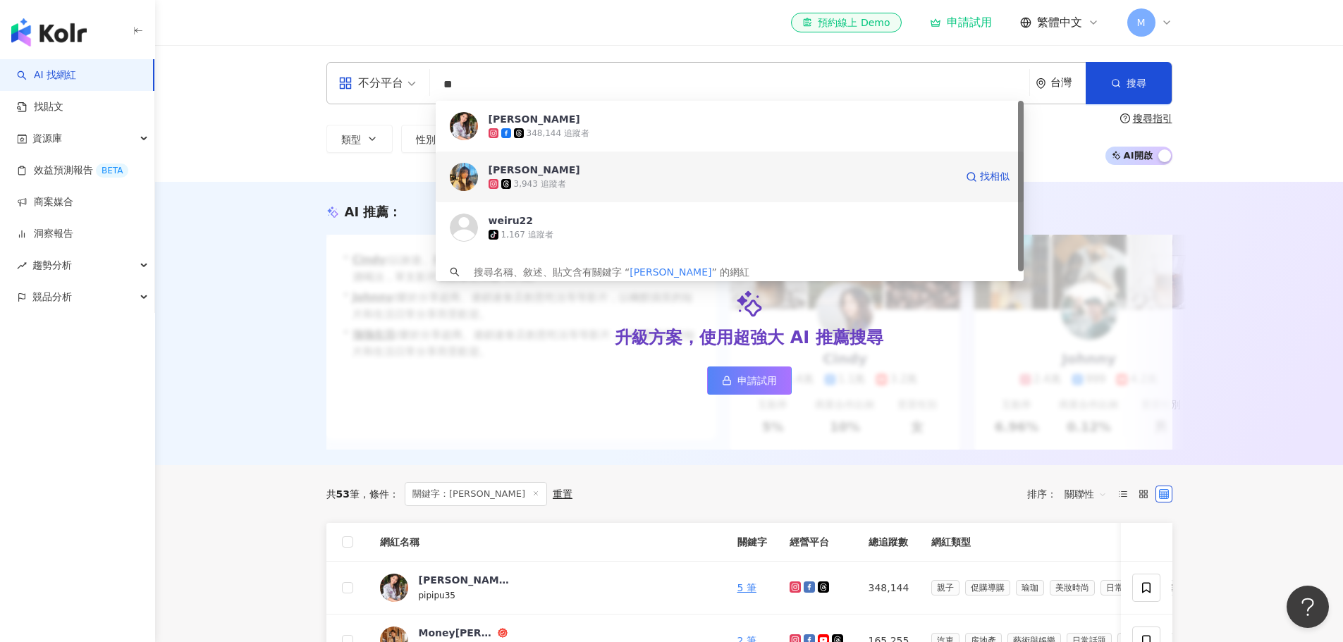
click at [539, 161] on div "韋汝Sammi 3,943 追蹤者 找相似" at bounding box center [730, 177] width 588 height 51
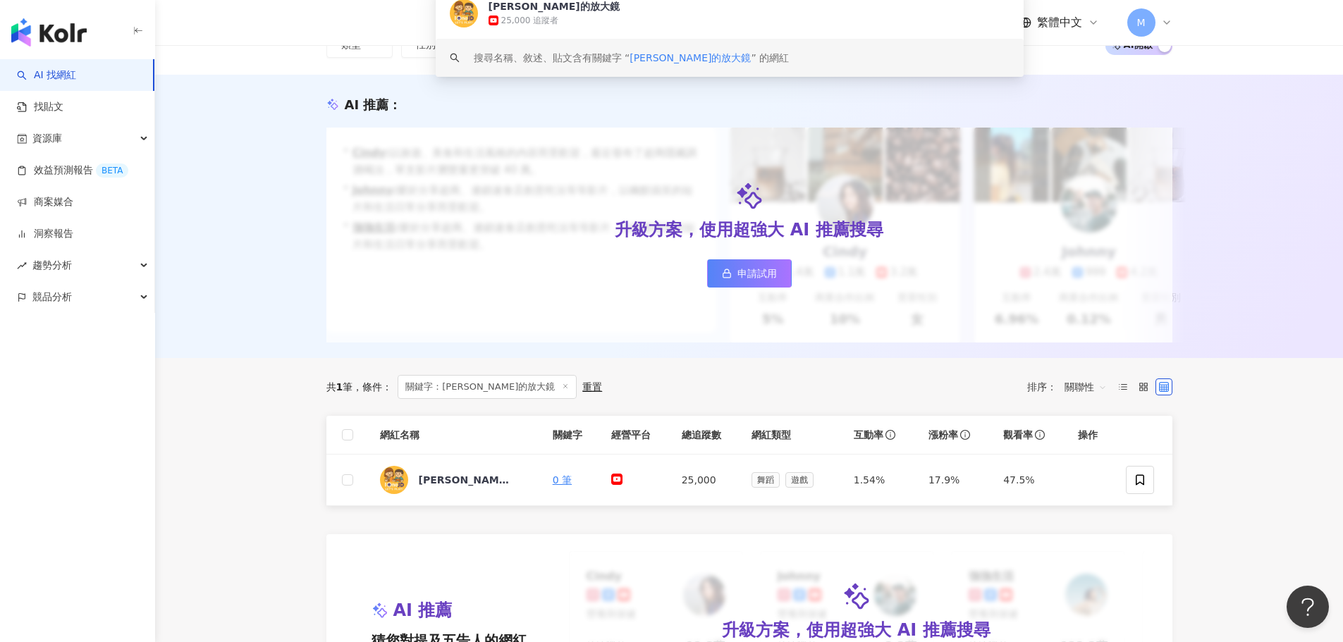
scroll to position [212, 0]
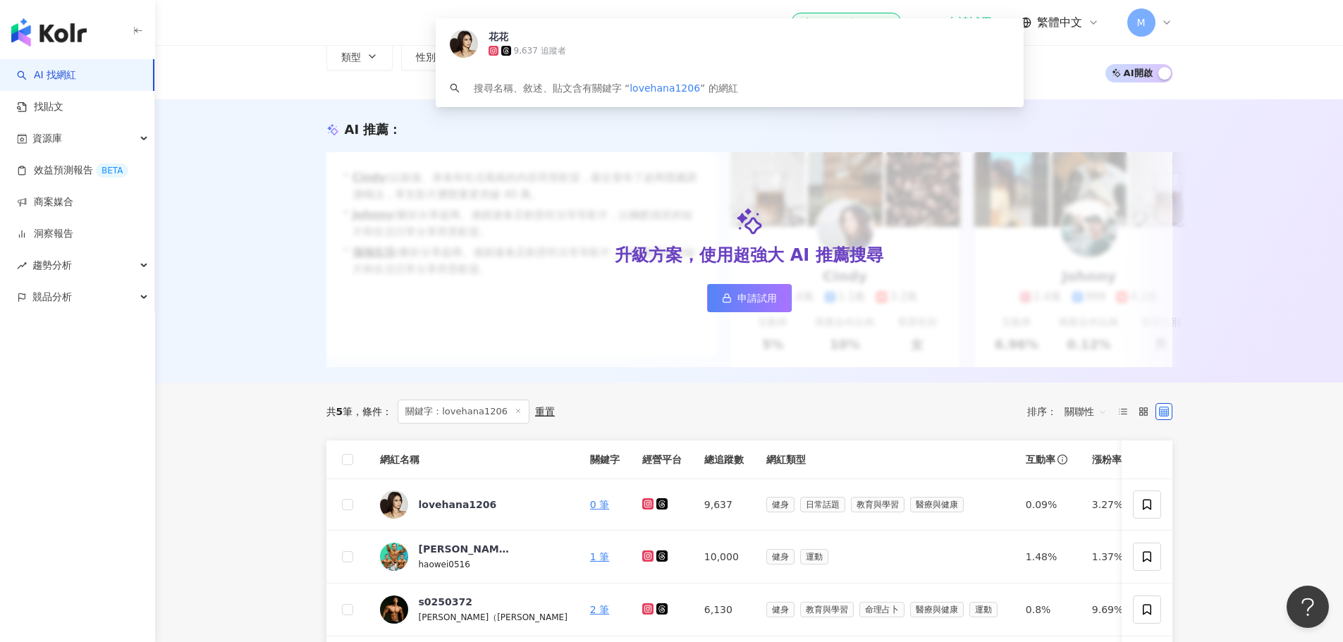
scroll to position [141, 0]
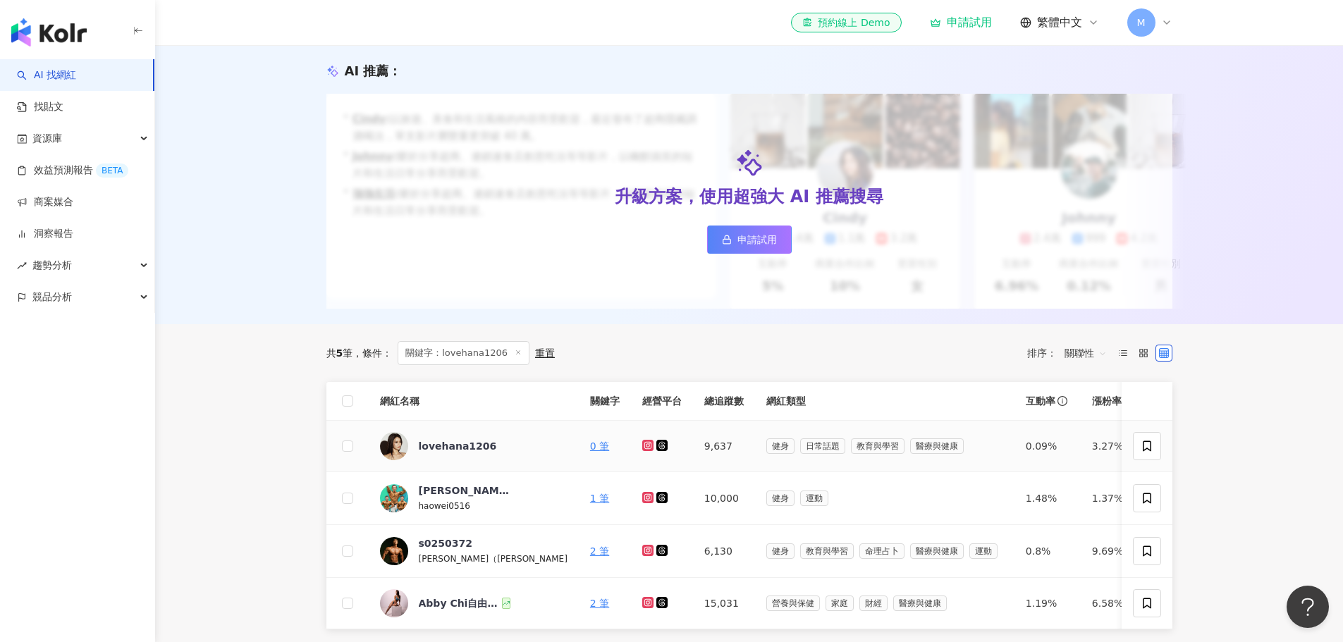
click at [645, 448] on icon at bounding box center [648, 446] width 6 height 6
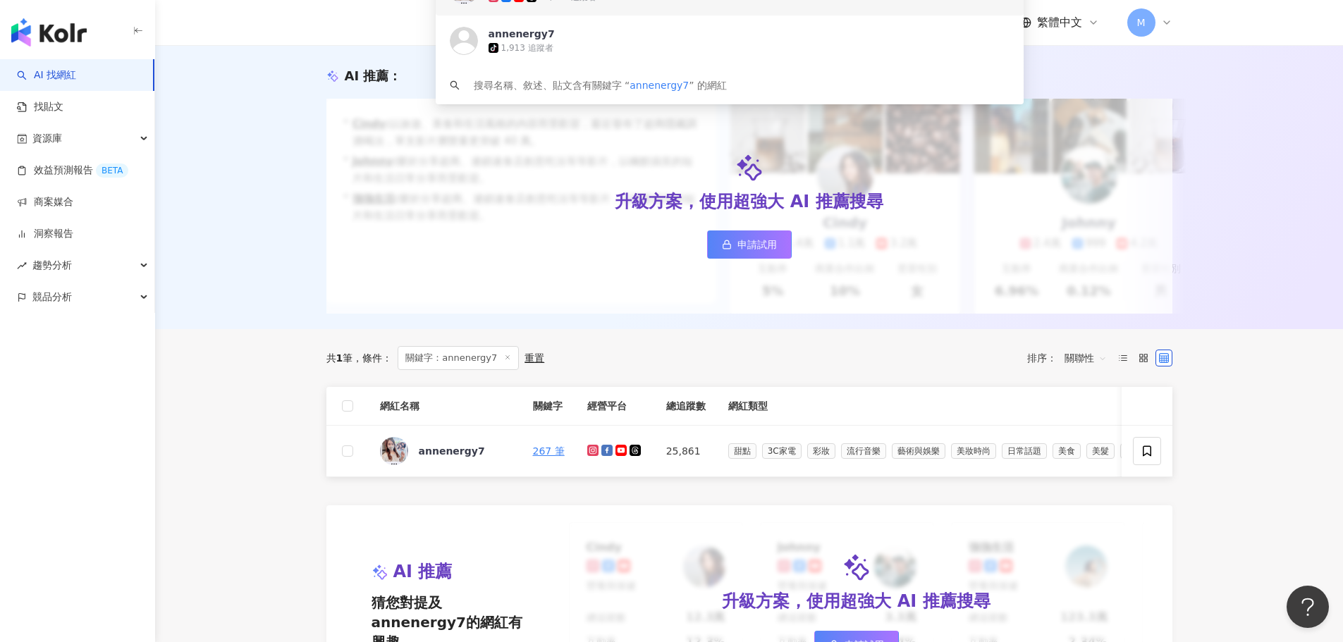
scroll to position [282, 0]
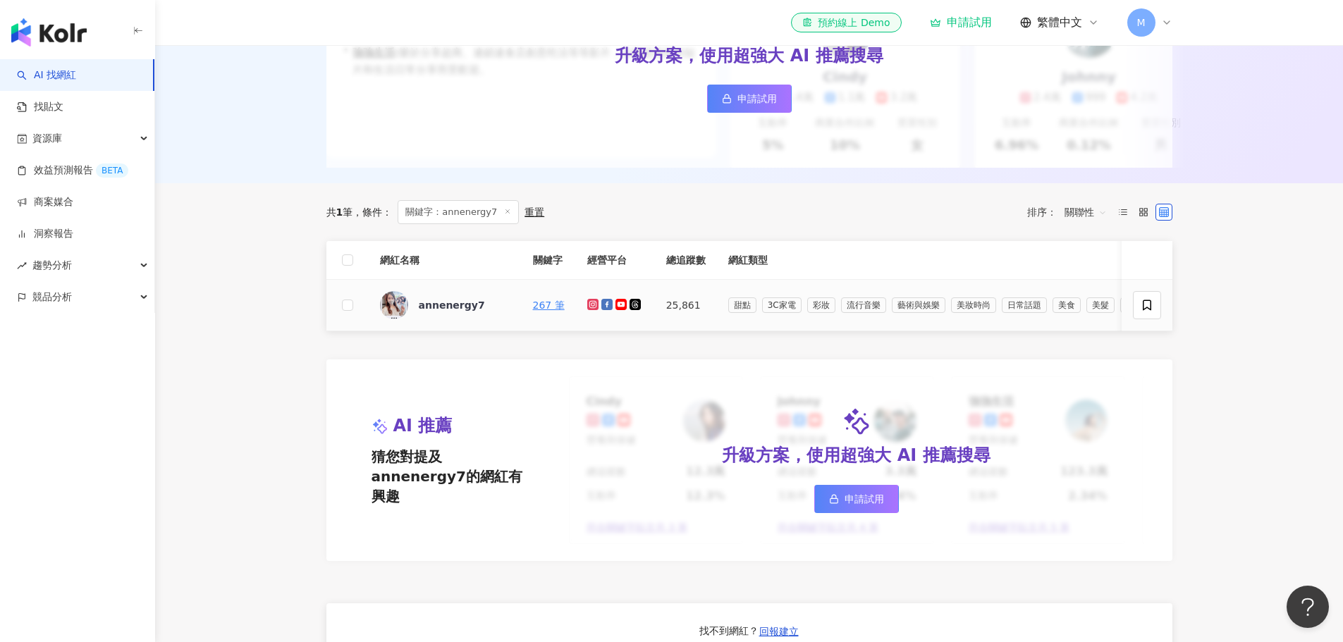
click at [587, 310] on icon at bounding box center [592, 304] width 11 height 11
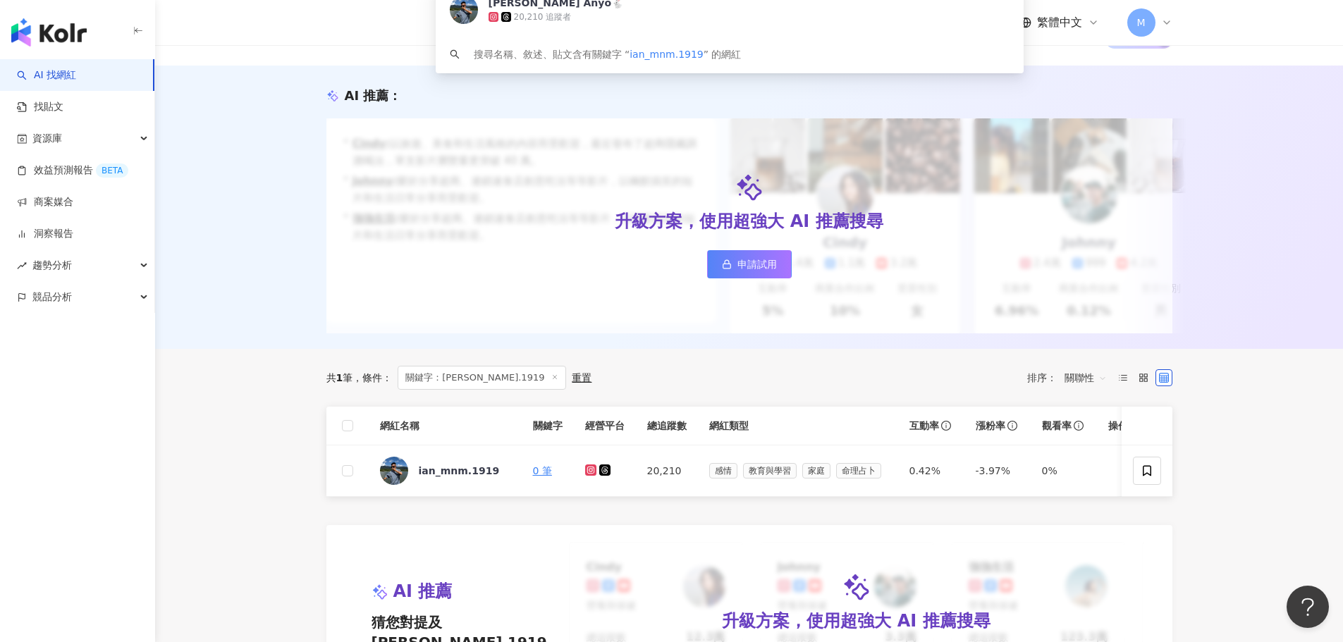
scroll to position [141, 0]
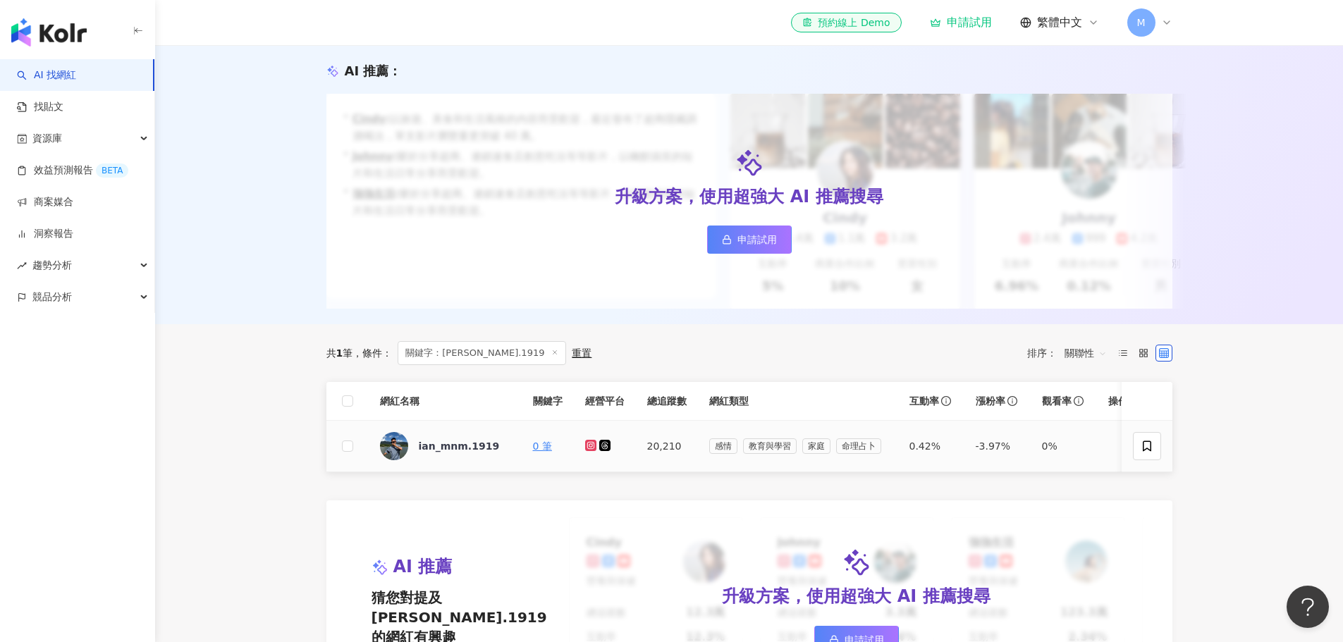
click at [593, 448] on icon at bounding box center [590, 446] width 6 height 6
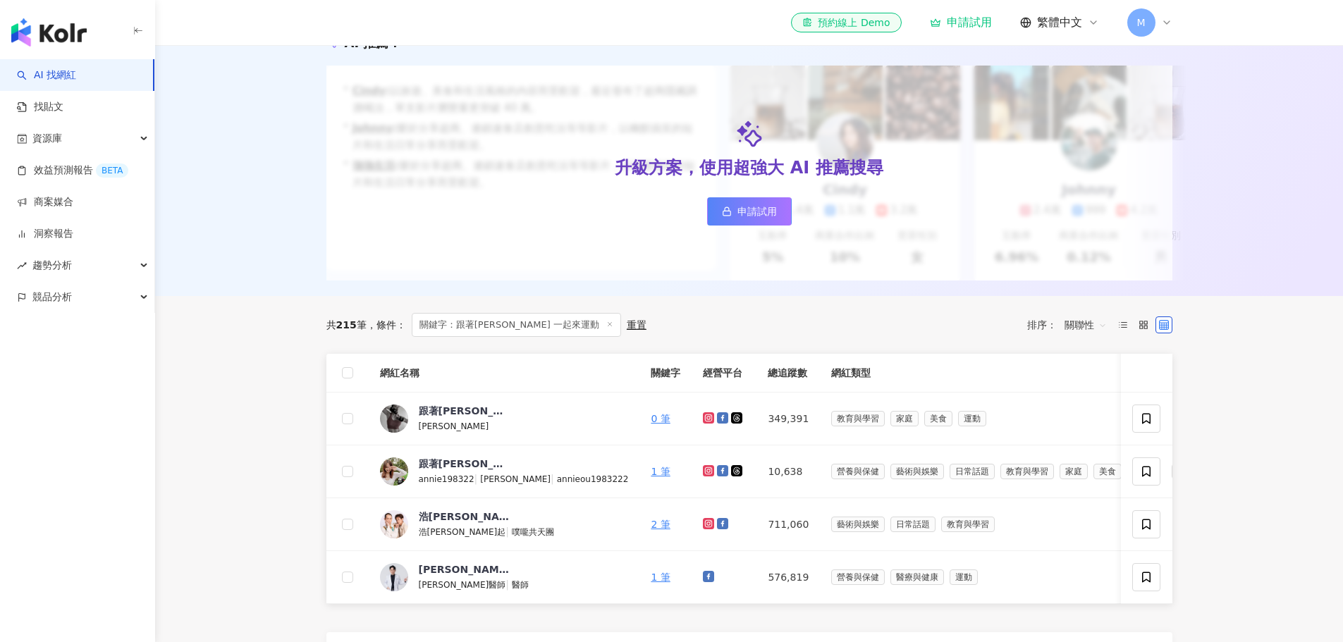
scroll to position [207, 0]
